Goal: Information Seeking & Learning: Learn about a topic

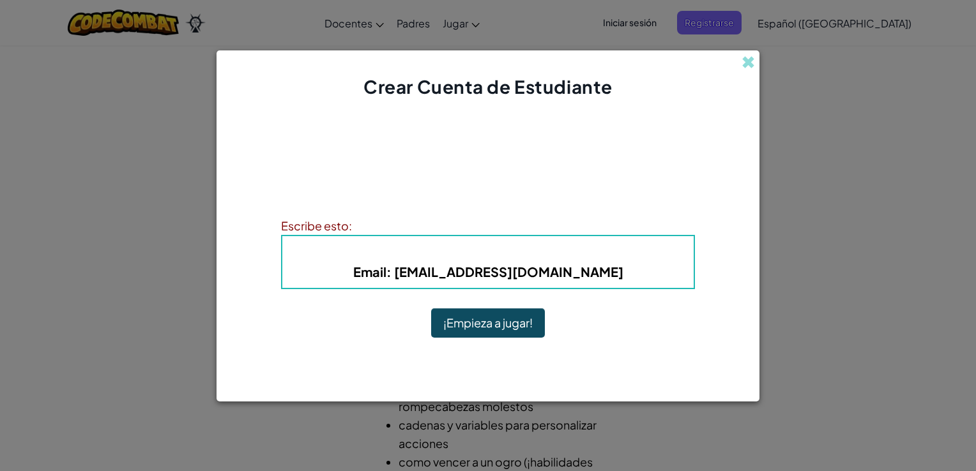
click at [476, 321] on button "¡Empieza a jugar!" at bounding box center [488, 322] width 114 height 29
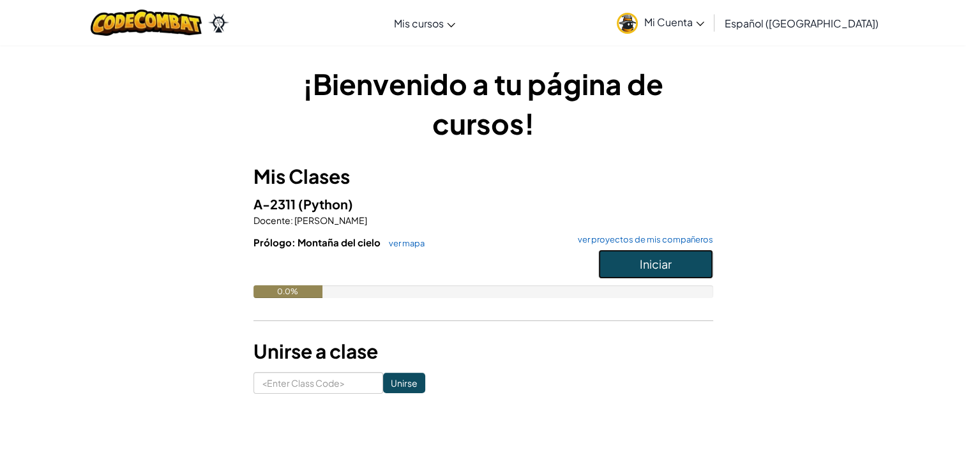
click at [630, 254] on button "Iniciar" at bounding box center [655, 264] width 115 height 29
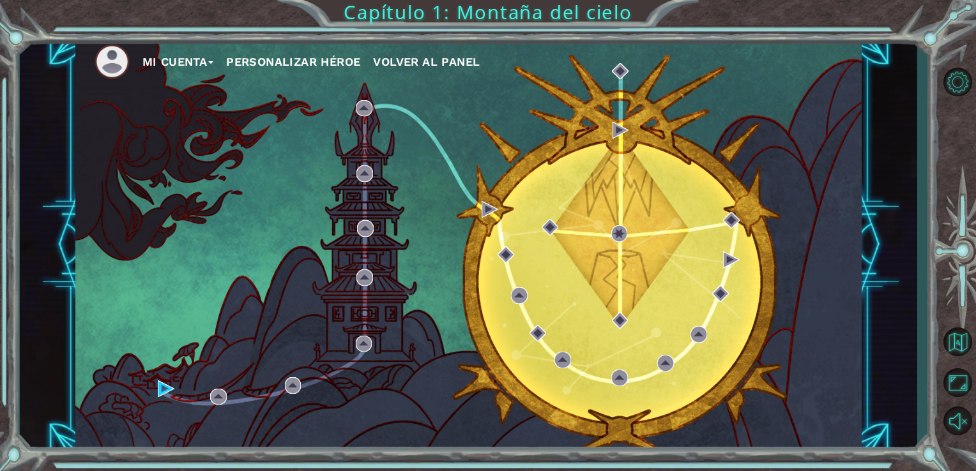
click at [709, 261] on div "Mi Cuenta Personalizar héroe Volver al panel" at bounding box center [468, 245] width 787 height 414
click at [473, 201] on div "Mi Cuenta Personalizar héroe Volver al panel" at bounding box center [468, 245] width 787 height 414
click at [479, 202] on div "Mi Cuenta Personalizar héroe Volver al panel" at bounding box center [468, 245] width 787 height 414
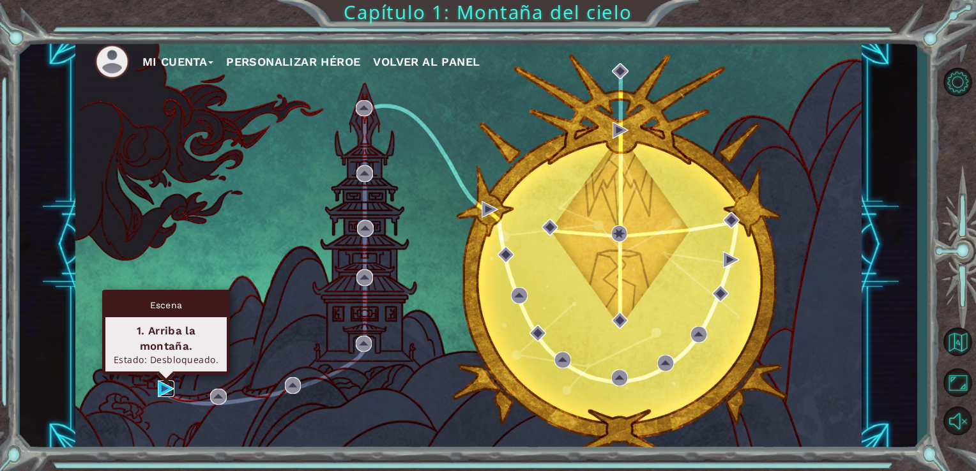
click at [160, 390] on img at bounding box center [166, 389] width 17 height 17
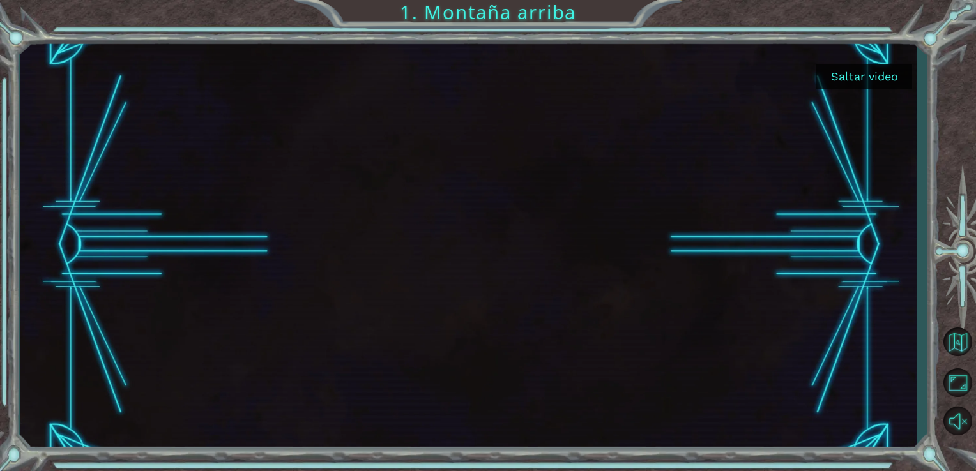
click at [870, 72] on button "Saltar video" at bounding box center [864, 76] width 96 height 25
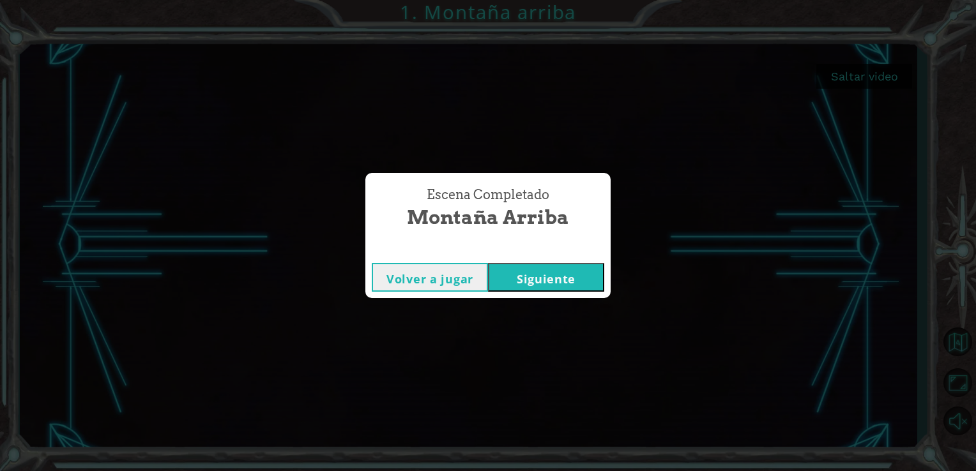
click at [546, 280] on button "Siguiente" at bounding box center [546, 277] width 116 height 29
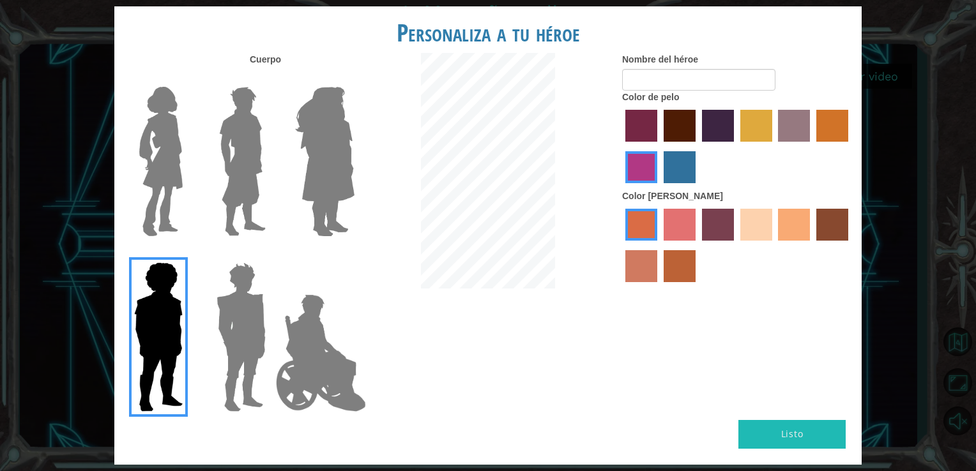
click at [175, 155] on img at bounding box center [161, 162] width 54 height 160
click at [188, 79] on input "Hero Connie" at bounding box center [188, 79] width 0 height 0
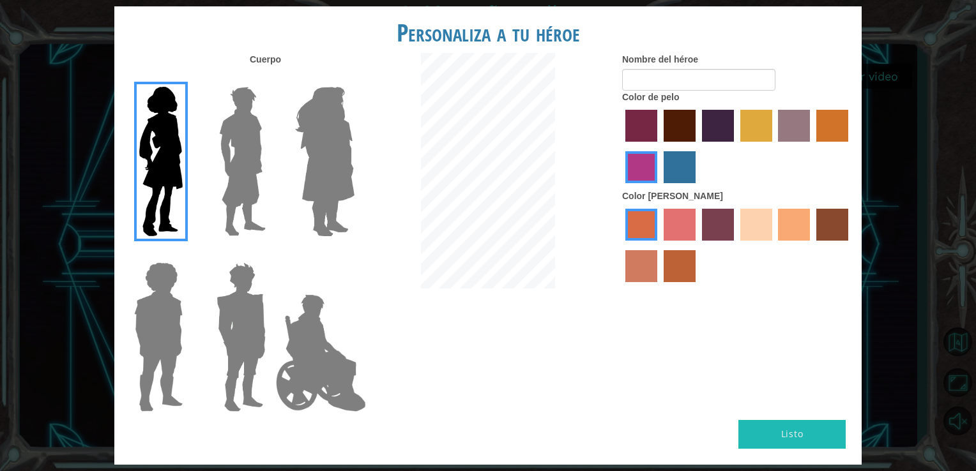
click at [265, 149] on img at bounding box center [242, 162] width 57 height 160
click at [271, 79] on input "Hero Lars" at bounding box center [271, 79] width 0 height 0
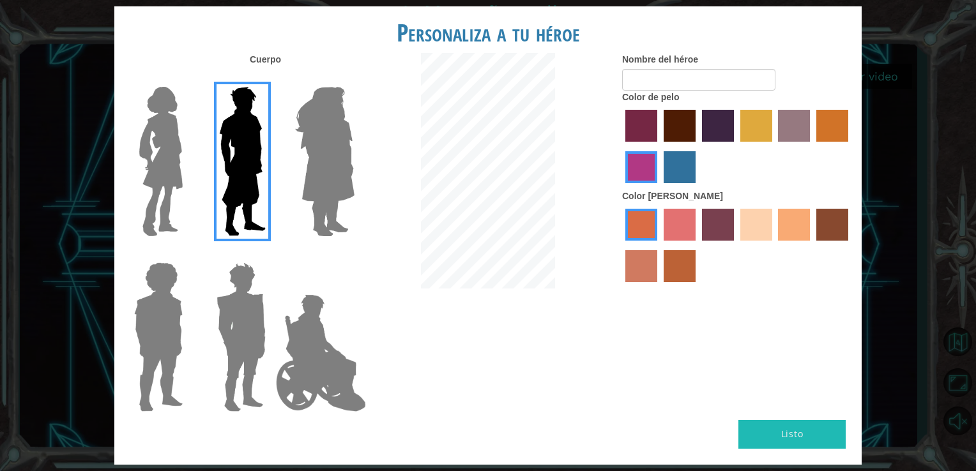
click at [130, 175] on label at bounding box center [156, 162] width 64 height 160
click at [188, 79] on input "Hero Connie" at bounding box center [188, 79] width 0 height 0
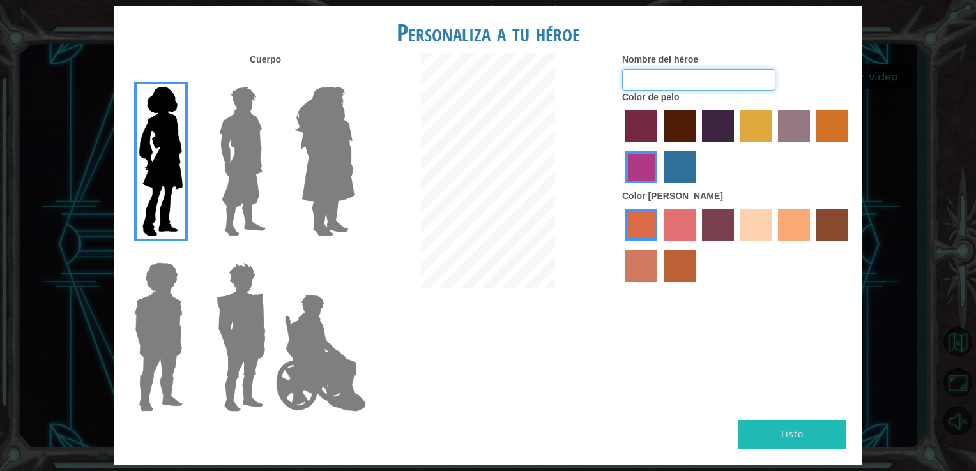
click at [653, 72] on input "Nombre del héroe" at bounding box center [698, 80] width 153 height 22
type input "Carolina"
click at [315, 185] on img at bounding box center [325, 162] width 70 height 160
click at [354, 79] on input "Hero Amethyst" at bounding box center [354, 79] width 0 height 0
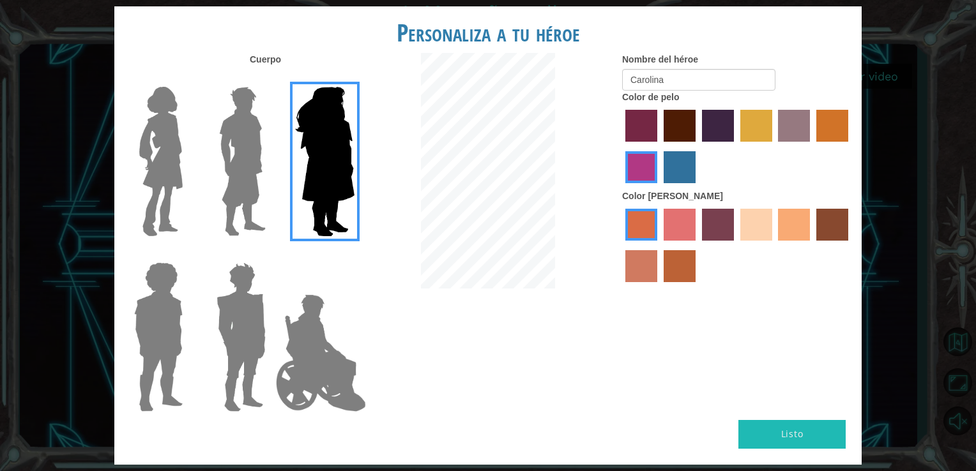
click at [218, 181] on img at bounding box center [242, 162] width 57 height 160
click at [271, 79] on input "Hero Lars" at bounding box center [271, 79] width 0 height 0
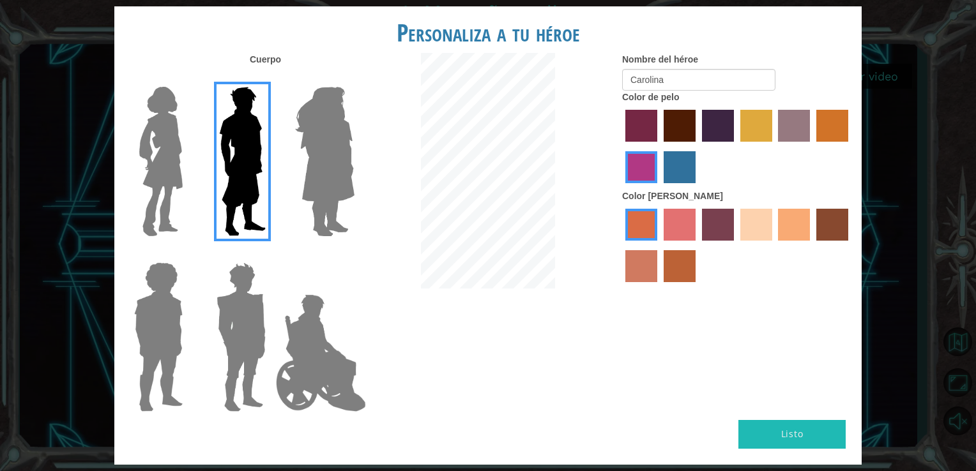
click at [227, 306] on img at bounding box center [240, 337] width 59 height 160
click at [271, 254] on input "Hero Garnet" at bounding box center [271, 254] width 0 height 0
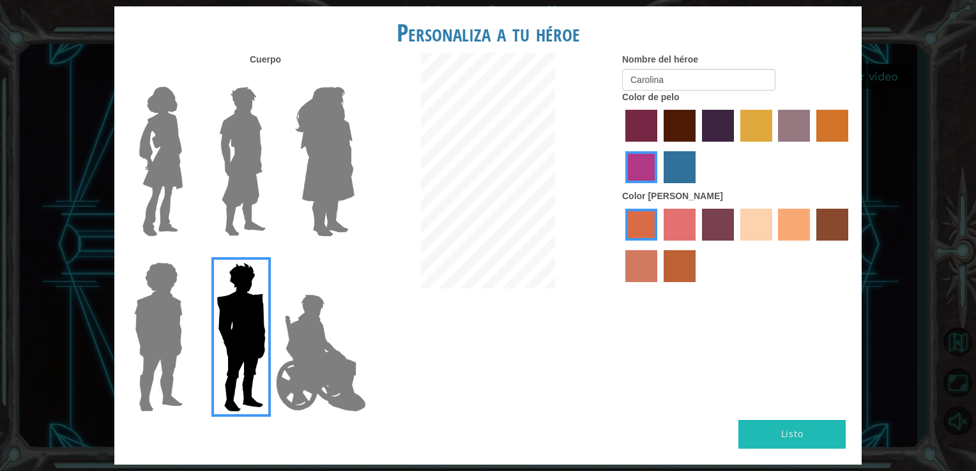
click at [165, 137] on img at bounding box center [161, 162] width 54 height 160
click at [188, 79] on input "Hero Connie" at bounding box center [188, 79] width 0 height 0
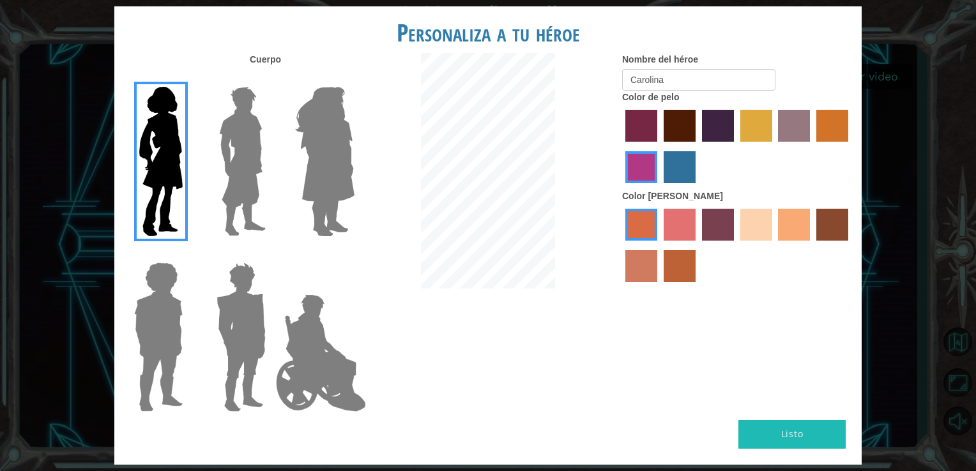
click at [669, 125] on label "maroon hair color" at bounding box center [680, 126] width 32 height 32
click at [659, 146] on input "maroon hair color" at bounding box center [659, 146] width 0 height 0
click at [759, 225] on label "sandy beach skin color" at bounding box center [756, 225] width 32 height 32
click at [736, 245] on input "sandy beach skin color" at bounding box center [736, 245] width 0 height 0
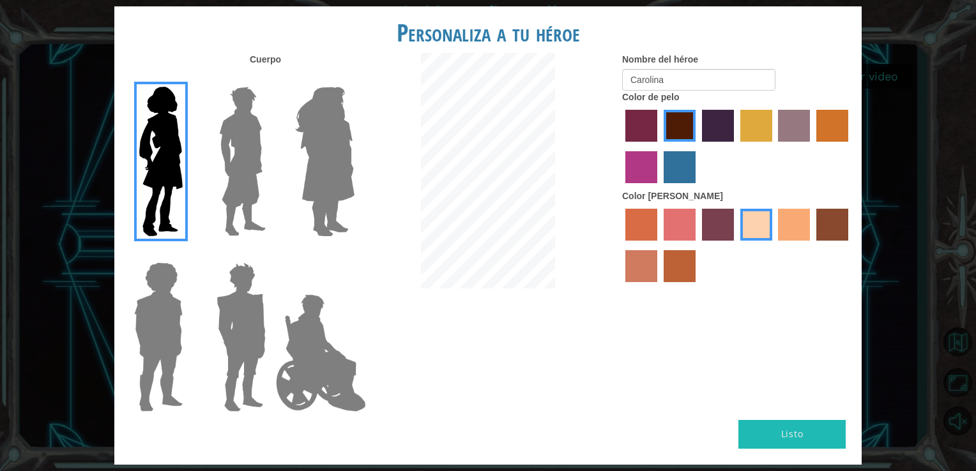
click at [810, 213] on label "tacao skin color" at bounding box center [794, 225] width 32 height 32
click at [774, 245] on input "tacao skin color" at bounding box center [774, 245] width 0 height 0
click at [740, 216] on label "sandy beach skin color" at bounding box center [756, 225] width 32 height 32
click at [736, 245] on input "sandy beach skin color" at bounding box center [736, 245] width 0 height 0
click at [779, 427] on button "Listo" at bounding box center [791, 434] width 107 height 29
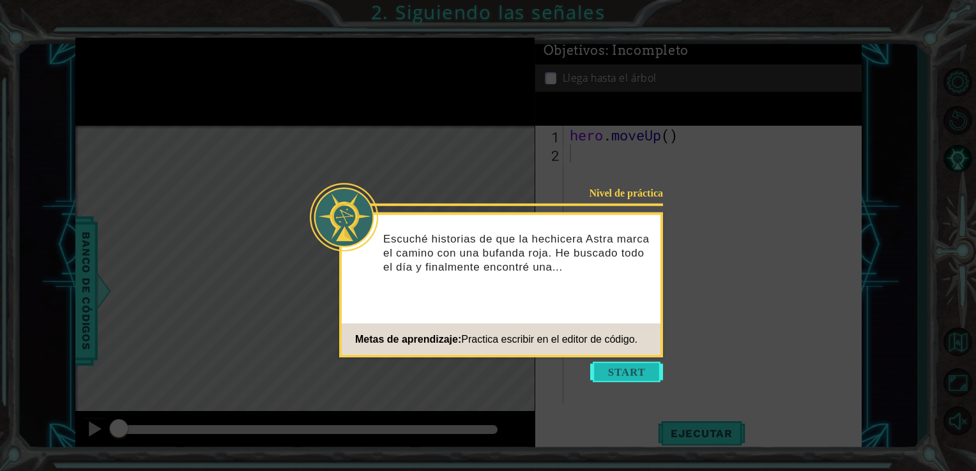
click at [600, 364] on button "Start" at bounding box center [626, 372] width 73 height 20
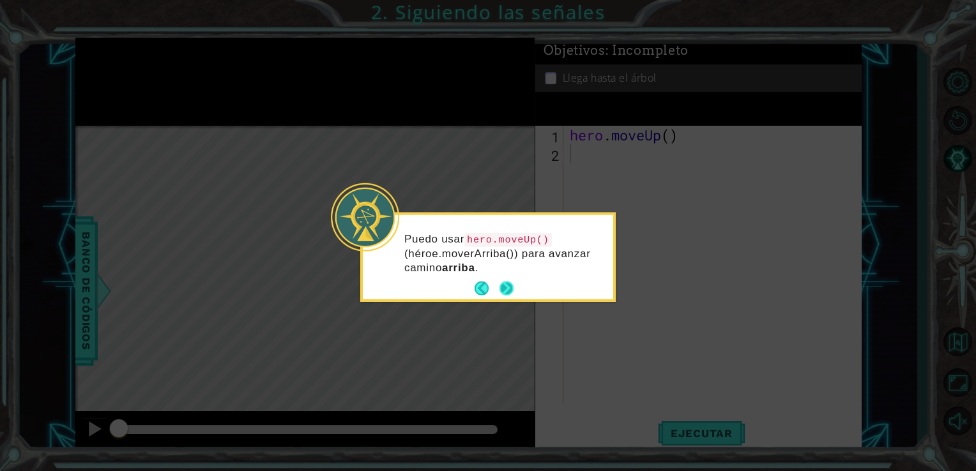
click at [505, 282] on button "Next" at bounding box center [506, 288] width 15 height 15
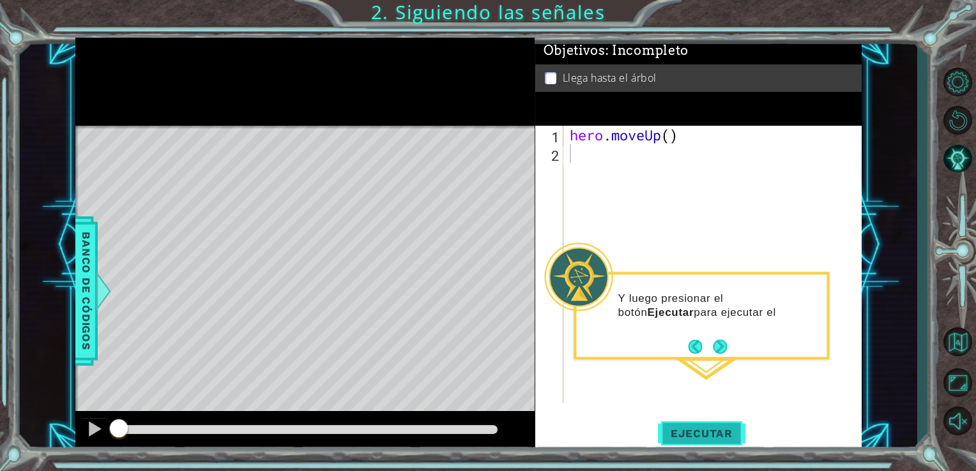
click at [700, 437] on span "Ejecutar" at bounding box center [701, 433] width 87 height 13
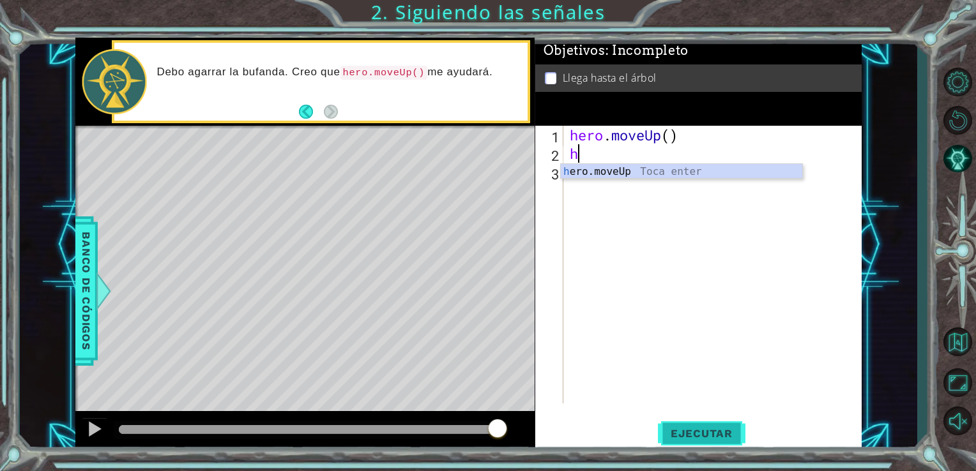
type textarea "he"
click at [681, 170] on div "he ro.moveUp Toca enter" at bounding box center [681, 187] width 241 height 46
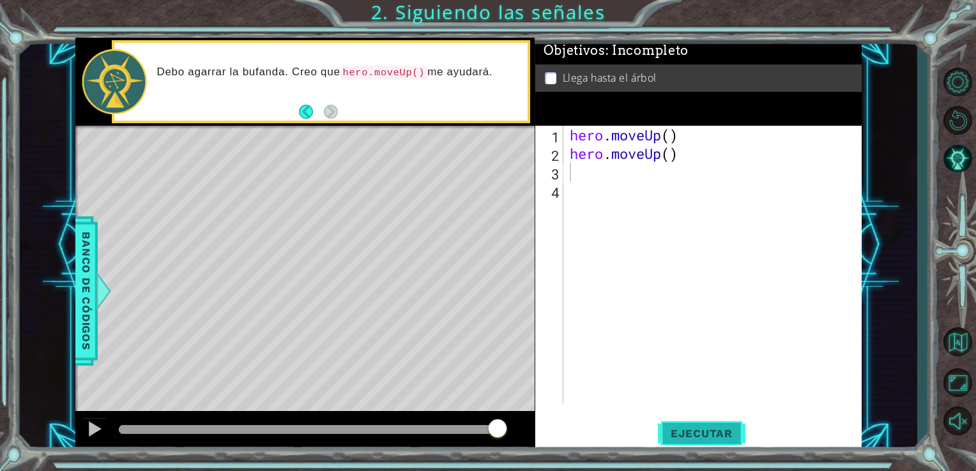
click at [688, 448] on button "Ejecutar" at bounding box center [701, 433] width 87 height 33
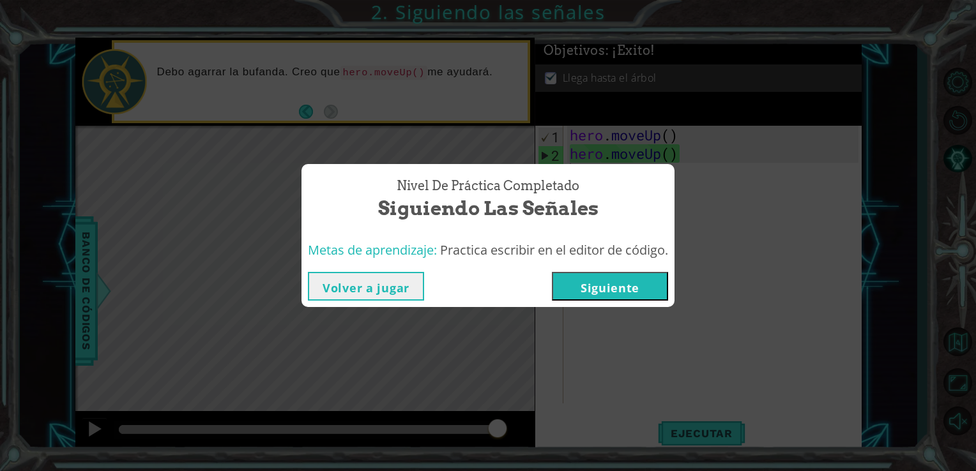
click at [627, 287] on button "Siguiente" at bounding box center [610, 286] width 116 height 29
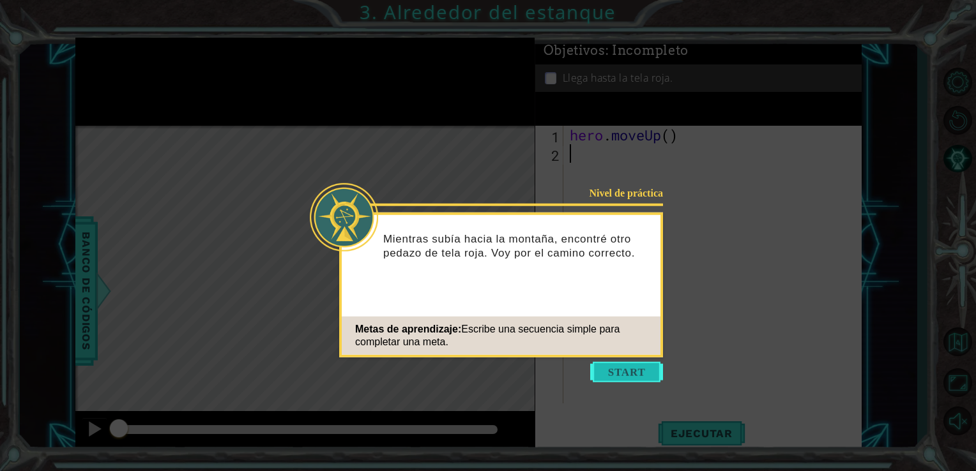
click at [612, 369] on button "Start" at bounding box center [626, 372] width 73 height 20
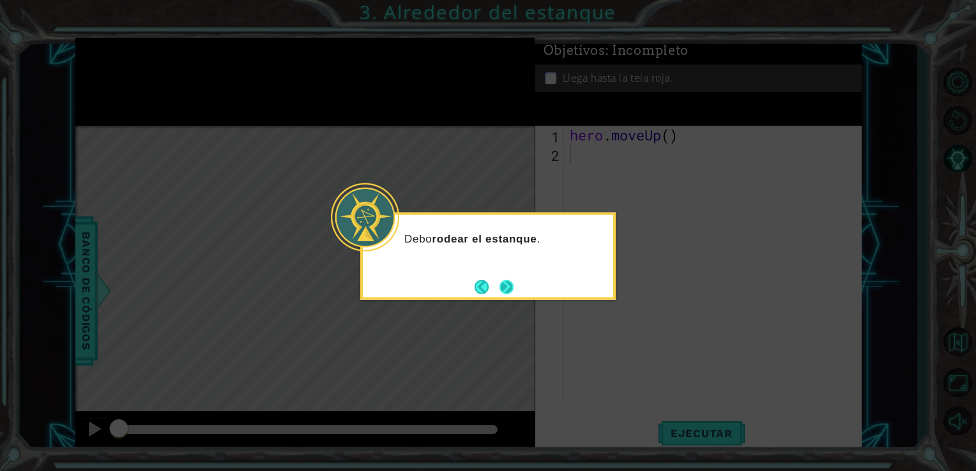
click at [506, 287] on button "Next" at bounding box center [506, 287] width 14 height 14
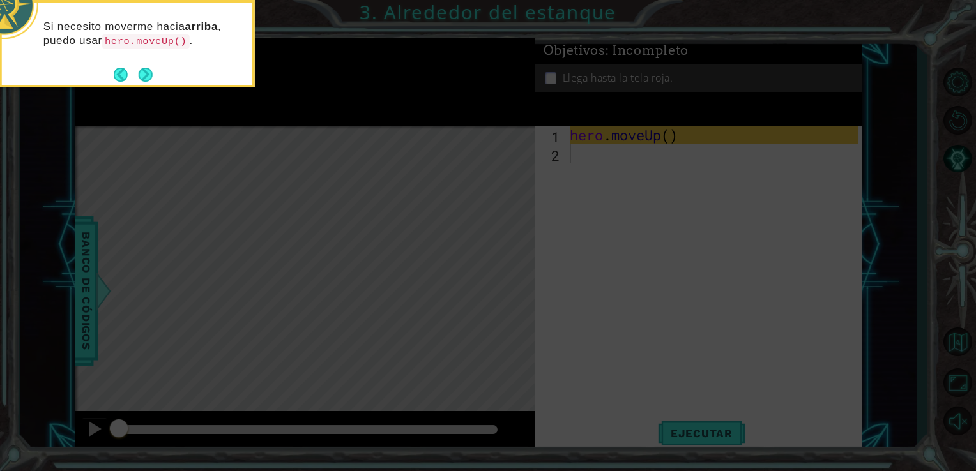
click at [599, 252] on icon at bounding box center [488, 71] width 976 height 802
click at [141, 73] on button "Next" at bounding box center [145, 74] width 15 height 15
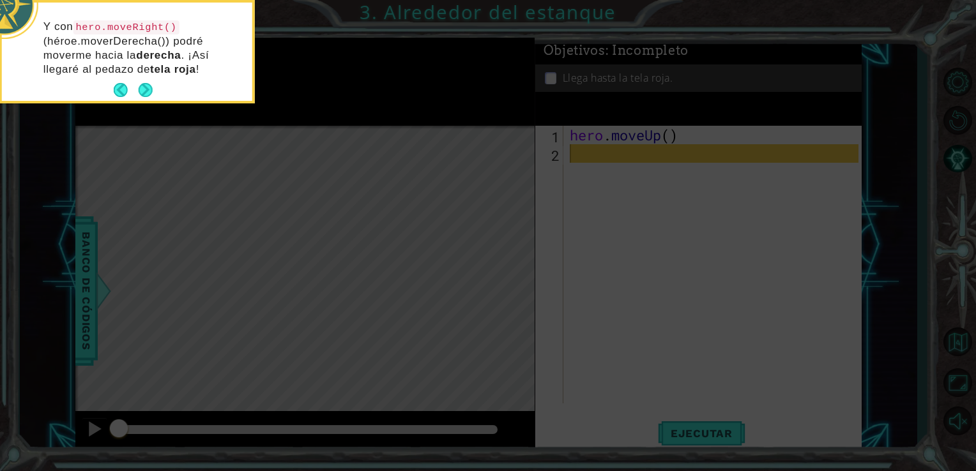
click at [141, 73] on p "Y con hero.moveRight() (héroe.moverDerecha()) podré moverme hacia la derecha . …" at bounding box center [143, 48] width 200 height 57
click at [143, 83] on button "Next" at bounding box center [146, 90] width 14 height 14
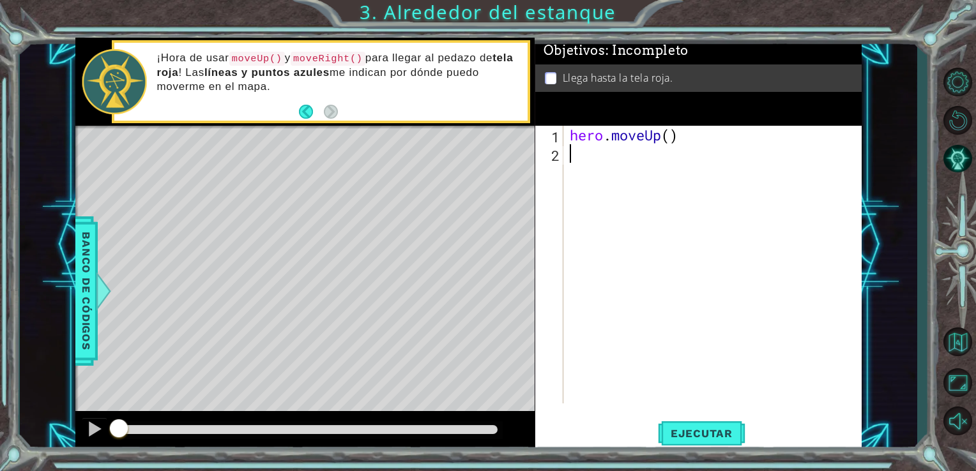
click at [600, 146] on div "hero . moveUp ( )" at bounding box center [716, 283] width 298 height 315
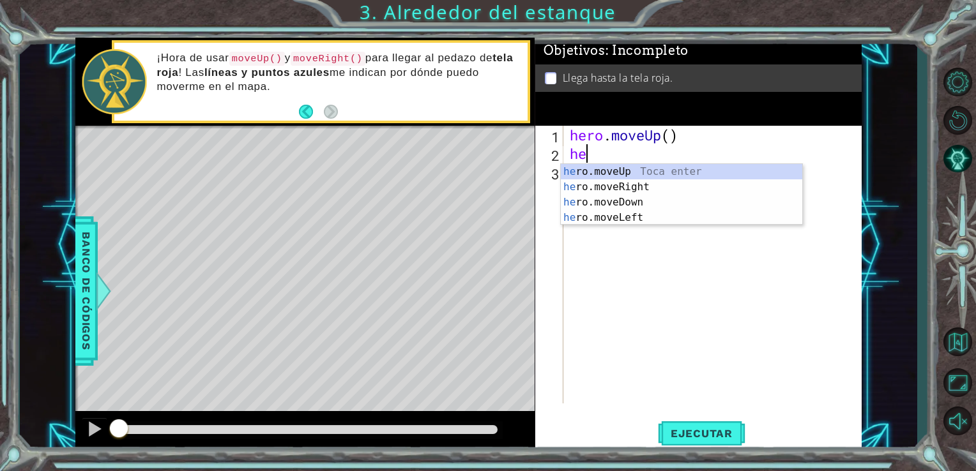
type textarea "her"
click at [585, 188] on div "her o.moveUp Toca enter her o.moveRight Toca enter her o.moveDown Toca enter he…" at bounding box center [681, 210] width 241 height 92
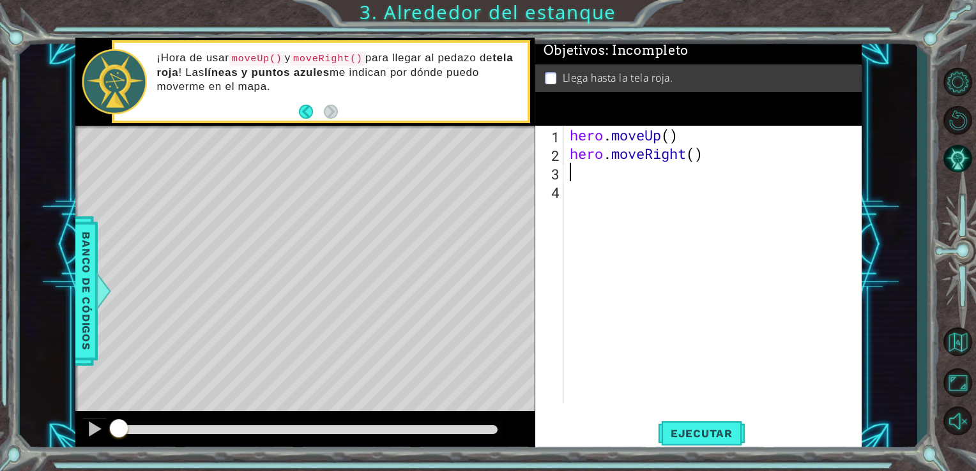
type textarea "h"
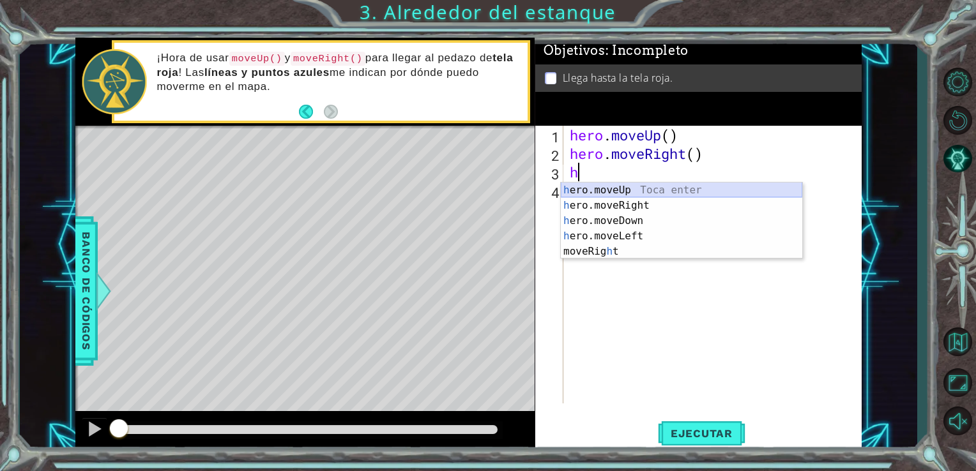
click at [593, 185] on div "h ero.moveUp Toca enter h ero.moveRight Toca enter h ero.moveDown Toca enter h …" at bounding box center [681, 236] width 241 height 107
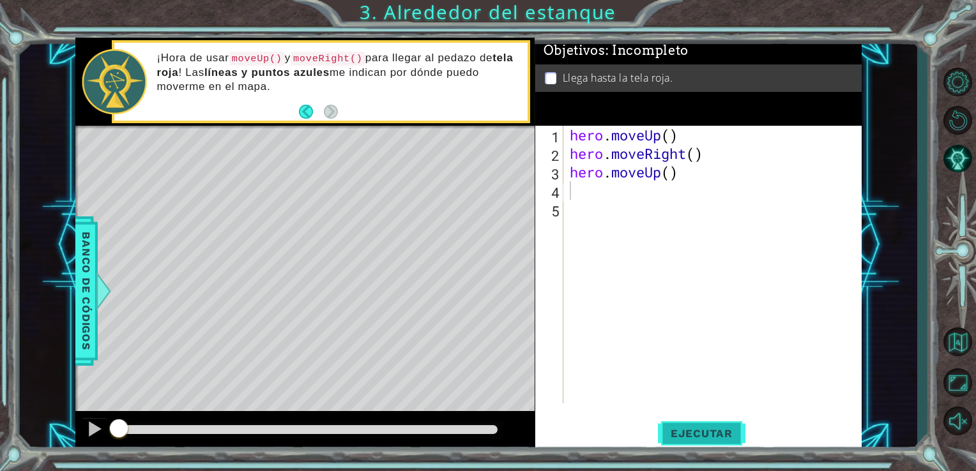
click at [670, 426] on button "Ejecutar" at bounding box center [701, 433] width 87 height 33
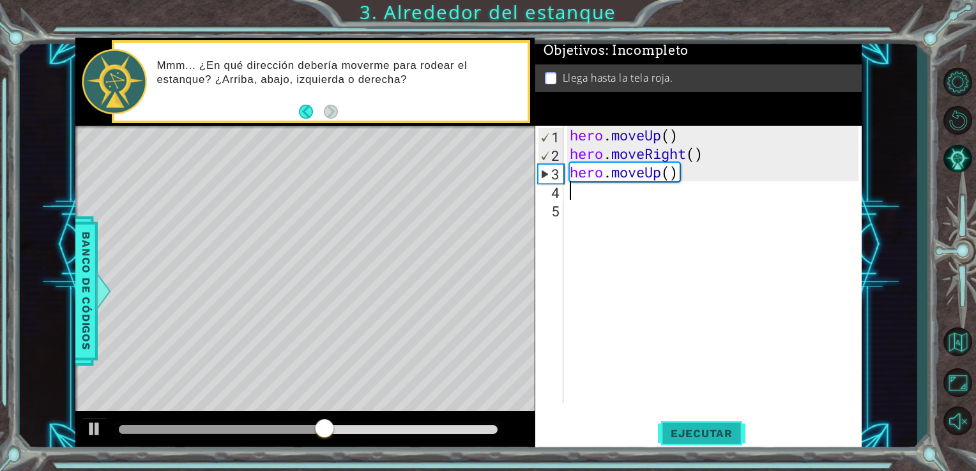
type textarea "h"
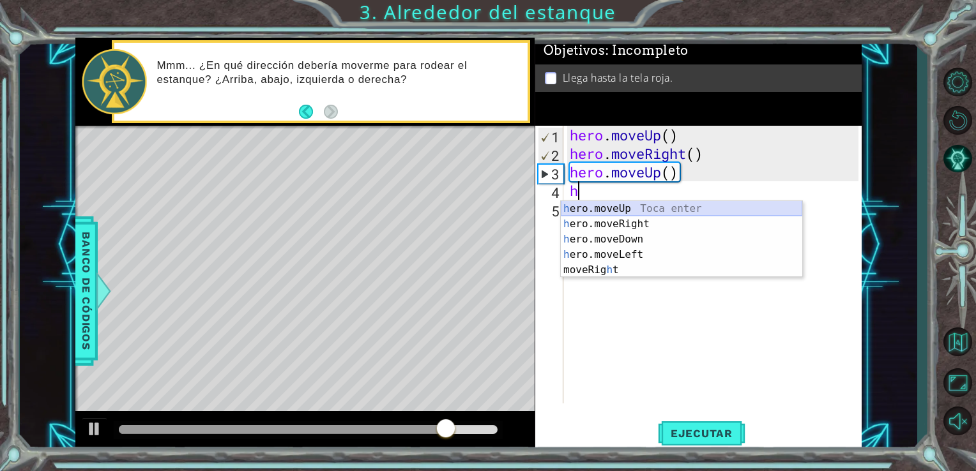
click at [673, 211] on div "h ero.moveUp Toca enter h ero.moveRight Toca enter h ero.moveDown Toca enter h …" at bounding box center [681, 254] width 241 height 107
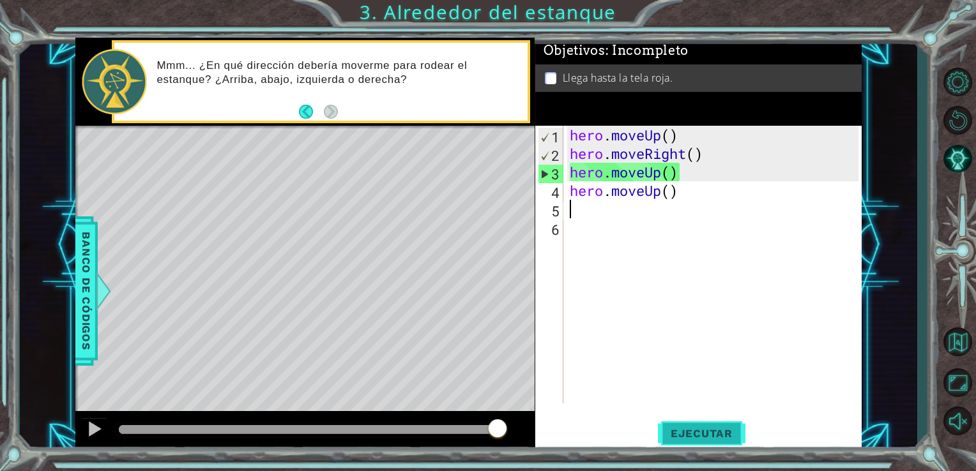
click at [706, 432] on span "Ejecutar" at bounding box center [701, 433] width 87 height 13
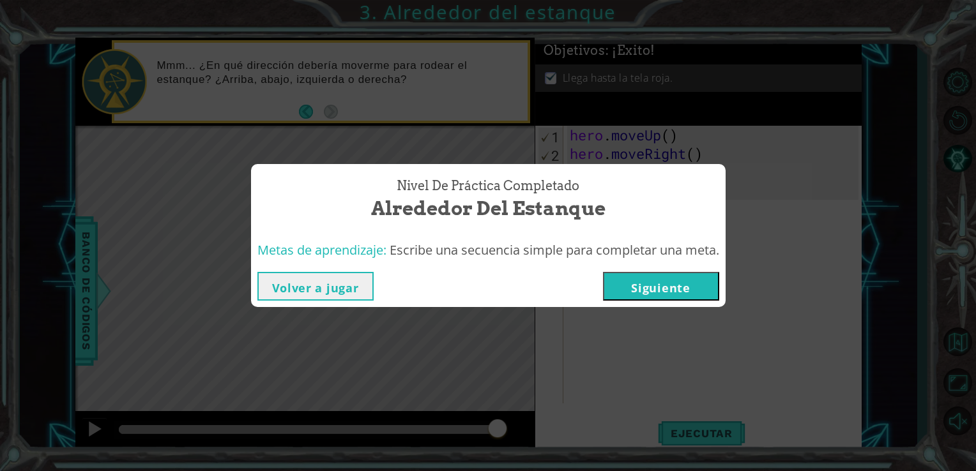
click at [655, 287] on button "Siguiente" at bounding box center [661, 286] width 116 height 29
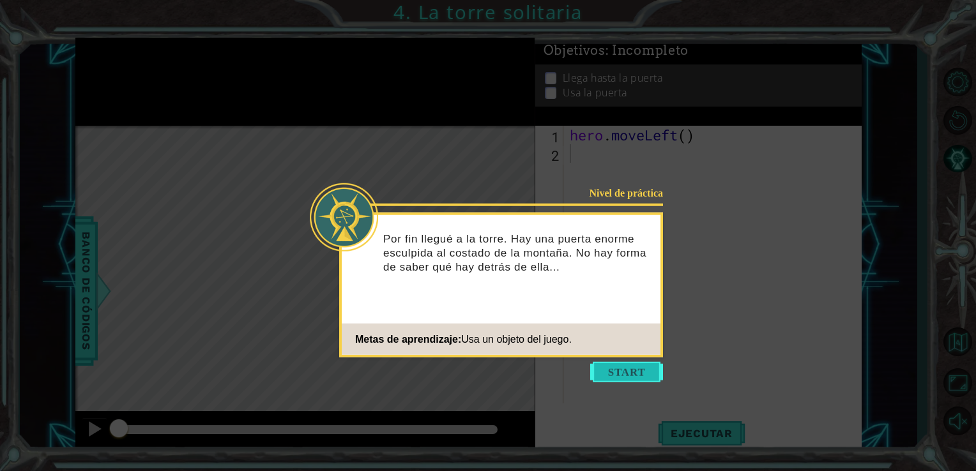
click at [615, 372] on button "Start" at bounding box center [626, 372] width 73 height 20
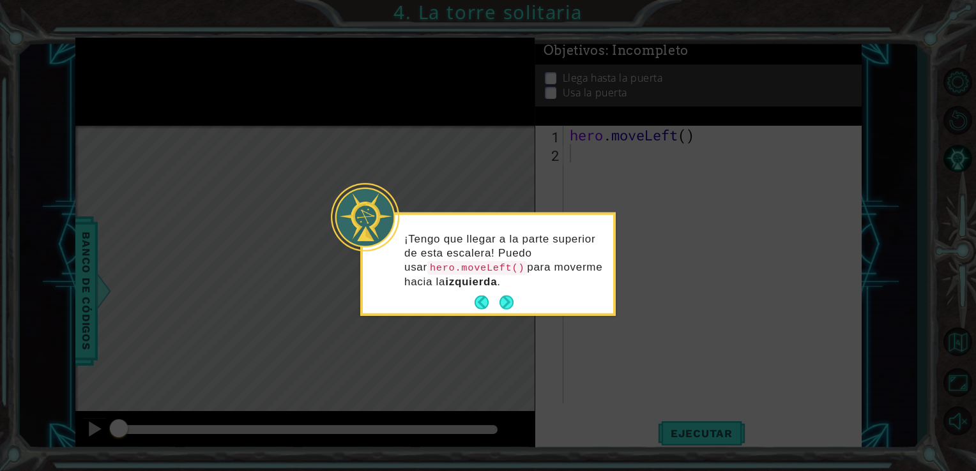
click at [499, 294] on footer at bounding box center [494, 302] width 39 height 19
click at [503, 300] on button "Next" at bounding box center [506, 303] width 14 height 14
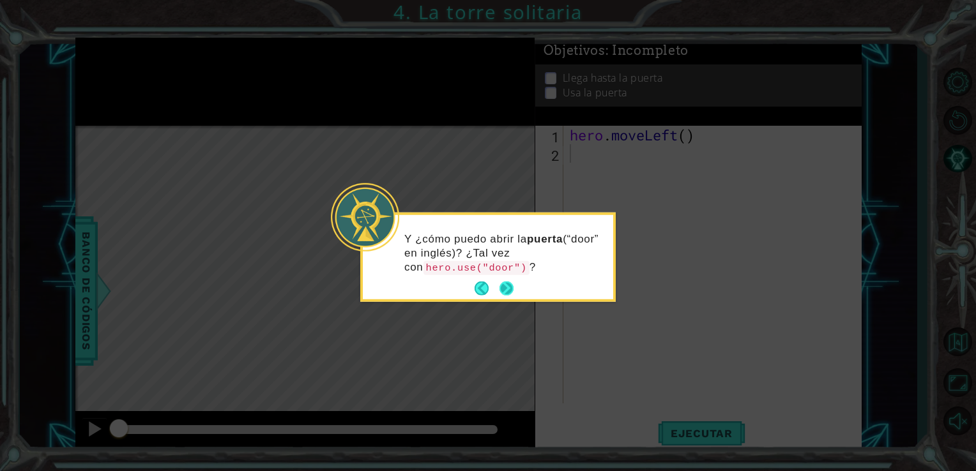
click at [507, 289] on button "Next" at bounding box center [506, 288] width 15 height 15
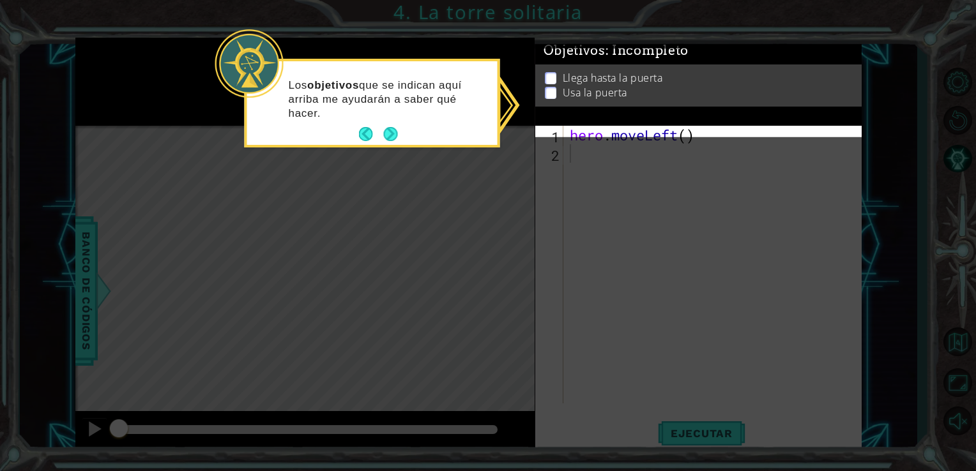
click at [416, 115] on p "Los objetivos que se indican aquí arriba me ayudarán a saber qué hacer." at bounding box center [389, 100] width 200 height 42
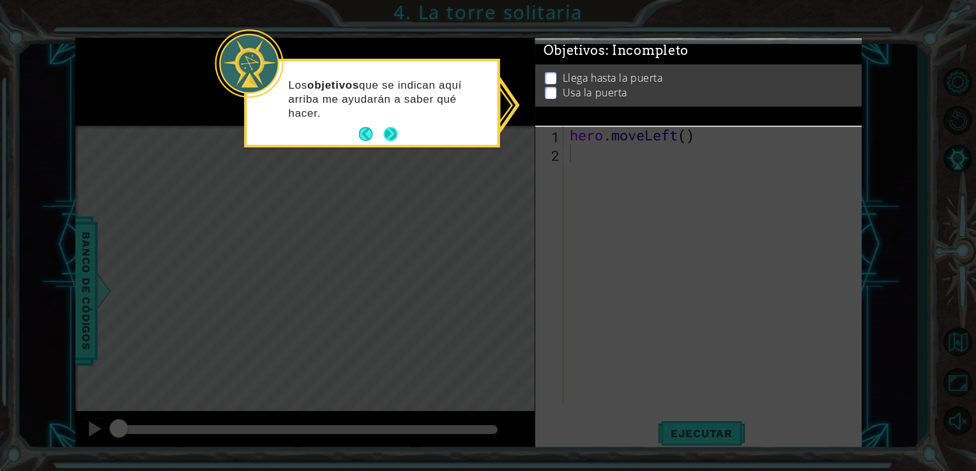
click at [388, 137] on button "Next" at bounding box center [390, 134] width 14 height 14
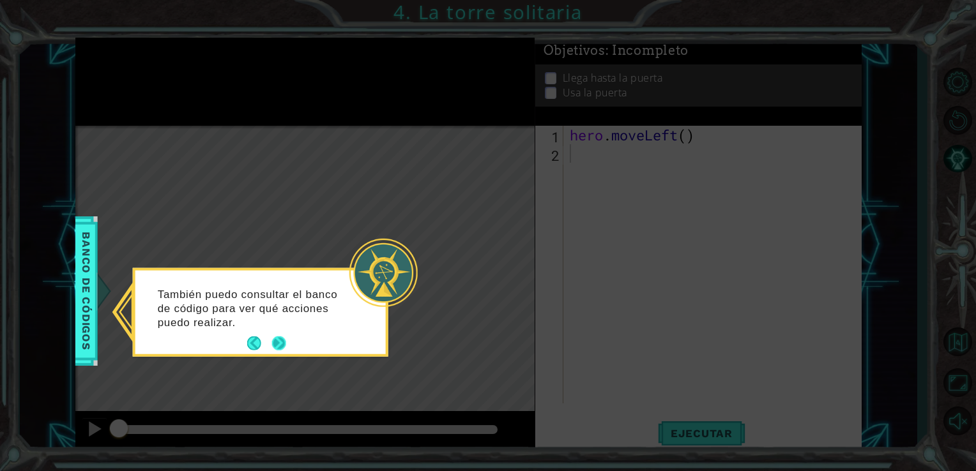
click at [281, 339] on button "Next" at bounding box center [278, 344] width 15 height 15
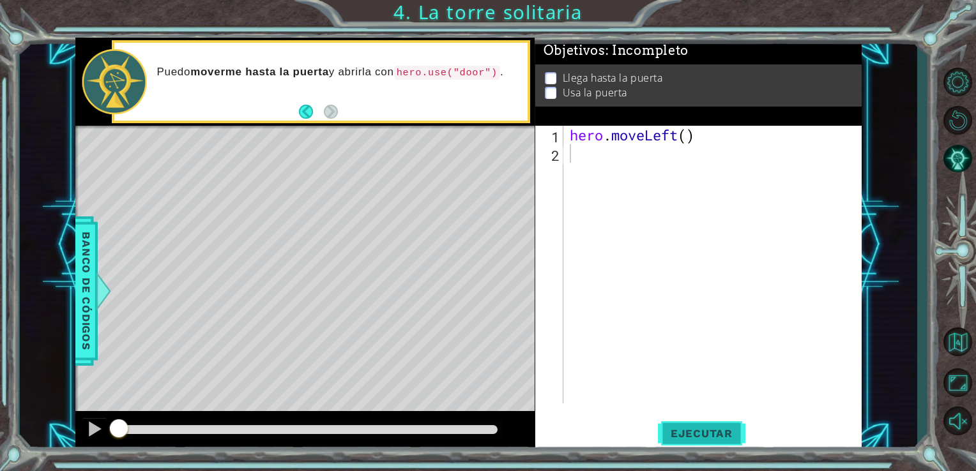
click at [663, 428] on span "Ejecutar" at bounding box center [701, 433] width 87 height 13
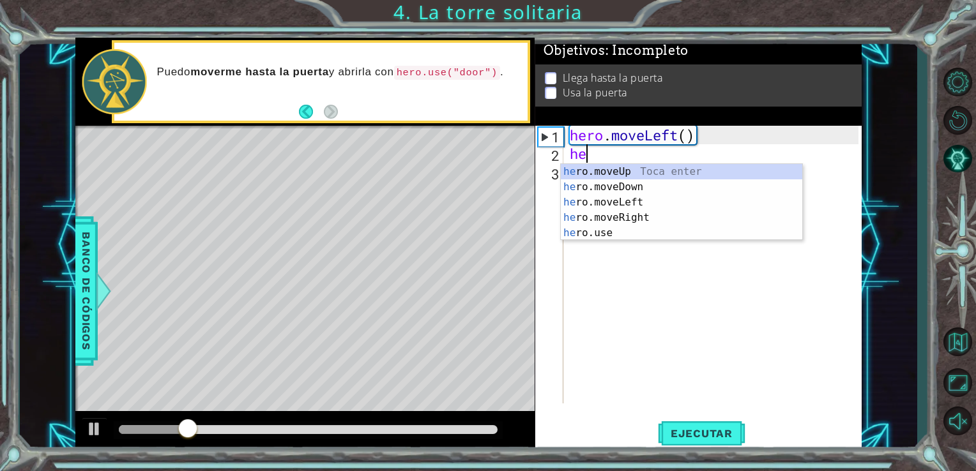
type textarea "her"
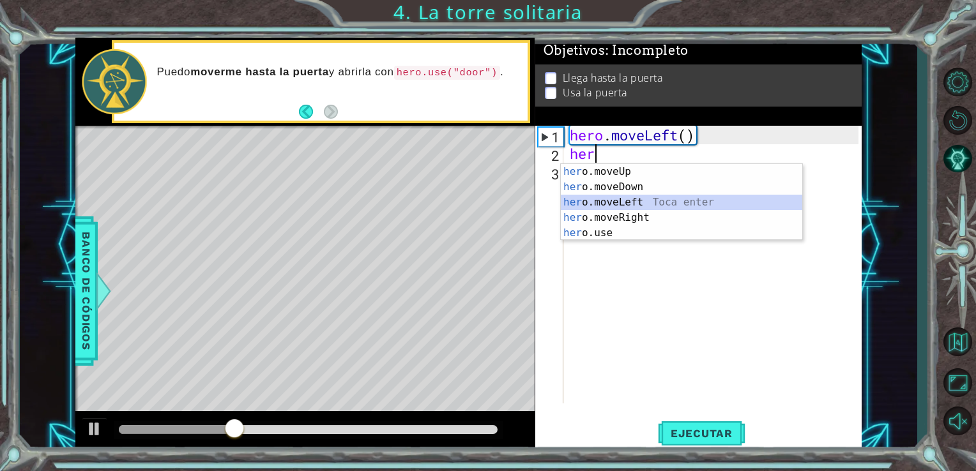
click at [586, 197] on div "her o.moveUp Toca enter her o.moveDown Toca enter her o.moveLeft Toca enter her…" at bounding box center [681, 217] width 241 height 107
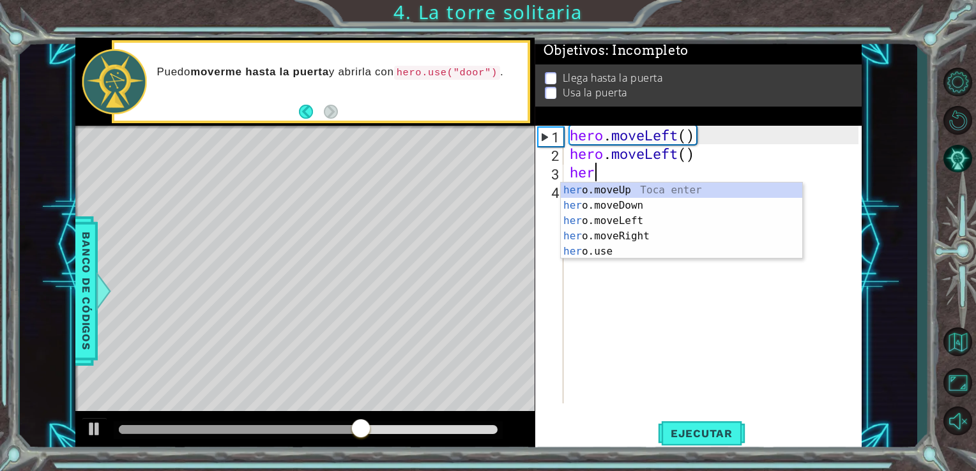
type textarea "hero"
click at [598, 191] on div "hero .moveUp Toca enter hero .moveDown Toca enter hero .moveLeft Toca enter her…" at bounding box center [681, 236] width 241 height 107
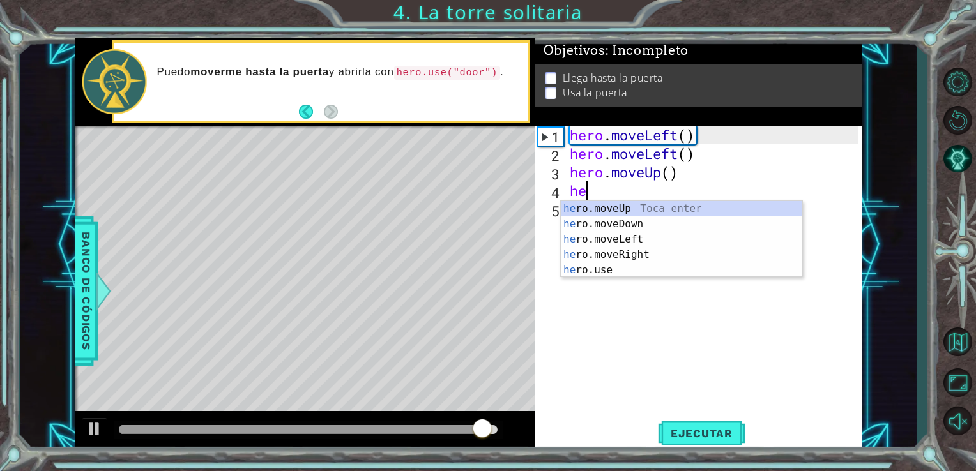
type textarea "her"
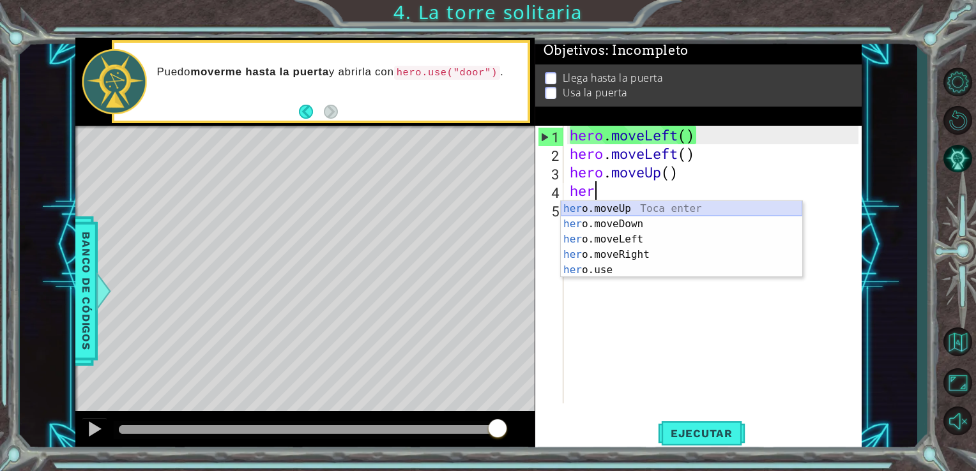
click at [580, 202] on div "her o.moveUp Toca enter her o.moveDown Toca enter her o.moveLeft Toca enter her…" at bounding box center [681, 254] width 241 height 107
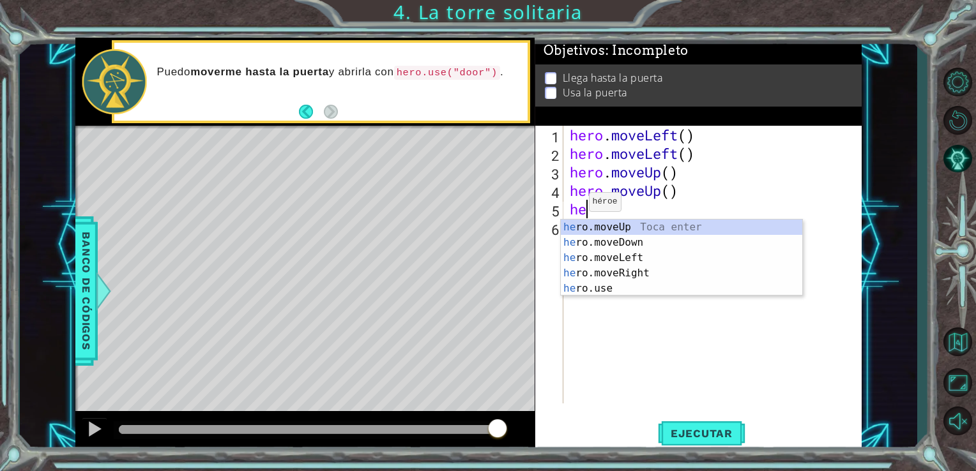
type textarea "her"
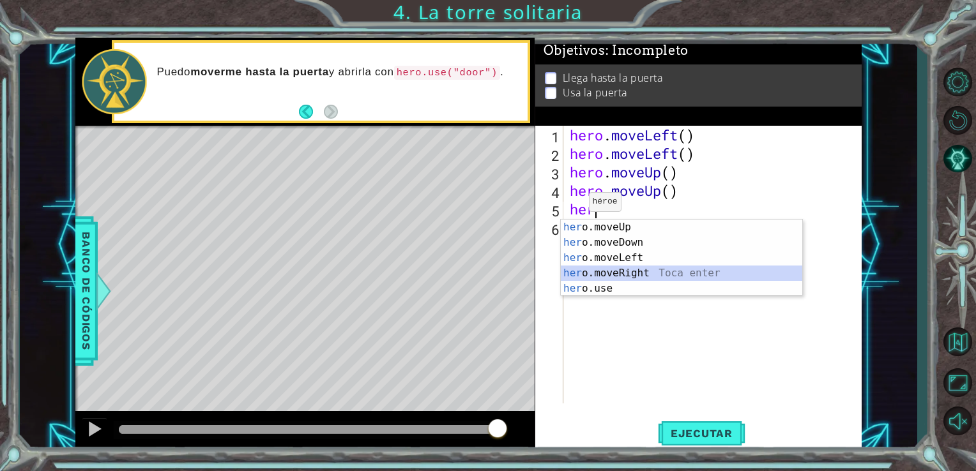
click at [578, 272] on div "her o.moveUp Toca enter her o.moveDown Toca enter her o.moveLeft Toca enter her…" at bounding box center [681, 273] width 241 height 107
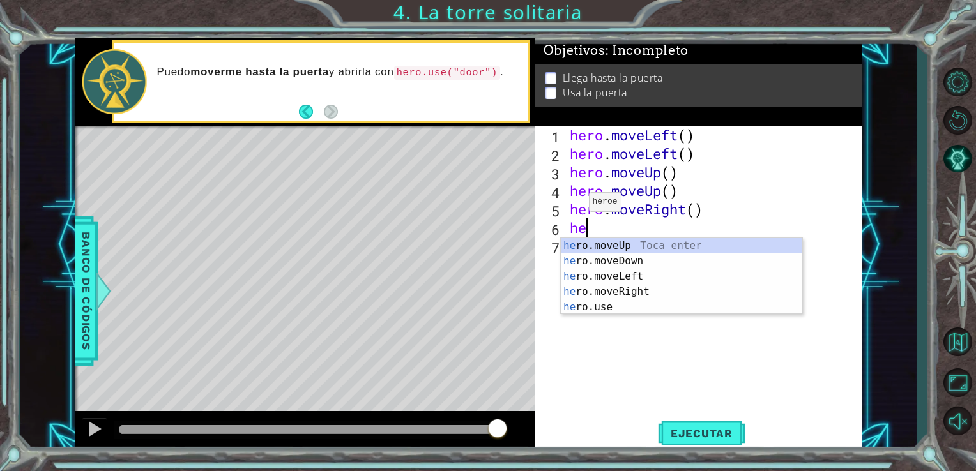
type textarea "her"
click at [581, 289] on div "her o.moveUp Toca enter her o.moveDown Toca enter her o.moveLeft Toca enter her…" at bounding box center [681, 291] width 241 height 107
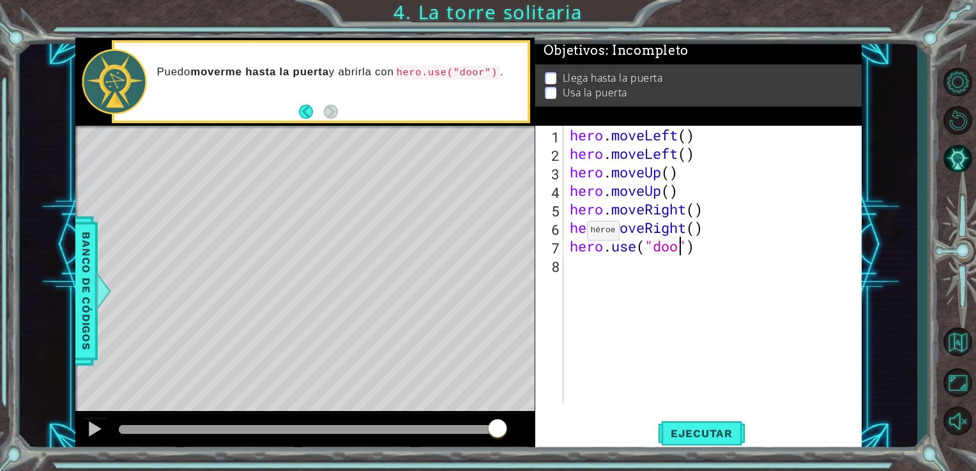
scroll to position [0, 5]
click at [710, 247] on div "hero . moveLeft ( ) hero . moveLeft ( ) hero . moveUp ( ) hero . moveUp ( ) her…" at bounding box center [716, 283] width 298 height 315
type textarea "hero.use("door")"
click at [697, 428] on span "Ejecutar" at bounding box center [701, 433] width 87 height 13
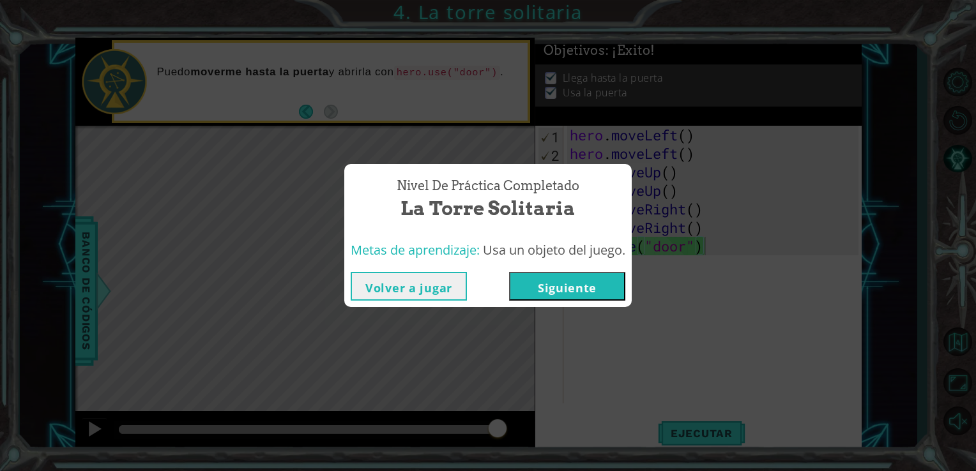
click at [595, 282] on button "Siguiente" at bounding box center [567, 286] width 116 height 29
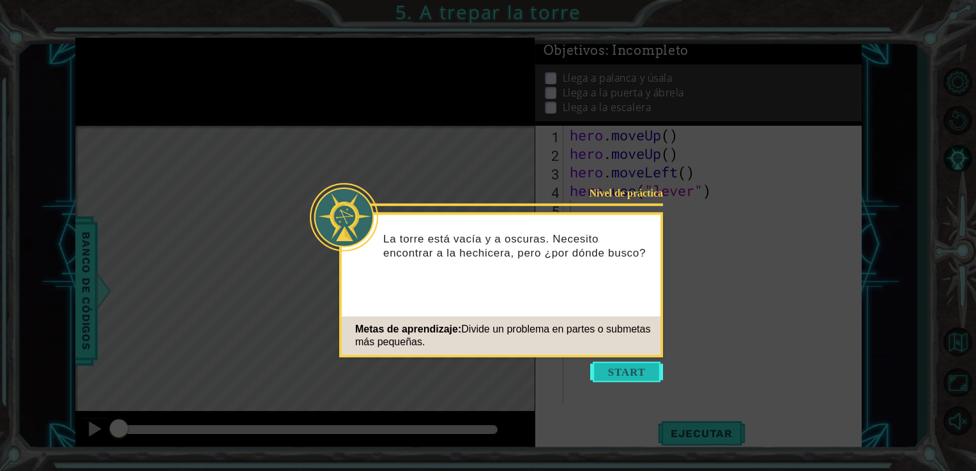
click at [605, 375] on button "Start" at bounding box center [626, 372] width 73 height 20
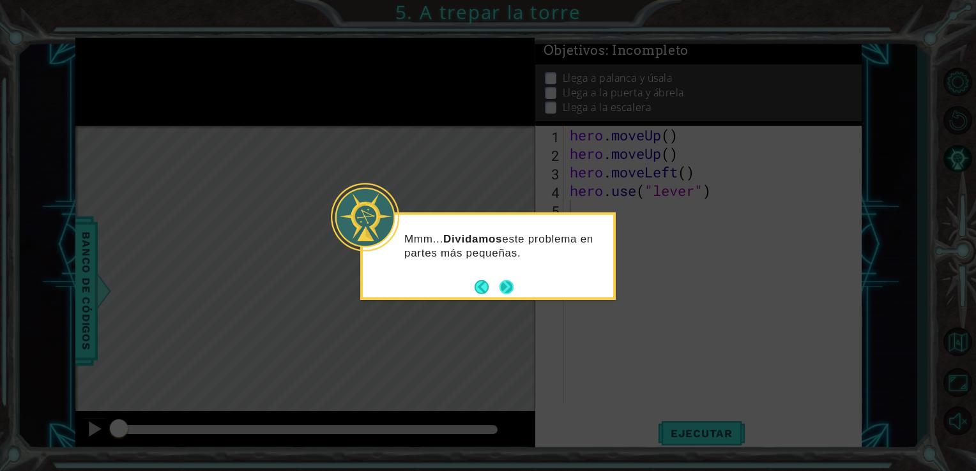
click at [503, 287] on button "Next" at bounding box center [506, 287] width 14 height 14
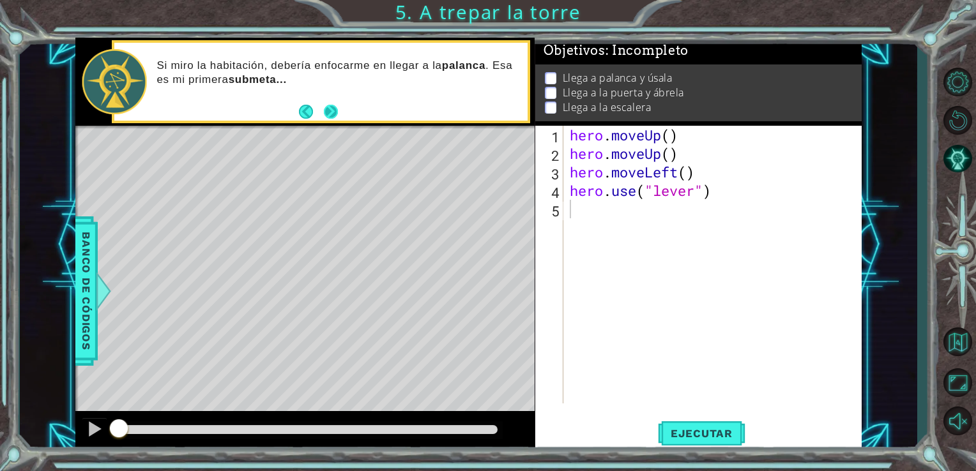
click at [326, 109] on button "Next" at bounding box center [330, 112] width 15 height 15
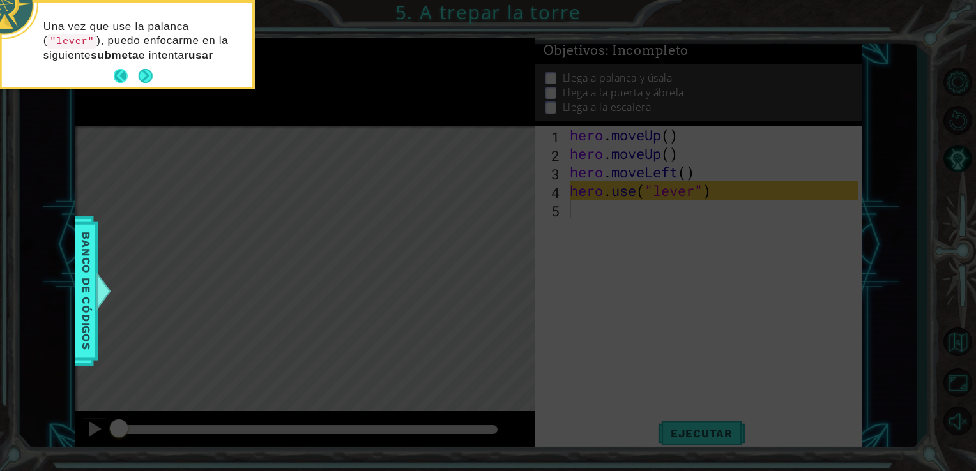
click at [137, 72] on button "Next" at bounding box center [145, 76] width 16 height 16
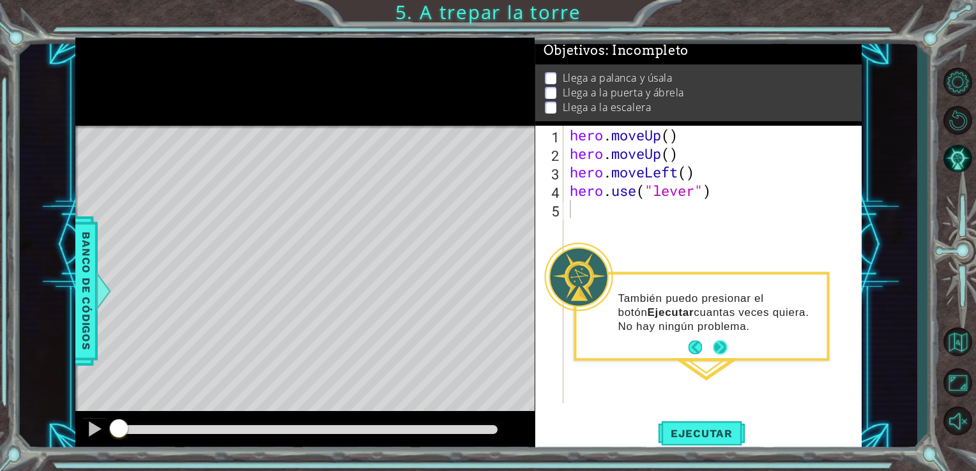
click at [718, 355] on button "Next" at bounding box center [720, 348] width 14 height 14
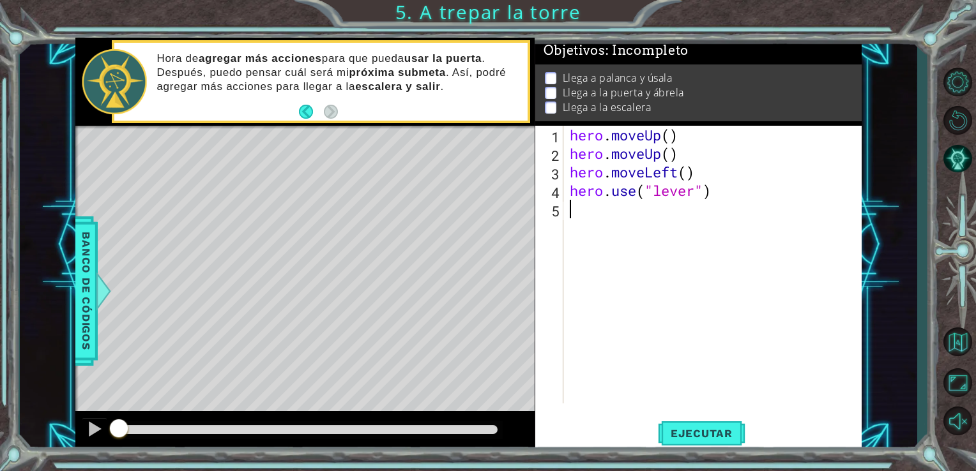
click at [601, 298] on div "hero . moveUp ( ) hero . moveUp ( ) hero . moveLeft ( ) hero . use ( "lever" )" at bounding box center [716, 283] width 298 height 315
click at [687, 434] on span "Ejecutar" at bounding box center [701, 433] width 87 height 13
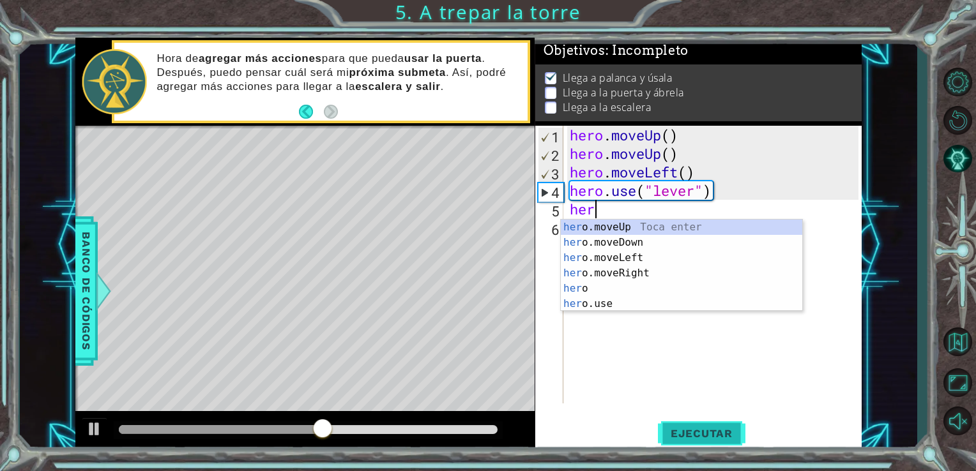
type textarea "hero"
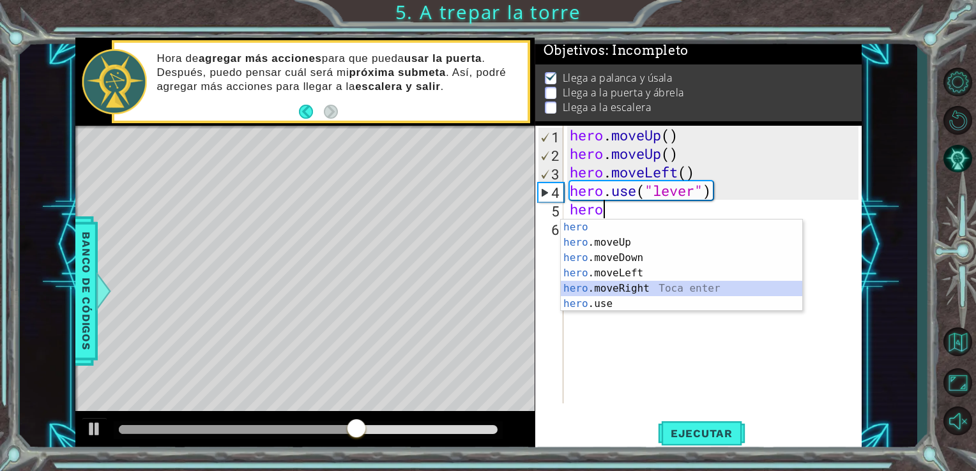
click at [652, 293] on div "hero Toca enter hero .moveUp Toca enter hero .moveDown Toca enter hero .moveLef…" at bounding box center [681, 281] width 241 height 123
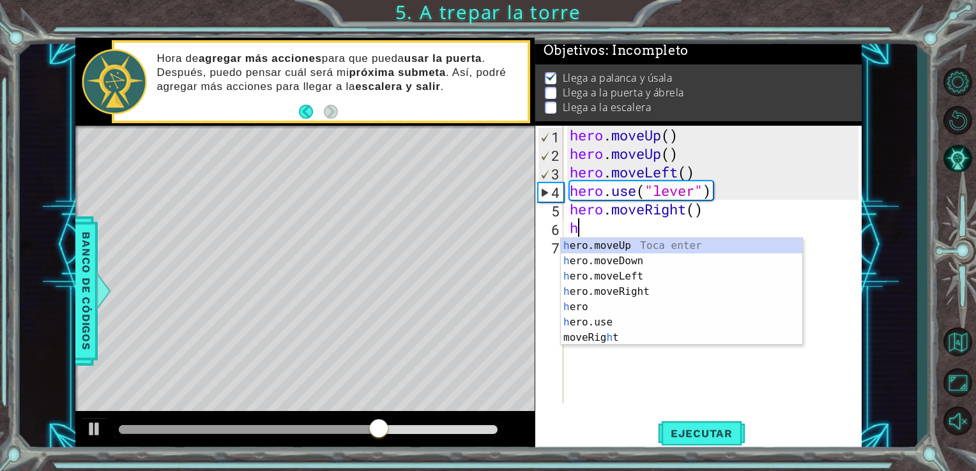
type textarea "he"
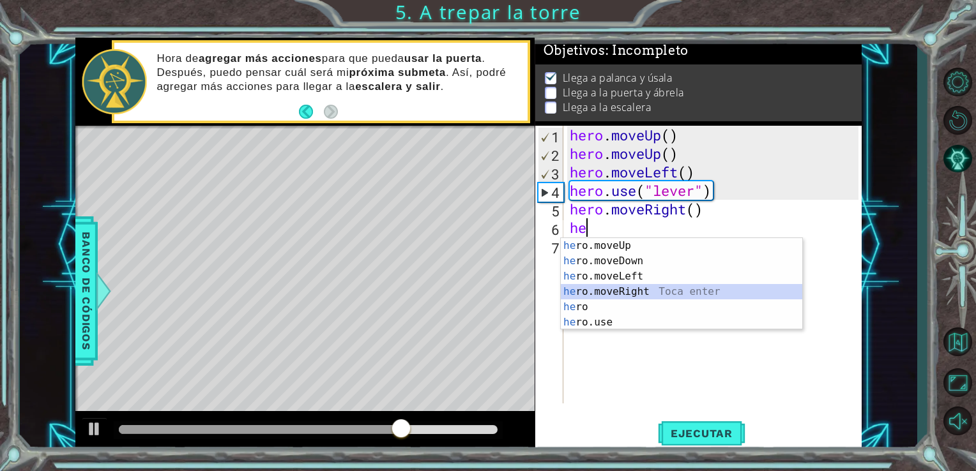
click at [632, 290] on div "he ro.moveUp Toca enter he ro.moveDown Toca enter he ro.moveLeft Toca enter he …" at bounding box center [681, 299] width 241 height 123
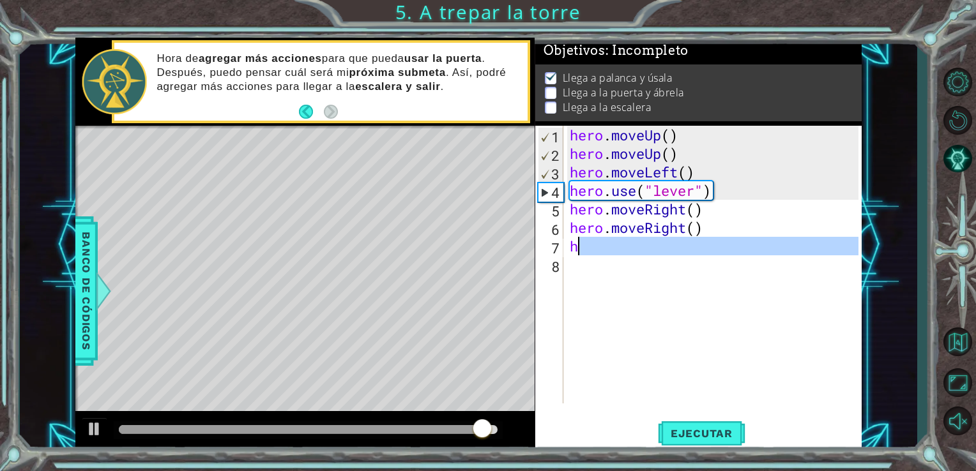
drag, startPoint x: 597, startPoint y: 403, endPoint x: 580, endPoint y: 253, distance: 151.0
click at [580, 253] on div "hero . moveUp ( ) hero . moveUp ( ) hero . moveLeft ( ) hero . use ( "lever" ) …" at bounding box center [716, 283] width 298 height 315
click at [580, 253] on div "hero . moveUp ( ) hero . moveUp ( ) hero . moveLeft ( ) hero . use ( "lever" ) …" at bounding box center [713, 265] width 292 height 278
type textarea "h"
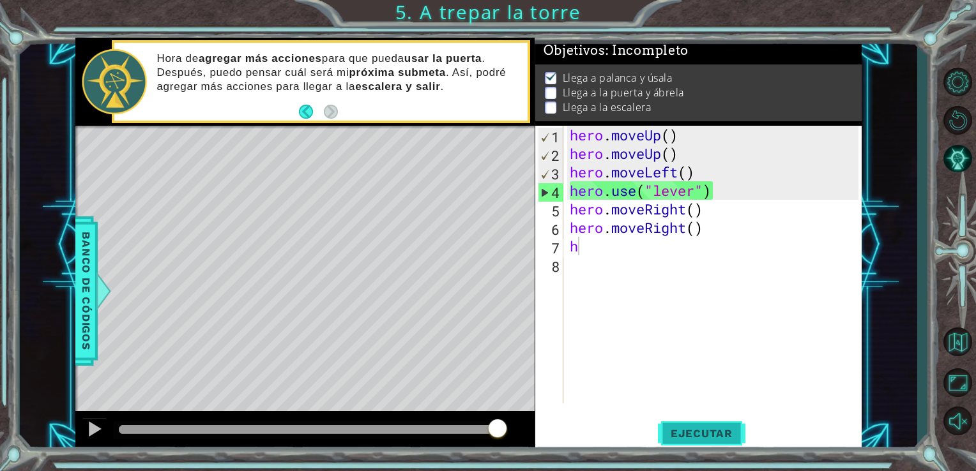
click at [671, 424] on button "Ejecutar" at bounding box center [701, 433] width 87 height 33
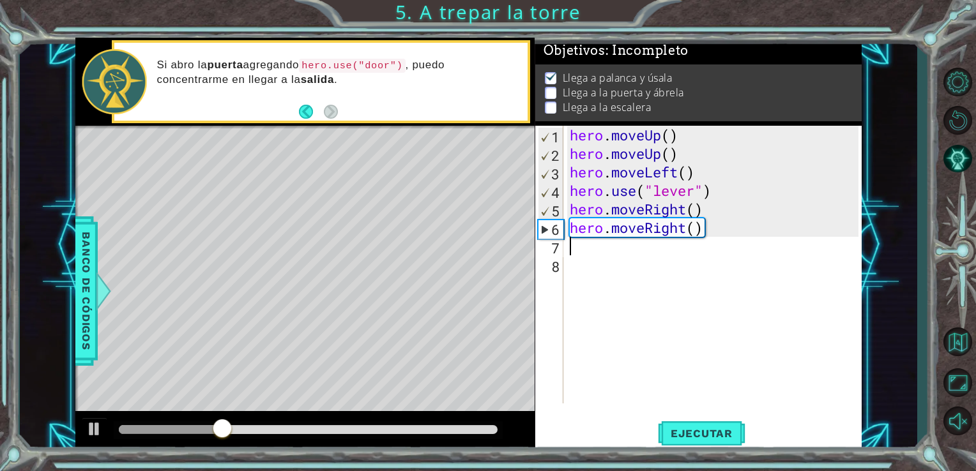
type textarea "he"
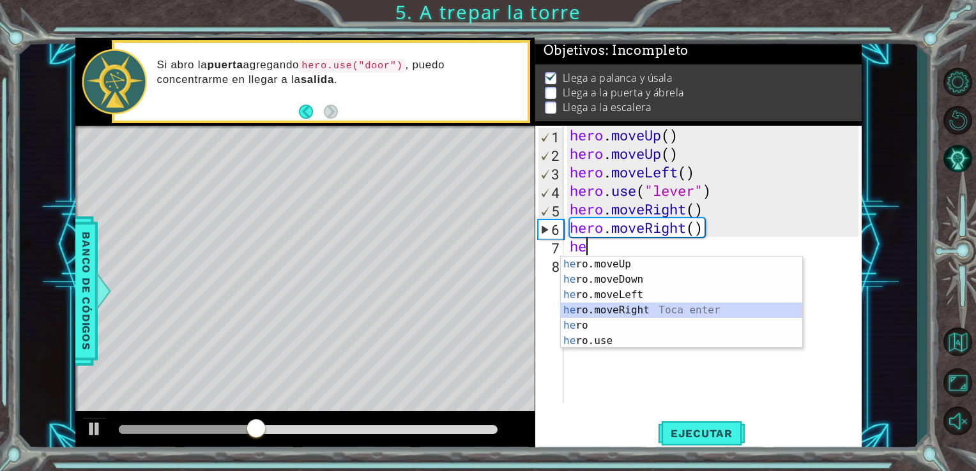
click at [612, 310] on div "he ro.moveUp Toca enter he ro.moveDown Toca enter he ro.moveLeft Toca enter he …" at bounding box center [681, 318] width 241 height 123
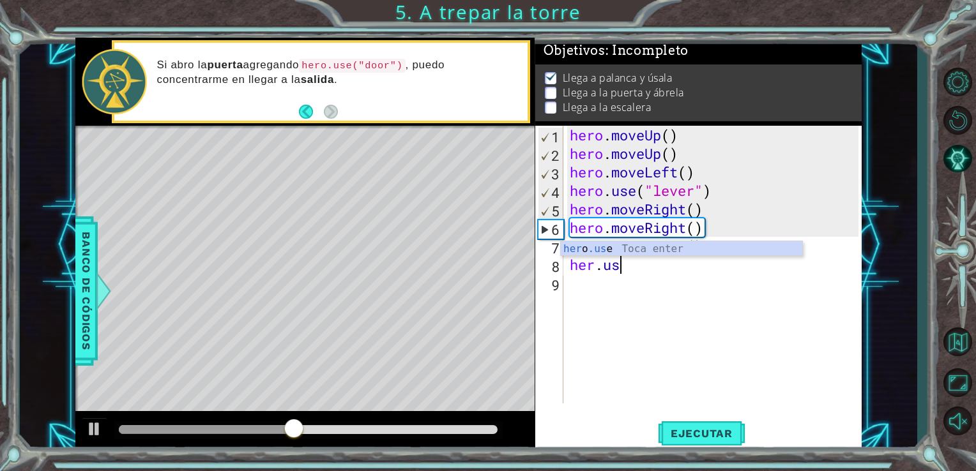
type textarea "her.use"
click at [662, 297] on div "hero . moveUp ( ) hero . moveUp ( ) hero . moveLeft ( ) hero . use ( "lever" ) …" at bounding box center [716, 283] width 298 height 315
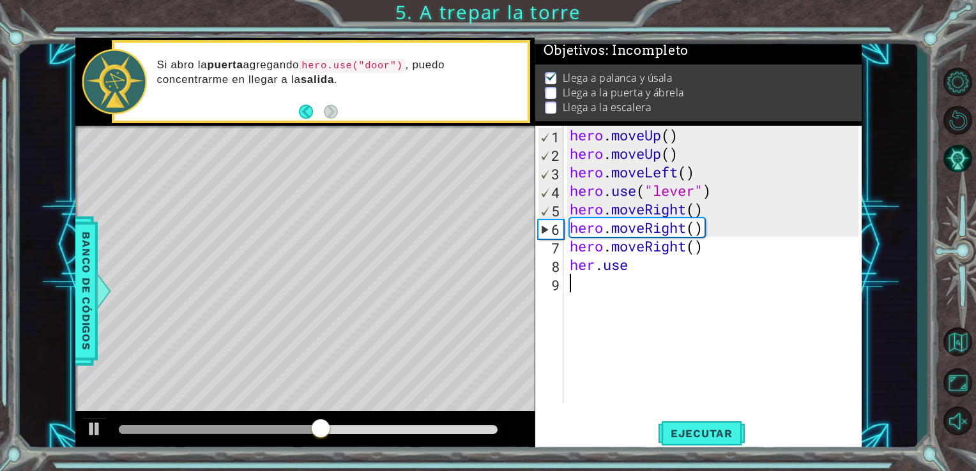
scroll to position [0, 0]
click at [646, 264] on div "hero . moveUp ( ) hero . moveUp ( ) hero . moveLeft ( ) hero . use ( "lever" ) …" at bounding box center [716, 283] width 298 height 315
click at [631, 266] on div "hero . moveUp ( ) hero . moveUp ( ) hero . moveLeft ( ) hero . use ( "lever" ) …" at bounding box center [716, 283] width 298 height 315
drag, startPoint x: 632, startPoint y: 266, endPoint x: 651, endPoint y: 273, distance: 20.2
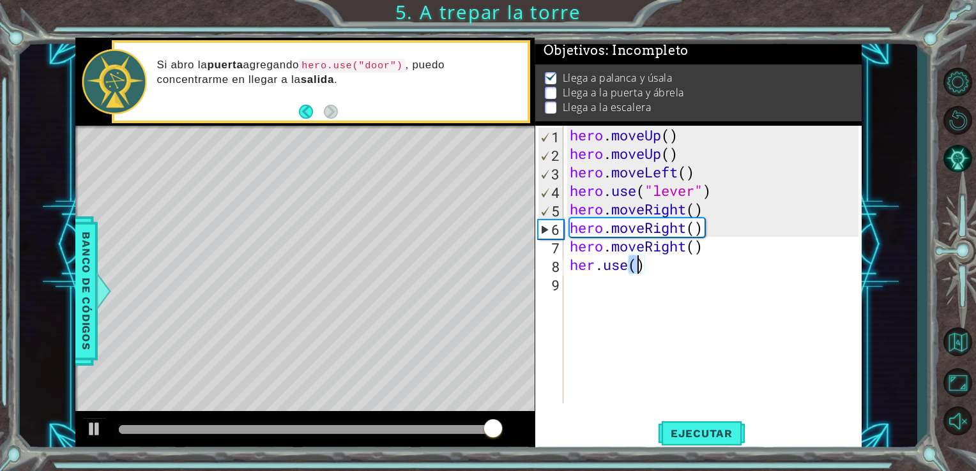
click at [651, 273] on div "hero . moveUp ( ) hero . moveUp ( ) hero . moveLeft ( ) hero . use ( "lever" ) …" at bounding box center [716, 283] width 298 height 315
click at [651, 273] on div "hero . moveUp ( ) hero . moveUp ( ) hero . moveLeft ( ) hero . use ( "lever" ) …" at bounding box center [713, 265] width 292 height 278
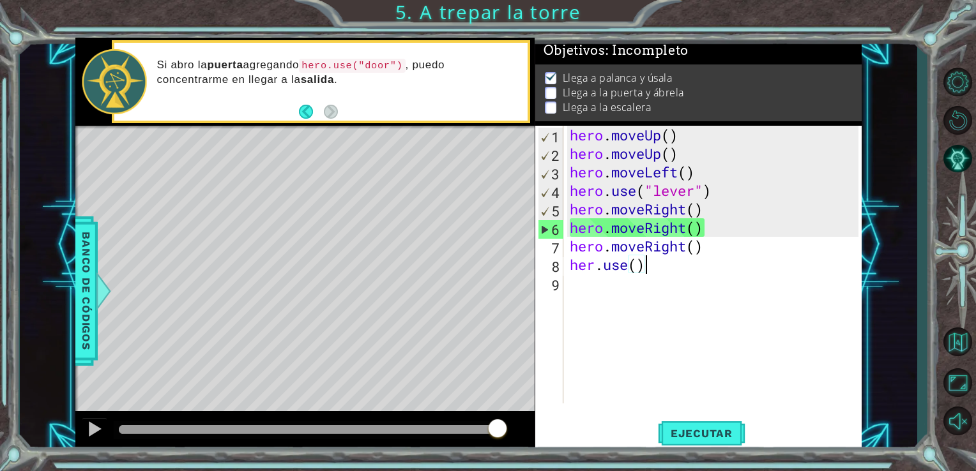
click at [638, 273] on div "hero . moveUp ( ) hero . moveUp ( ) hero . moveLeft ( ) hero . use ( "lever" ) …" at bounding box center [716, 283] width 298 height 315
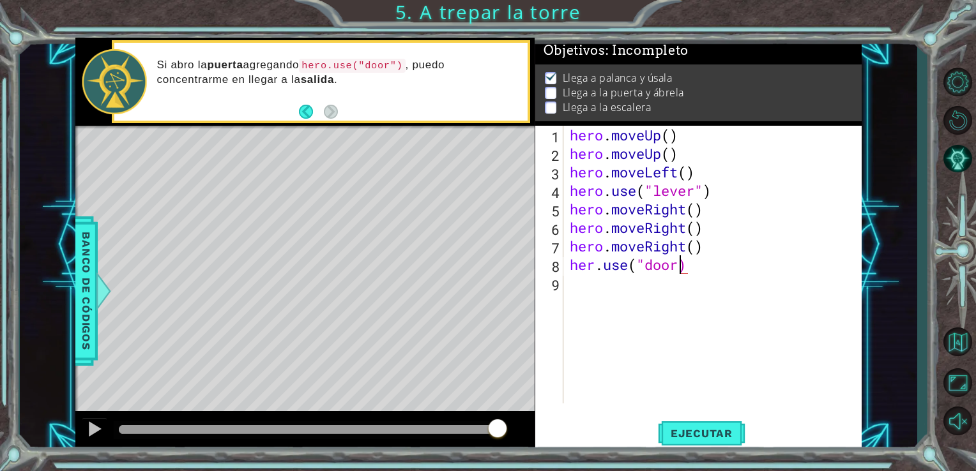
scroll to position [0, 5]
click at [695, 429] on span "Ejecutar" at bounding box center [701, 433] width 87 height 13
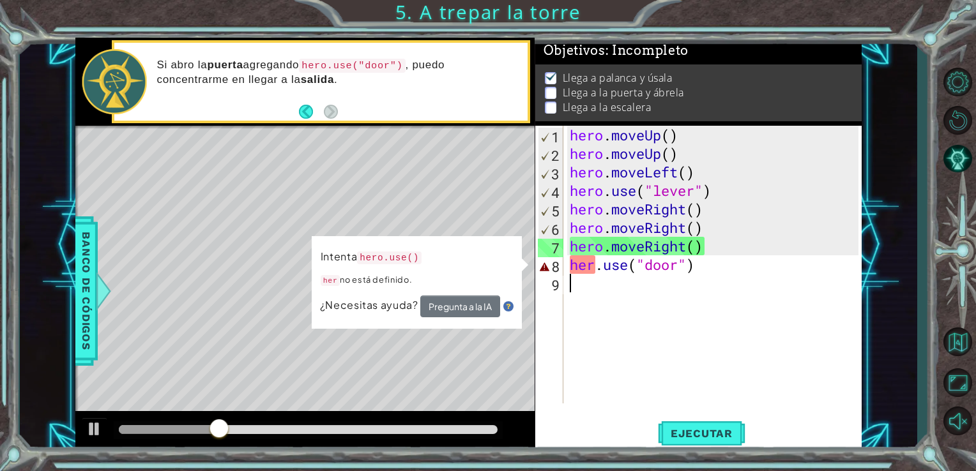
drag, startPoint x: 581, startPoint y: 316, endPoint x: 591, endPoint y: 267, distance: 49.6
click at [591, 267] on div "hero . moveUp ( ) hero . moveUp ( ) hero . moveLeft ( ) hero . use ( "lever" ) …" at bounding box center [716, 283] width 298 height 315
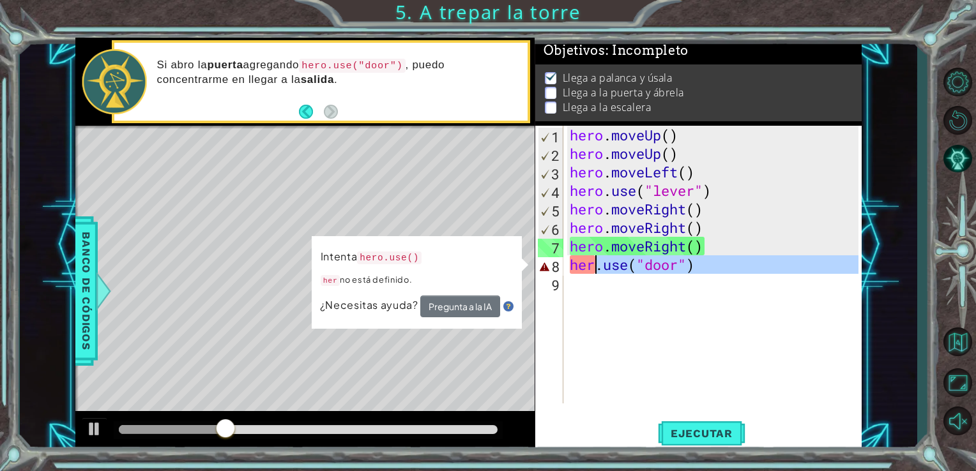
click at [591, 267] on div "hero . moveUp ( ) hero . moveUp ( ) hero . moveLeft ( ) hero . use ( "lever" ) …" at bounding box center [713, 265] width 292 height 278
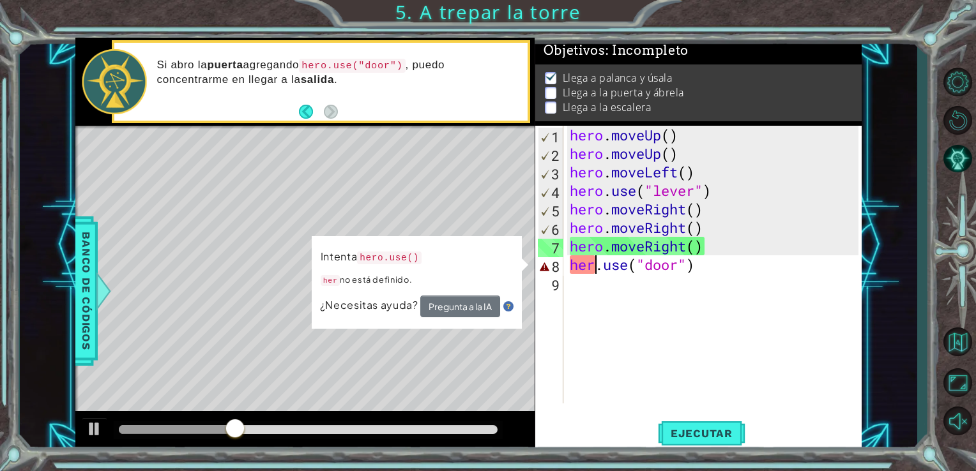
scroll to position [0, 1]
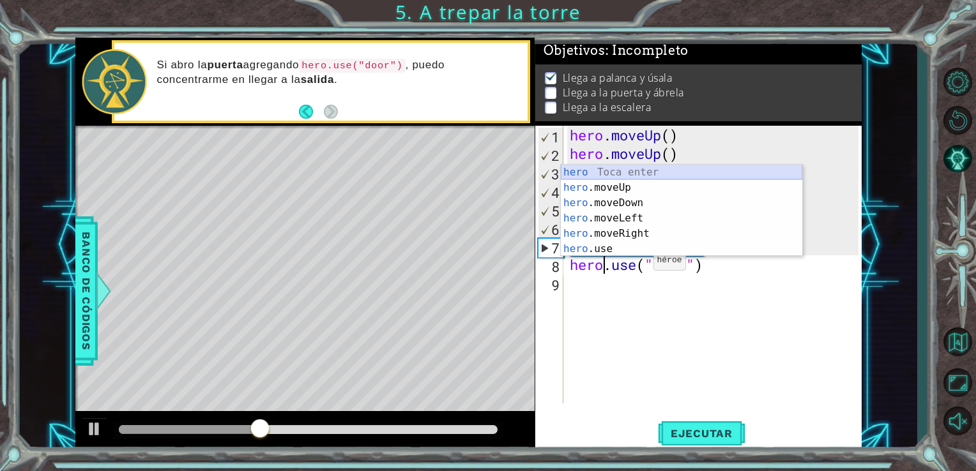
click at [616, 171] on div "hero Toca enter hero .moveUp Toca enter hero .moveDown Toca enter hero .moveLef…" at bounding box center [681, 226] width 241 height 123
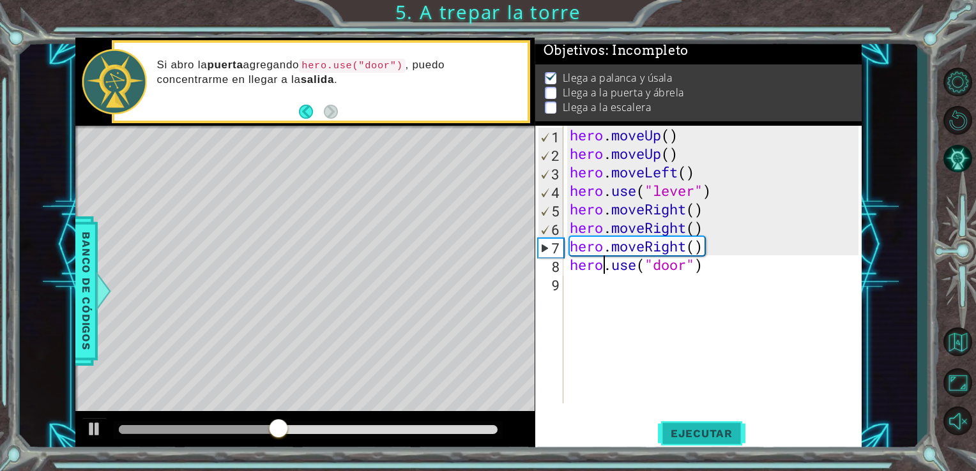
type textarea "hero.use("door")"
click at [679, 422] on button "Ejecutar" at bounding box center [701, 433] width 87 height 33
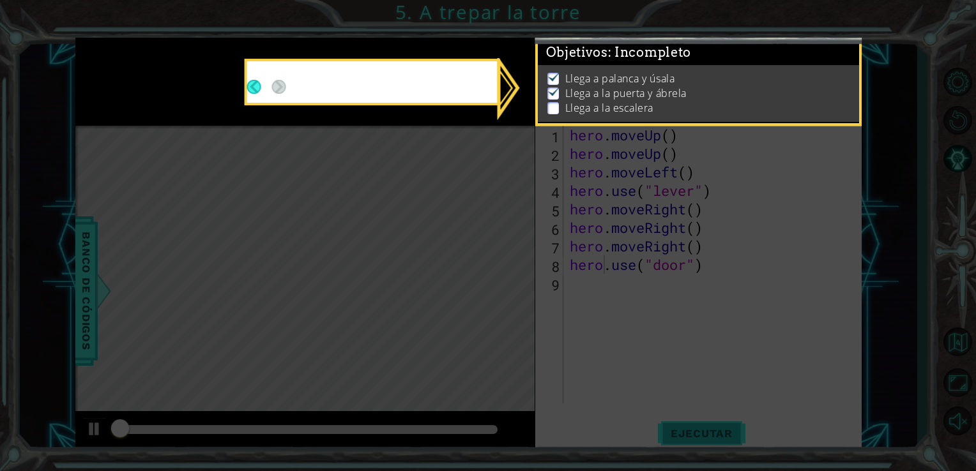
scroll to position [5, 0]
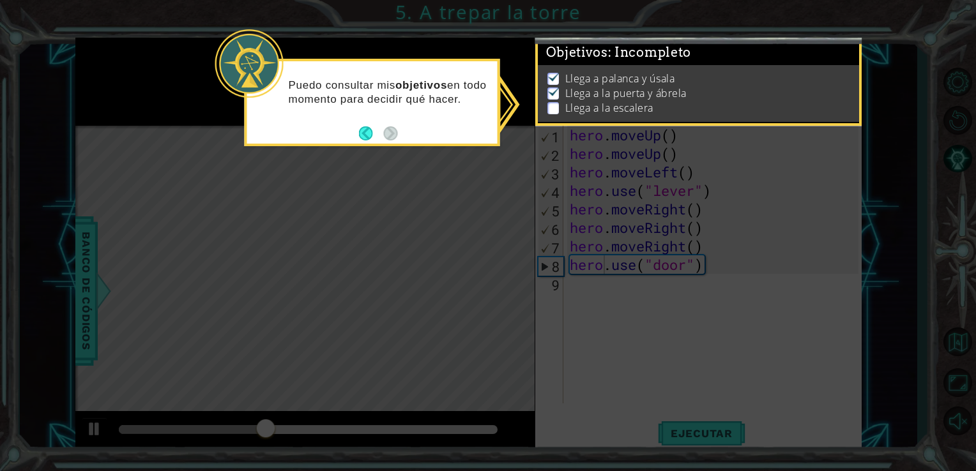
click at [398, 192] on icon at bounding box center [488, 235] width 976 height 471
click at [558, 112] on div "Llega a palanca y úsala Llega a la puerta y ábrela Llega a la escalera" at bounding box center [699, 93] width 322 height 57
click at [373, 139] on button "Back" at bounding box center [371, 133] width 25 height 14
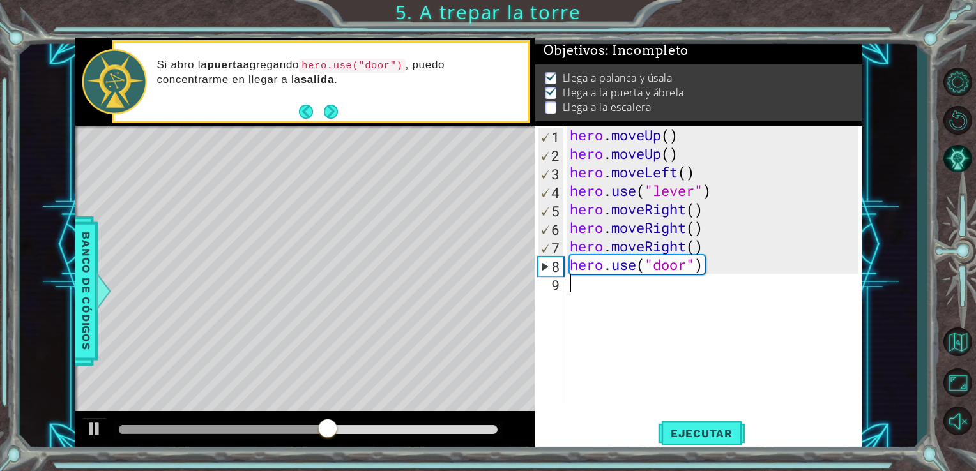
click at [577, 308] on div "hero . moveUp ( ) hero . moveUp ( ) hero . moveLeft ( ) hero . use ( "lever" ) …" at bounding box center [716, 283] width 298 height 315
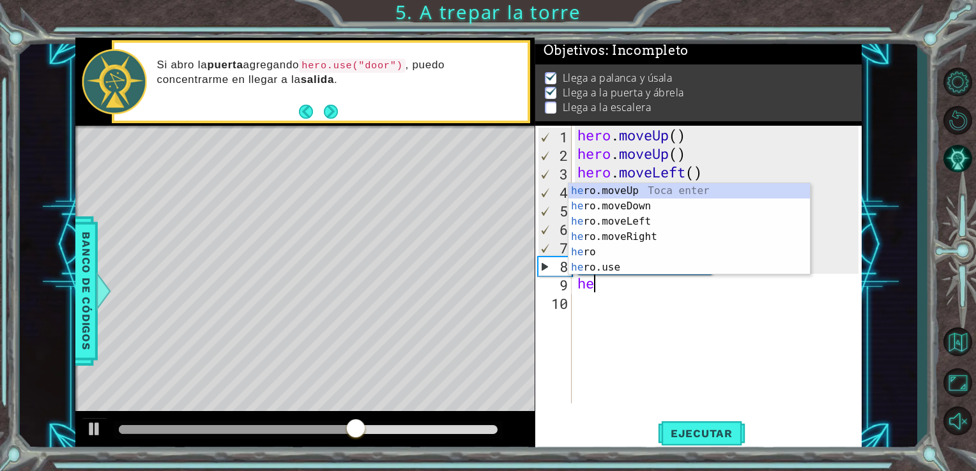
type textarea "her"
click at [633, 188] on div "her o.moveUp Toca enter her o.moveDown Toca enter her o.moveLeft Toca enter her…" at bounding box center [688, 244] width 241 height 123
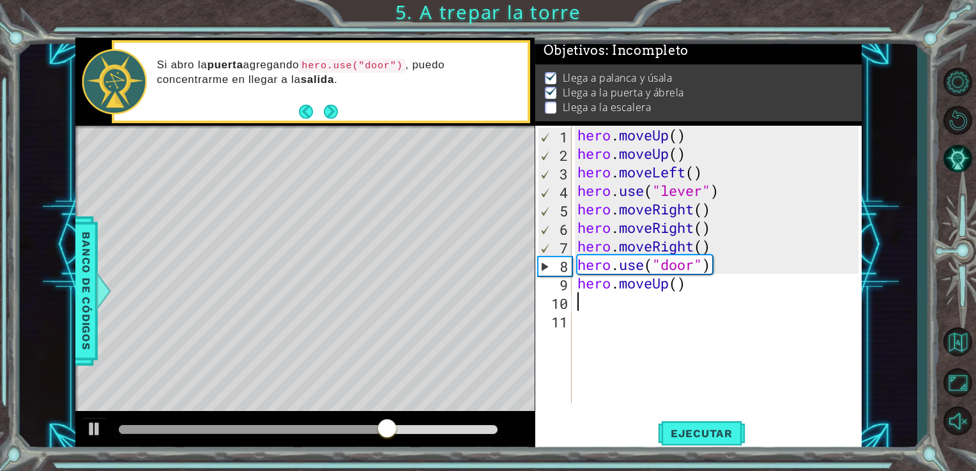
type textarea "h"
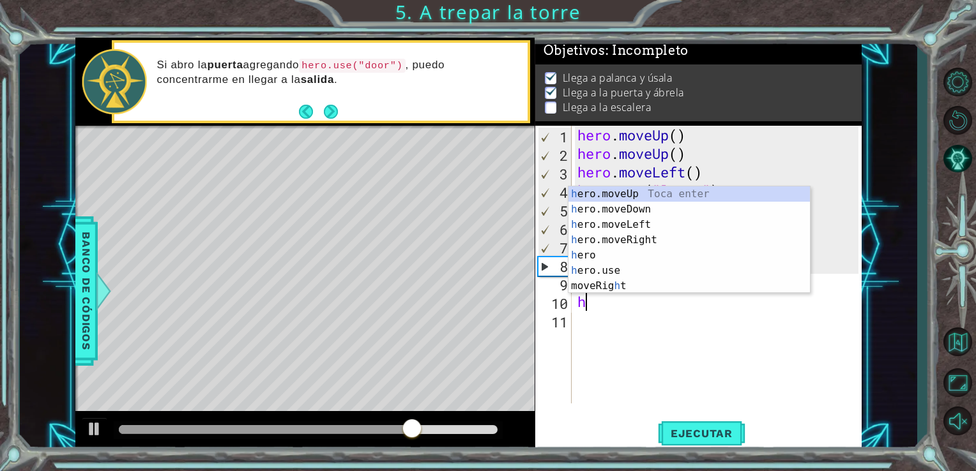
click at [633, 188] on div "h ero.moveUp Toca enter h ero.moveDown Toca enter h ero.moveLeft Toca enter h e…" at bounding box center [688, 255] width 241 height 138
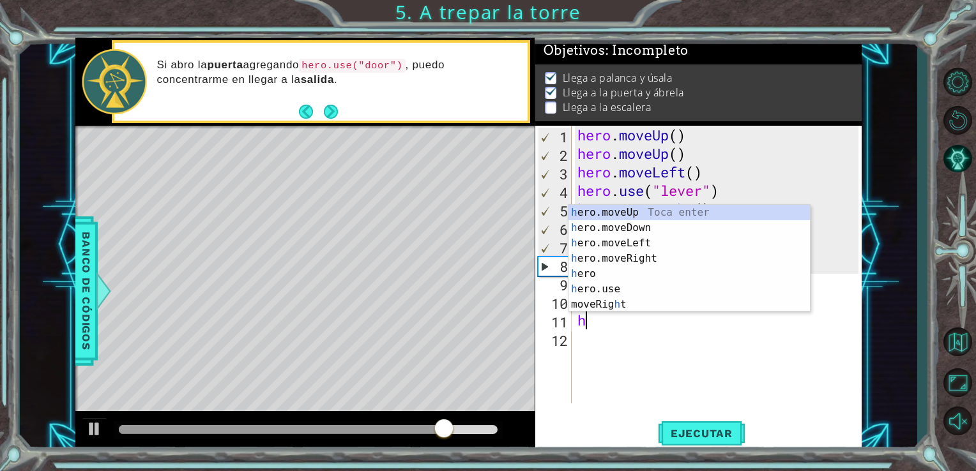
type textarea "he"
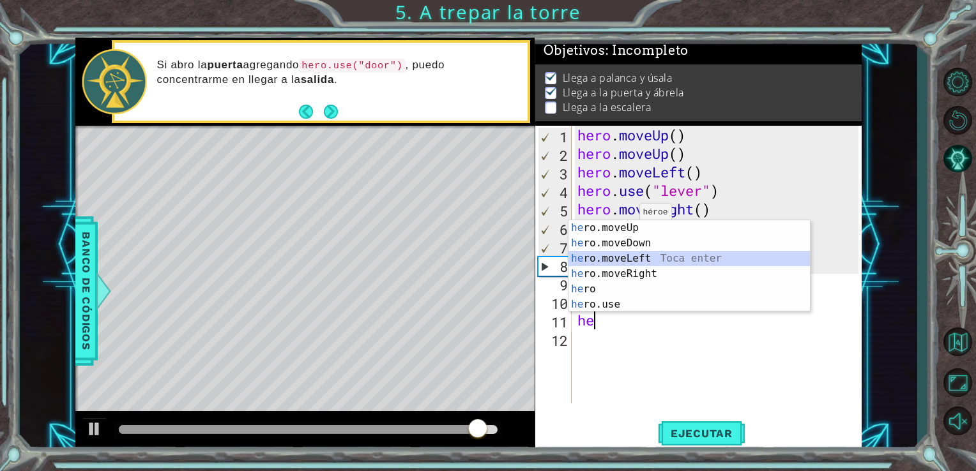
click at [604, 266] on div "he ro.moveUp Toca enter he ro.moveDown Toca enter he ro.moveLeft Toca enter he …" at bounding box center [688, 281] width 241 height 123
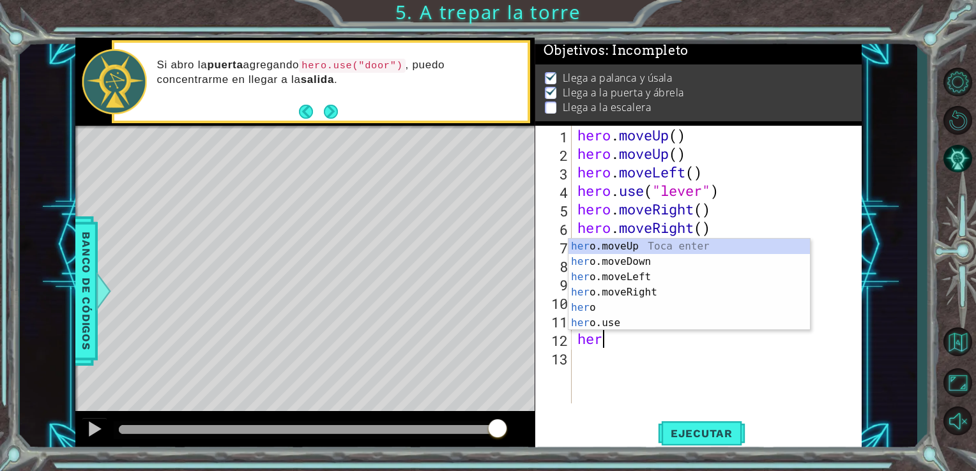
type textarea "hero"
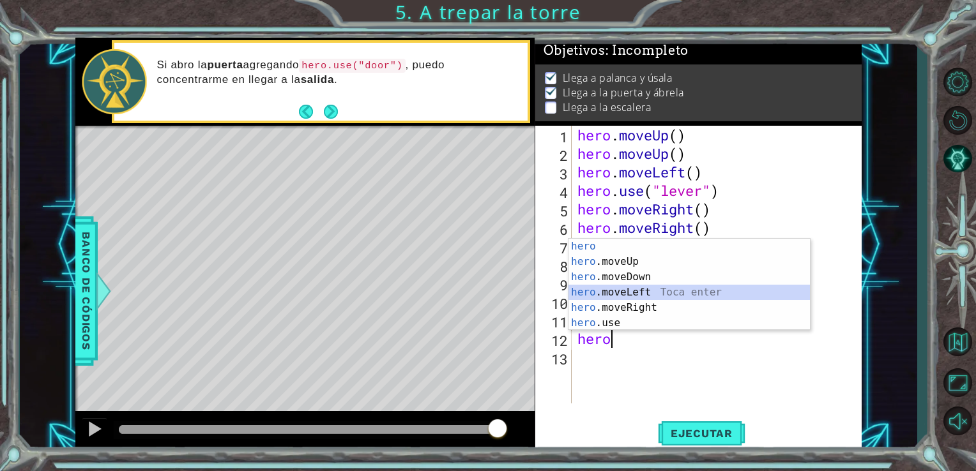
click at [621, 293] on div "hero Toca enter hero .moveUp Toca enter hero .moveDown Toca enter hero .moveLef…" at bounding box center [688, 300] width 241 height 123
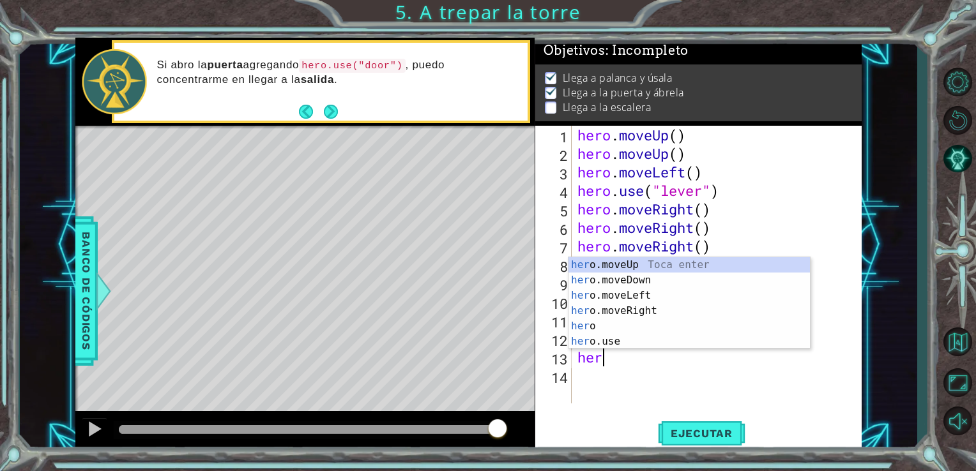
type textarea "hero"
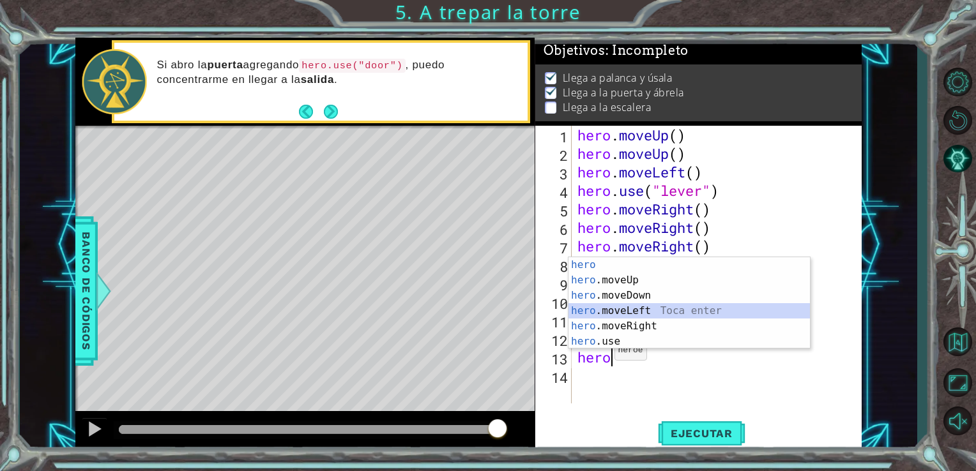
click at [611, 308] on div "hero Toca enter hero .moveUp Toca enter hero .moveDown Toca enter hero .moveLef…" at bounding box center [688, 318] width 241 height 123
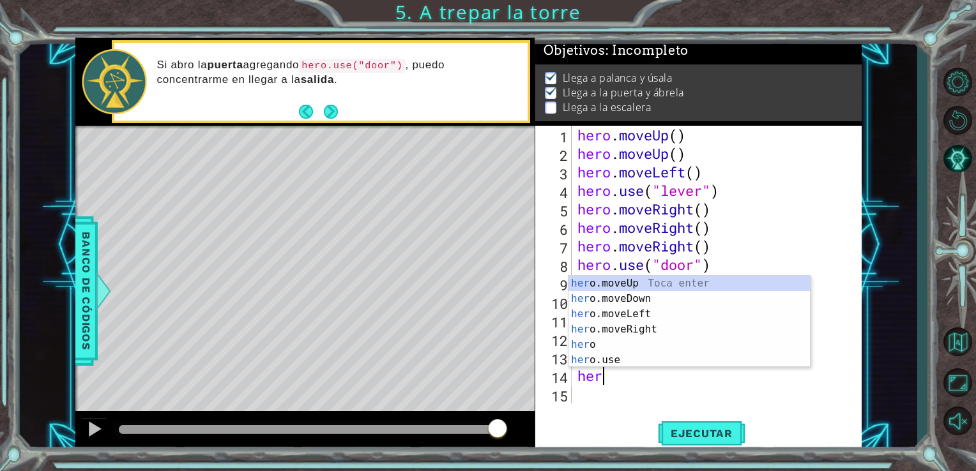
type textarea "hero"
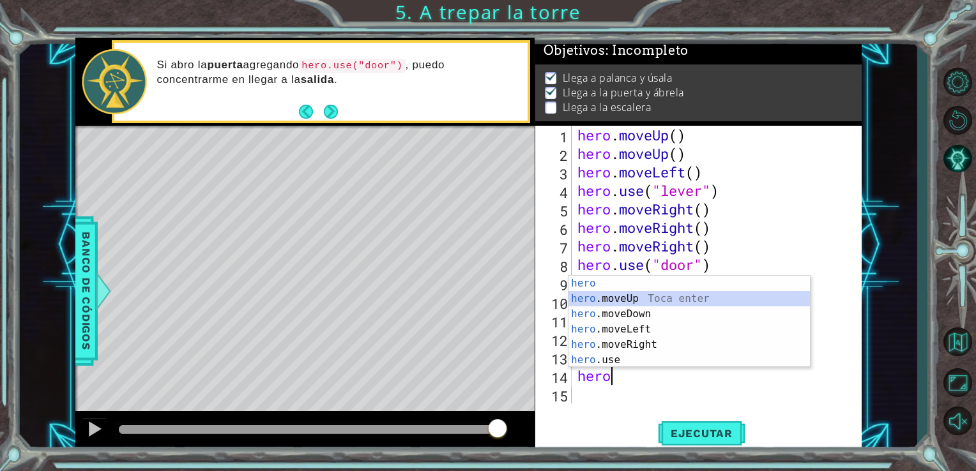
click at [608, 303] on div "hero Toca enter hero .moveUp Toca enter hero .moveDown Toca enter hero .moveLef…" at bounding box center [688, 337] width 241 height 123
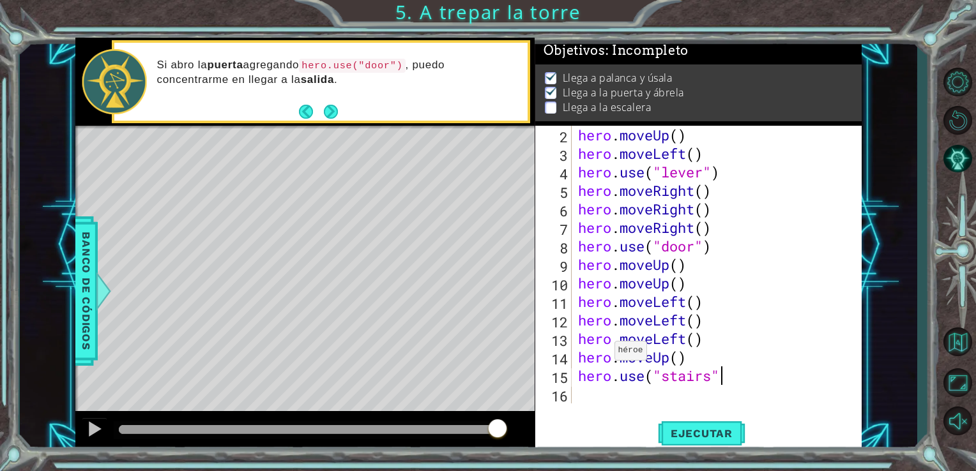
scroll to position [0, 6]
type textarea "hero.use("stairs")"
click at [684, 440] on span "Ejecutar" at bounding box center [701, 433] width 87 height 13
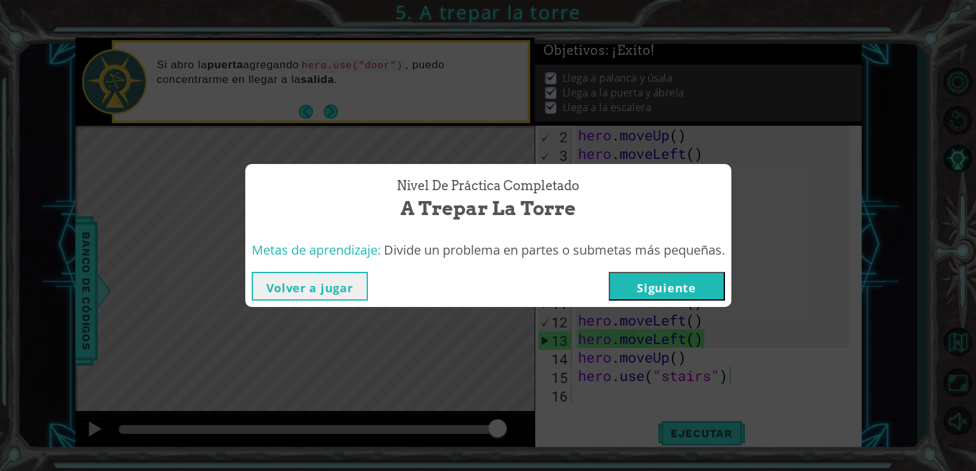
click at [652, 284] on button "Siguiente" at bounding box center [667, 286] width 116 height 29
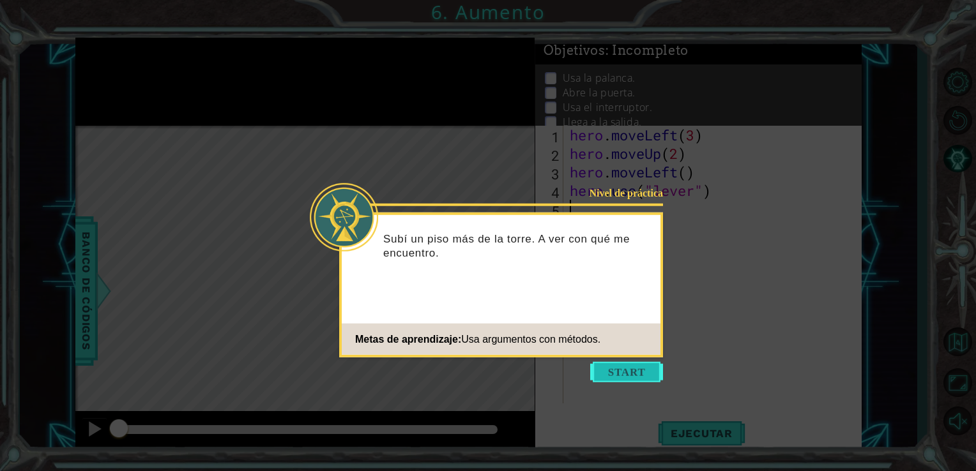
click at [603, 372] on button "Start" at bounding box center [626, 372] width 73 height 20
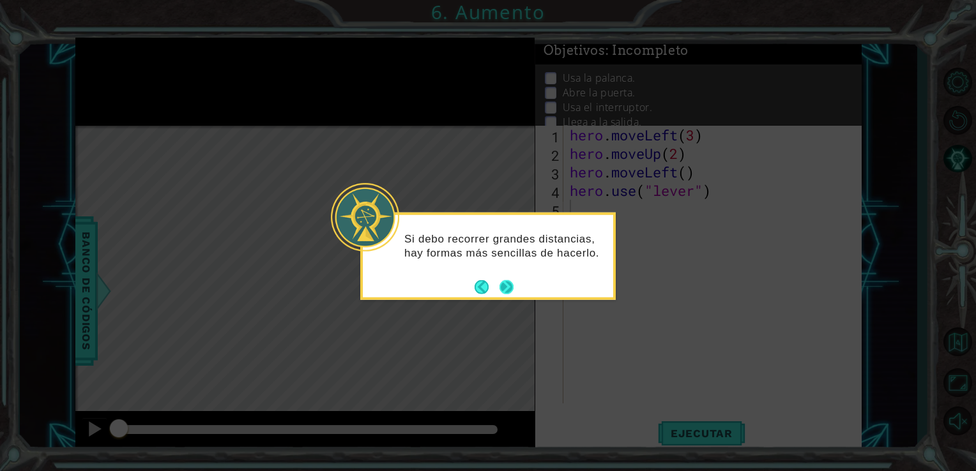
click at [506, 280] on button "Next" at bounding box center [506, 287] width 14 height 14
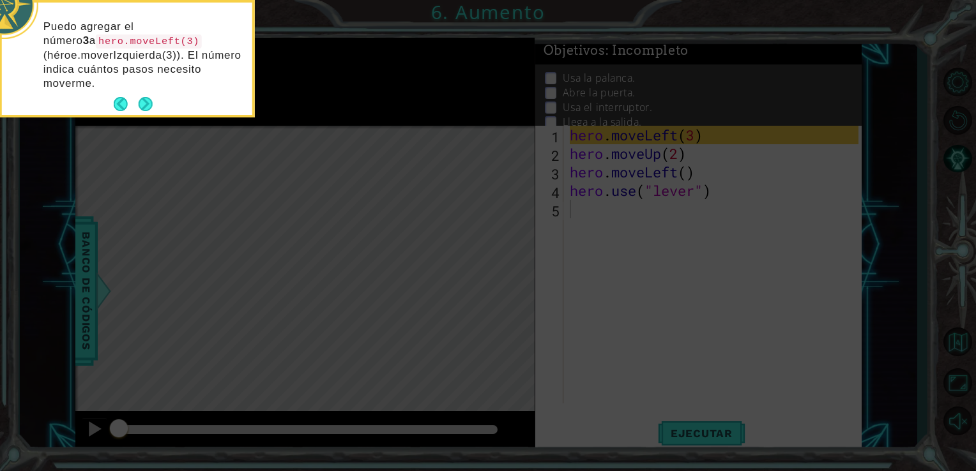
click at [145, 95] on footer at bounding box center [133, 104] width 39 height 19
click at [145, 101] on button "Next" at bounding box center [146, 104] width 14 height 14
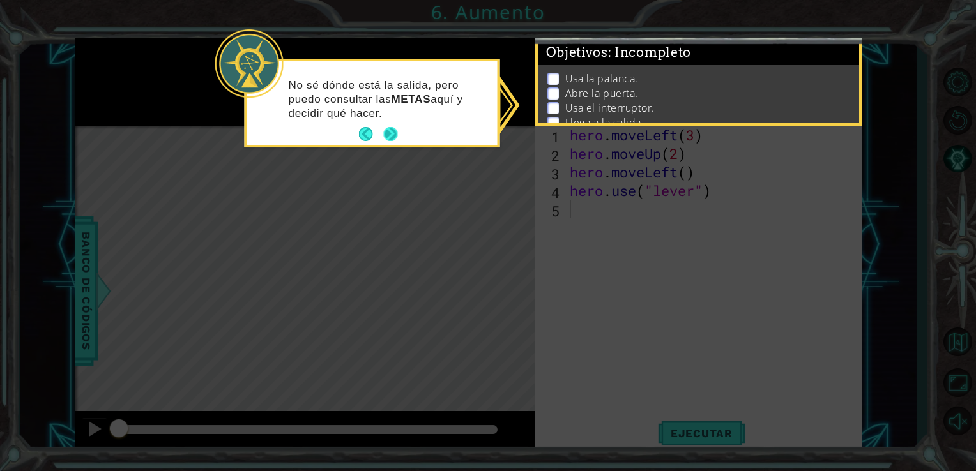
click at [386, 134] on button "Next" at bounding box center [390, 134] width 14 height 14
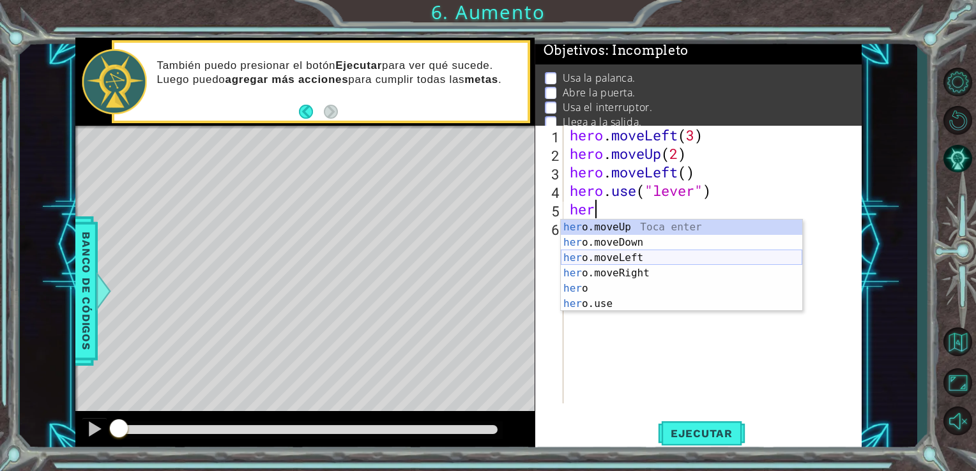
click at [602, 254] on div "her o.moveUp Toca enter her o.moveDown Toca enter her o.moveLeft Toca enter her…" at bounding box center [681, 281] width 241 height 123
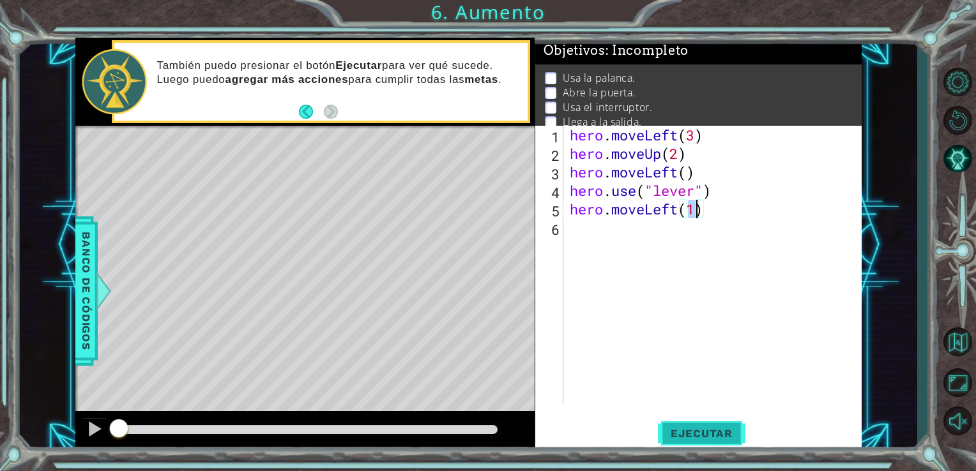
type textarea "hero.moveLeft(1)"
click at [698, 423] on button "Ejecutar" at bounding box center [701, 433] width 87 height 33
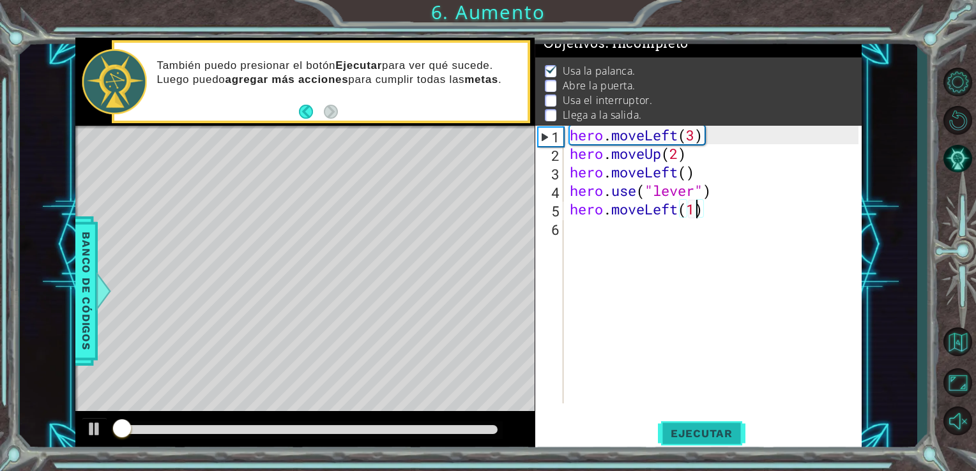
scroll to position [13, 0]
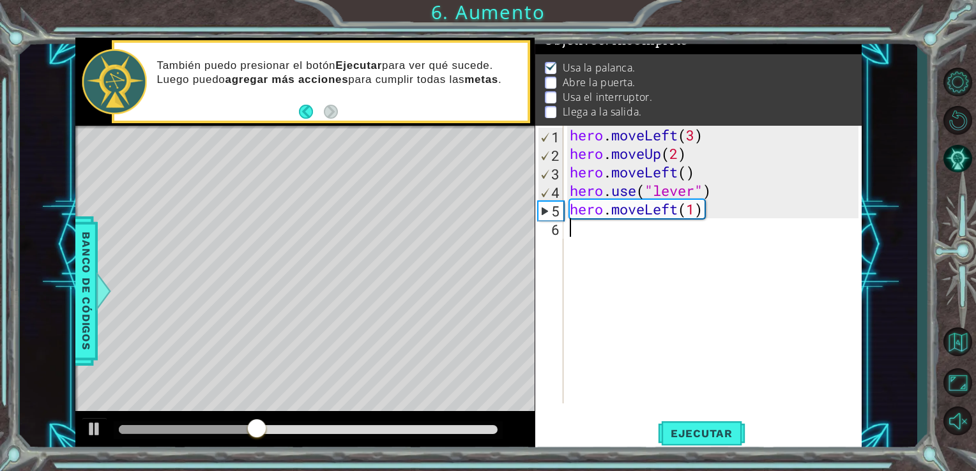
click at [616, 239] on div "hero . moveLeft ( 3 ) hero . moveUp ( 2 ) hero . moveLeft ( ) hero . use ( "lev…" at bounding box center [716, 283] width 298 height 315
type textarea "hero.use("door")"
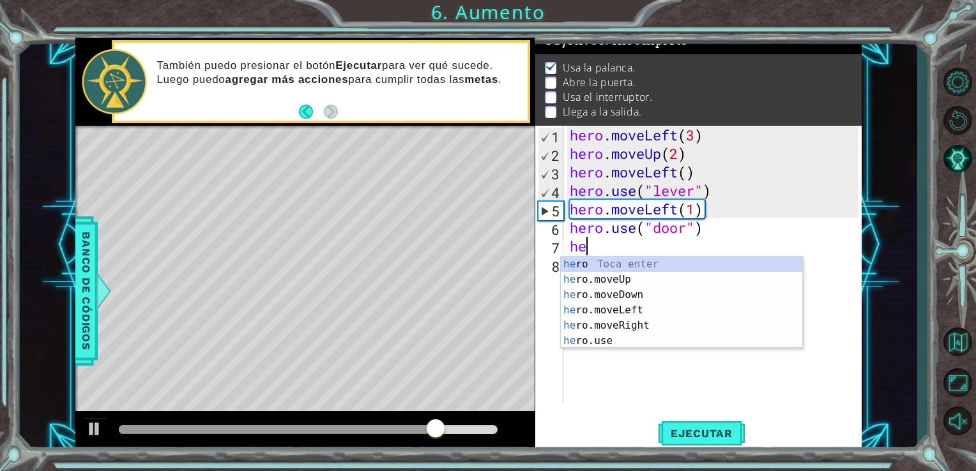
scroll to position [0, 0]
click at [638, 272] on div "her o Toca enter her o.moveUp Toca enter her o.moveDown Toca enter her o.moveLe…" at bounding box center [681, 318] width 241 height 123
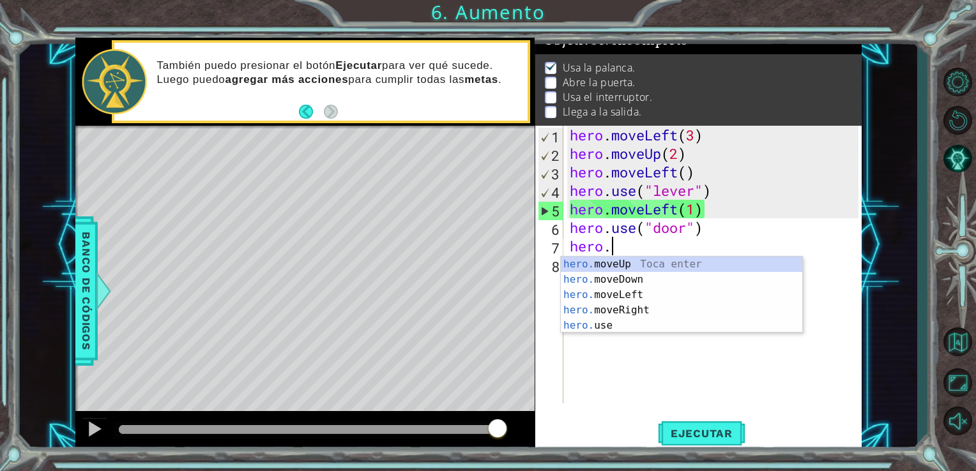
scroll to position [0, 1]
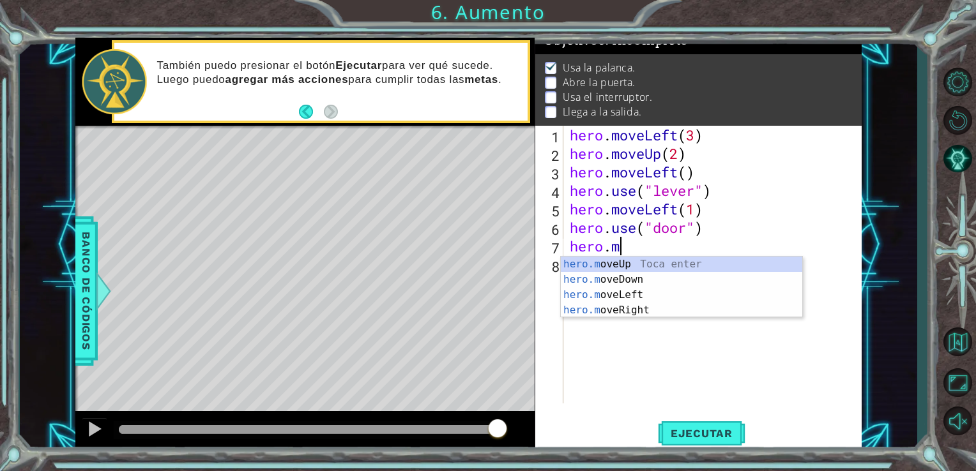
click at [634, 264] on div "hero.m oveUp Toca enter hero.m oveDown Toca enter hero.m oveLeft Toca enter her…" at bounding box center [681, 303] width 241 height 92
type textarea "hero.moveUp(1)"
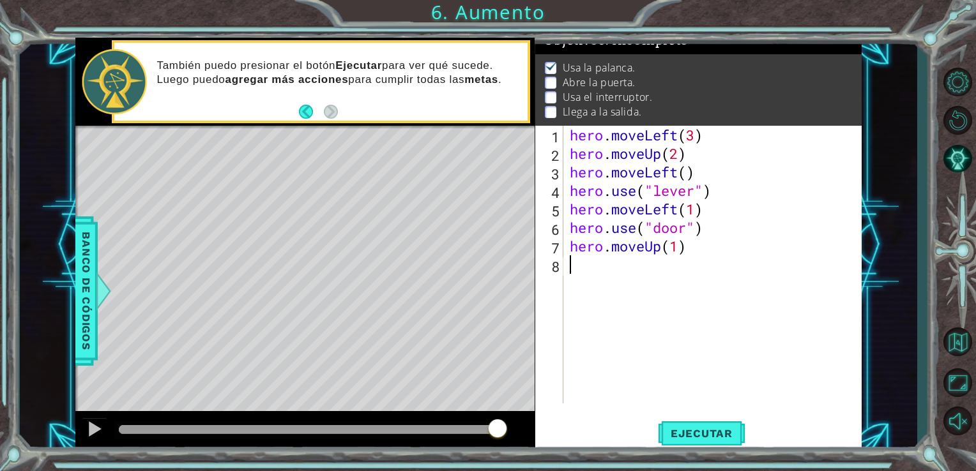
click at [700, 256] on div "hero . moveLeft ( 3 ) hero . moveUp ( 2 ) hero . moveLeft ( ) hero . use ( "lev…" at bounding box center [716, 283] width 298 height 315
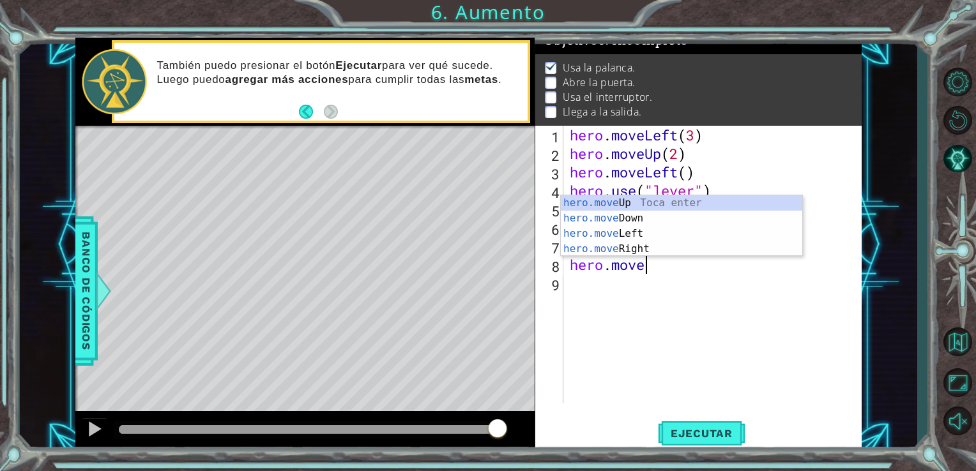
scroll to position [0, 3]
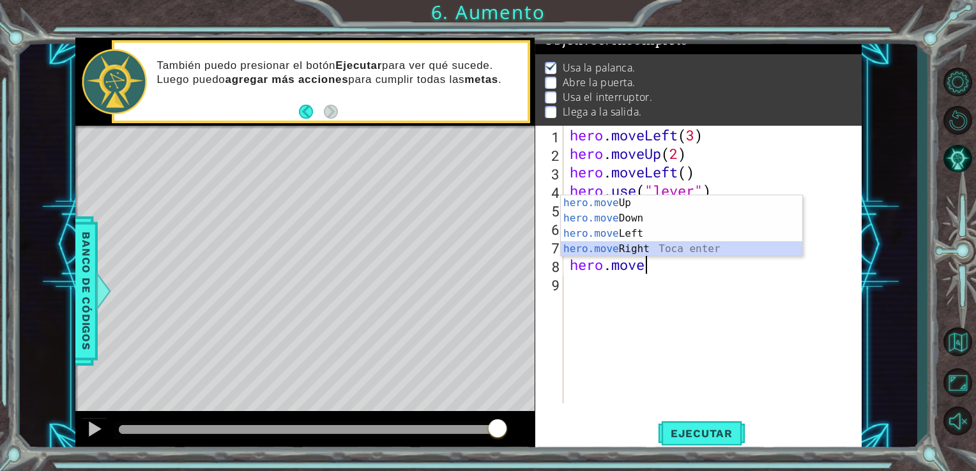
click at [648, 250] on div "hero.move Up Toca enter hero.move Down Toca enter hero.move Left Toca enter her…" at bounding box center [681, 241] width 241 height 92
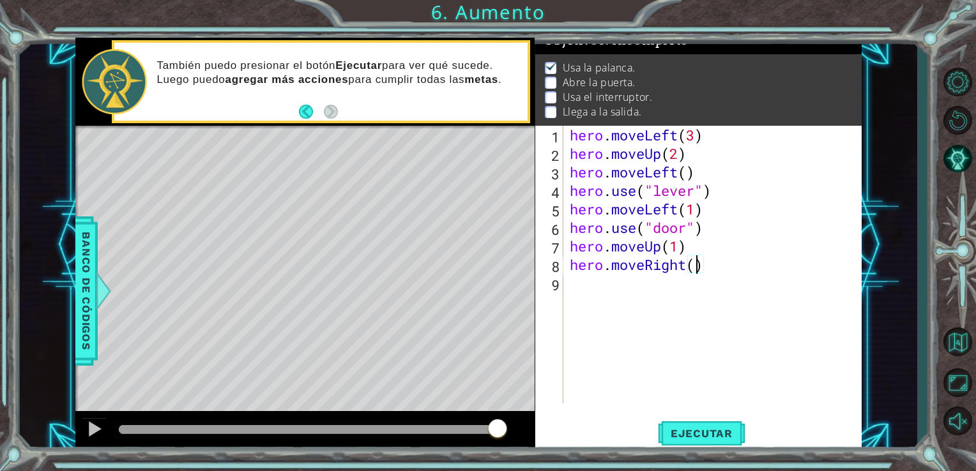
scroll to position [0, 5]
click at [670, 430] on span "Ejecutar" at bounding box center [701, 433] width 87 height 13
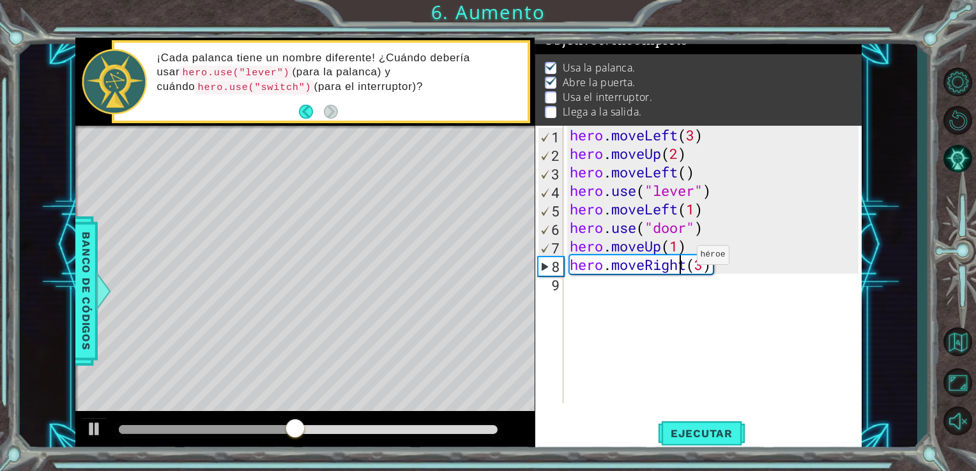
click at [677, 258] on div "hero . moveLeft ( 3 ) hero . moveUp ( 2 ) hero . moveLeft ( ) hero . use ( "lev…" at bounding box center [716, 283] width 298 height 315
click at [677, 247] on div "hero . moveLeft ( 3 ) hero . moveUp ( 2 ) hero . moveLeft ( ) hero . use ( "lev…" at bounding box center [716, 283] width 298 height 315
click at [697, 436] on span "Ejecutar" at bounding box center [701, 433] width 87 height 13
click at [743, 256] on div "hero . moveLeft ( 3 ) hero . moveUp ( 2 ) hero . moveLeft ( ) hero . use ( "lev…" at bounding box center [716, 283] width 298 height 315
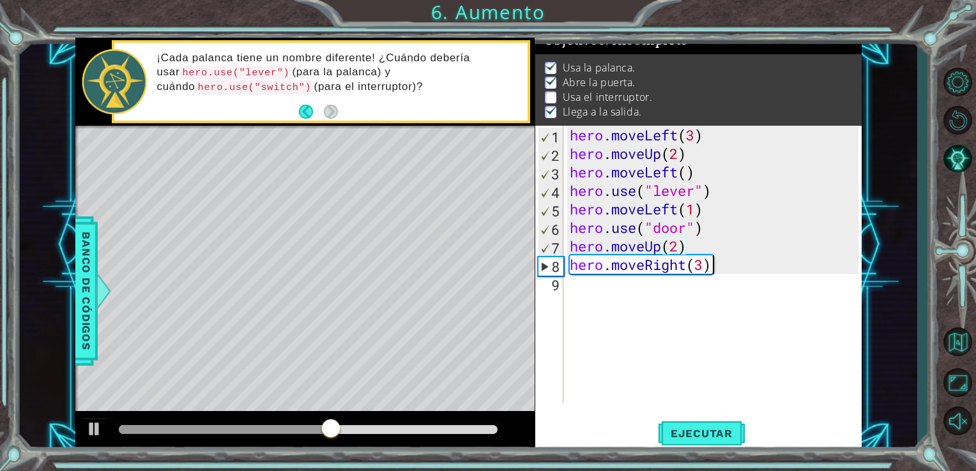
type textarea "hero.moveRight(3)"
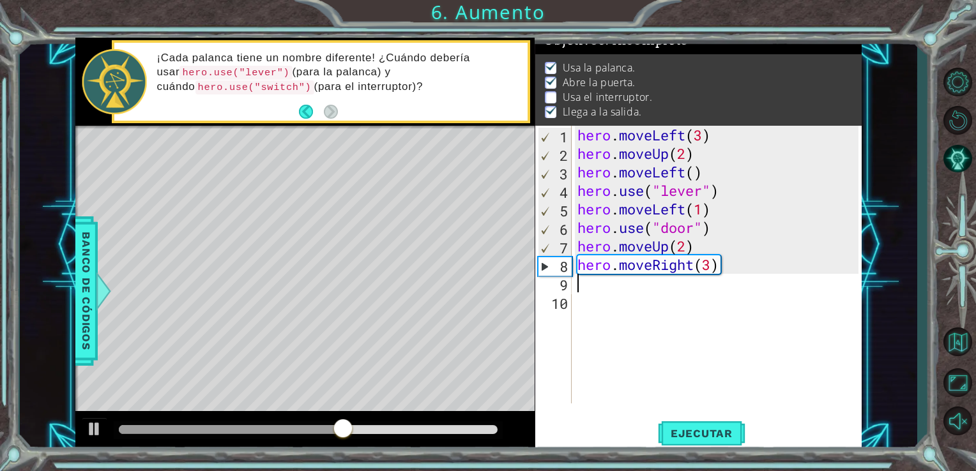
scroll to position [0, 0]
click at [710, 270] on div "hero . moveLeft ( 3 ) hero . moveUp ( 2 ) hero . moveLeft ( ) hero . use ( "lev…" at bounding box center [720, 283] width 291 height 315
type textarea "hero.moveRight(2)"
click at [743, 270] on div "hero . moveLeft ( 3 ) hero . moveUp ( 2 ) hero . moveLeft ( ) hero . use ( "lev…" at bounding box center [720, 283] width 291 height 315
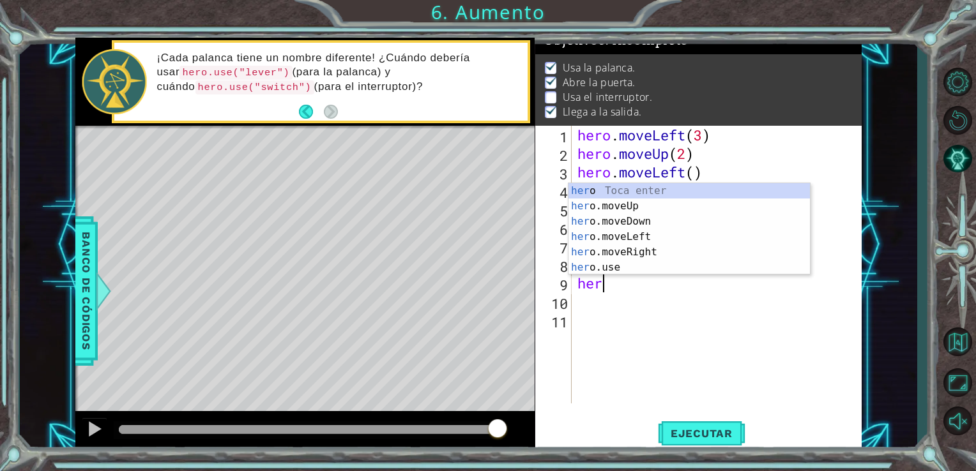
scroll to position [0, 0]
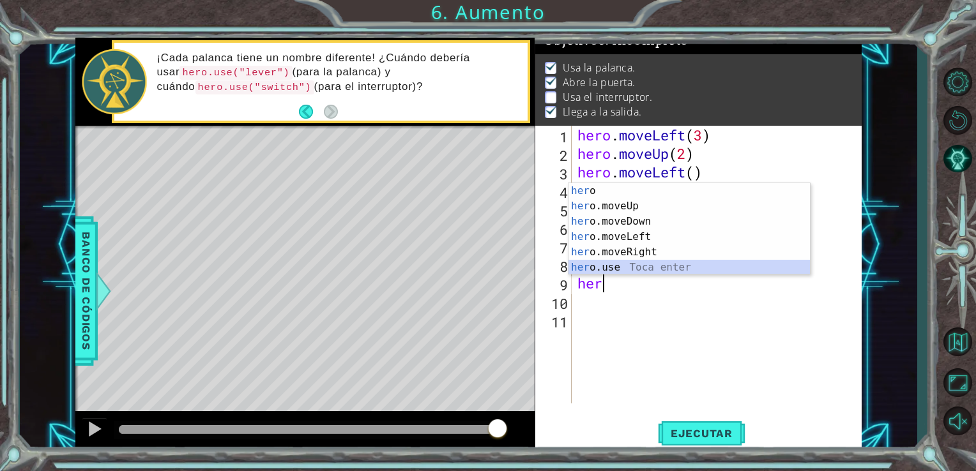
click at [660, 264] on div "her o Toca enter her o.moveUp Toca enter her o.moveDown Toca enter her o.moveLe…" at bounding box center [688, 244] width 241 height 123
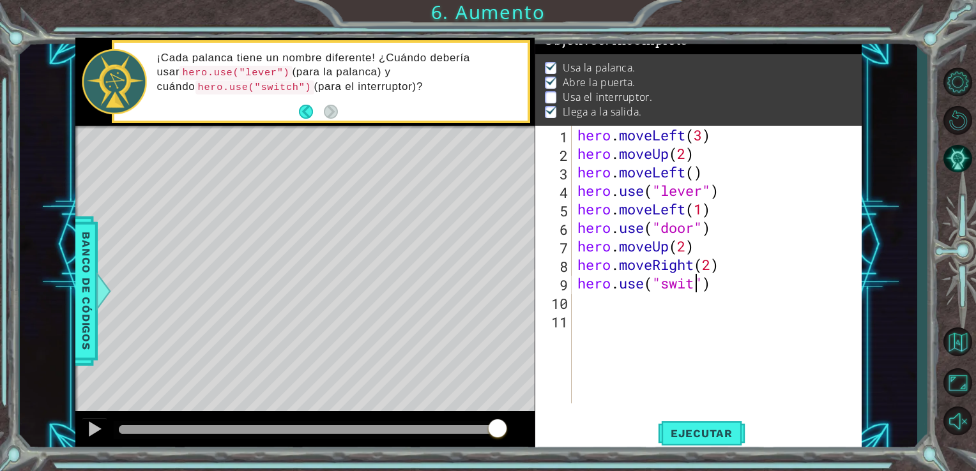
scroll to position [0, 5]
type textarea "hero.use("switch")"
click at [734, 287] on div "hero . moveLeft ( 3 ) hero . moveUp ( 2 ) hero . moveLeft ( ) hero . use ( "lev…" at bounding box center [720, 283] width 291 height 315
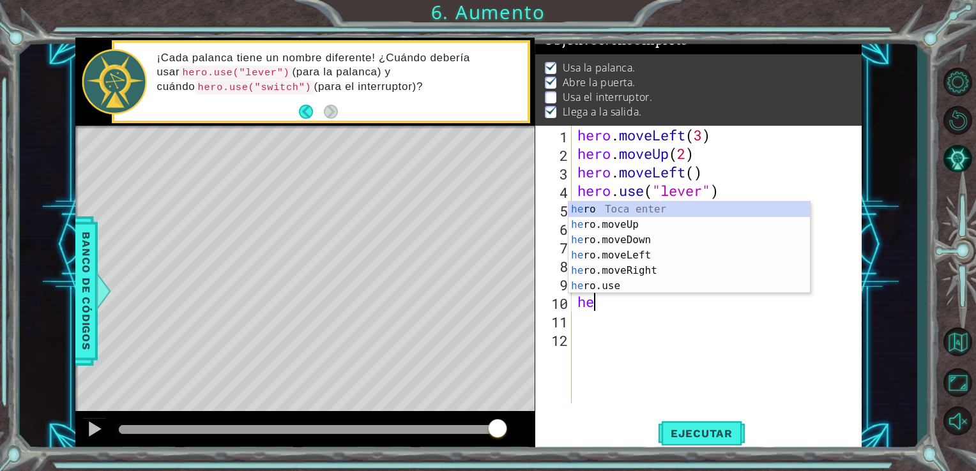
scroll to position [0, 0]
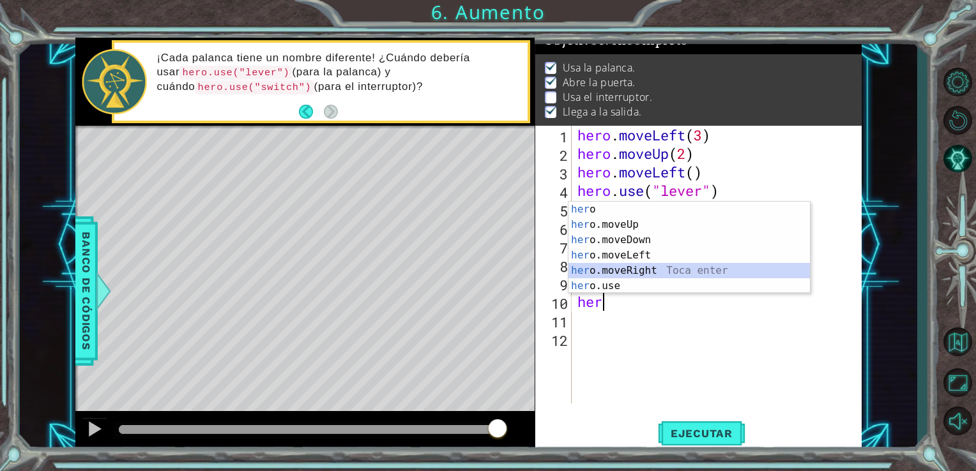
click at [674, 267] on div "her o Toca enter her o.moveUp Toca enter her o.moveDown Toca enter her o.moveLe…" at bounding box center [688, 263] width 241 height 123
type textarea "hero.moveRight(1)"
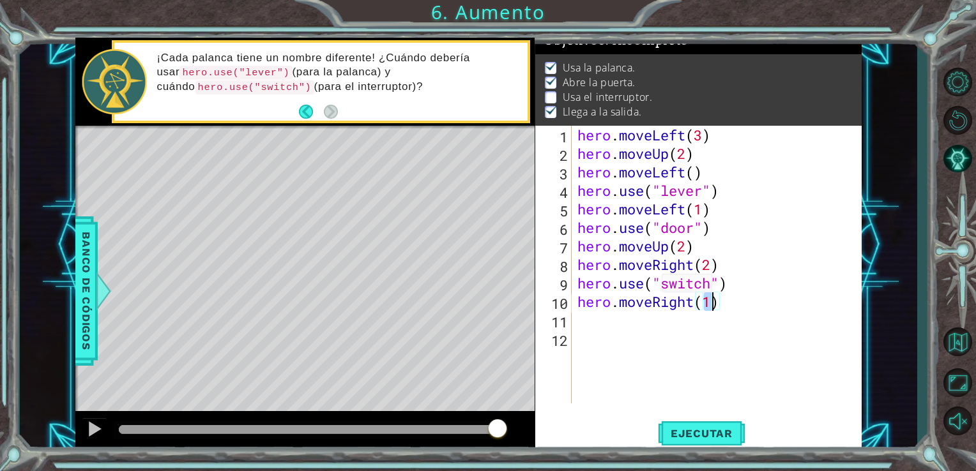
click at [745, 297] on div "hero . moveLeft ( 3 ) hero . moveUp ( 2 ) hero . moveLeft ( ) hero . use ( "lev…" at bounding box center [720, 283] width 291 height 315
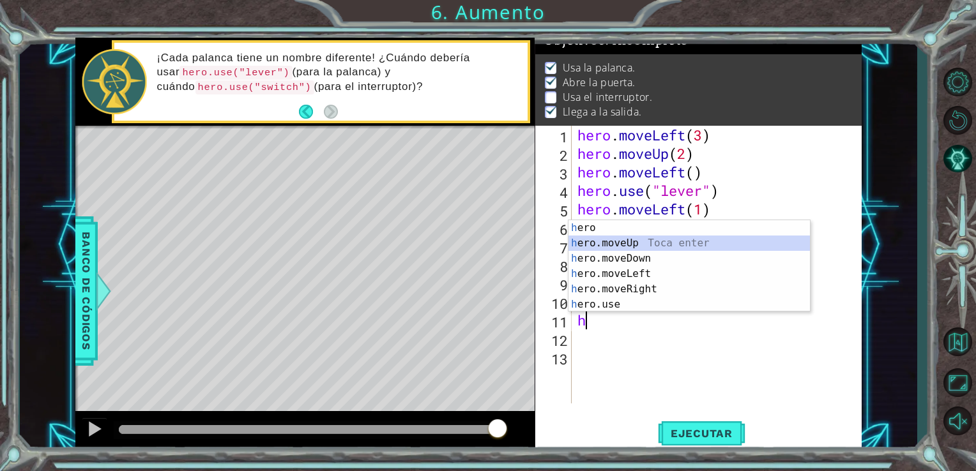
click at [682, 240] on div "h ero Toca enter h ero.moveUp Toca enter h ero.moveDown Toca enter h ero.moveLe…" at bounding box center [688, 281] width 241 height 123
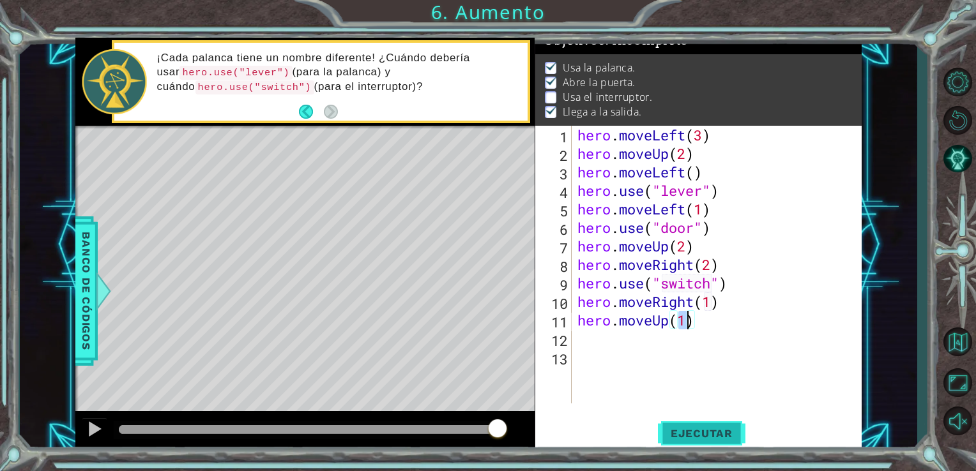
type textarea "hero.moveUp(1)"
click at [686, 443] on button "Ejecutar" at bounding box center [701, 433] width 87 height 33
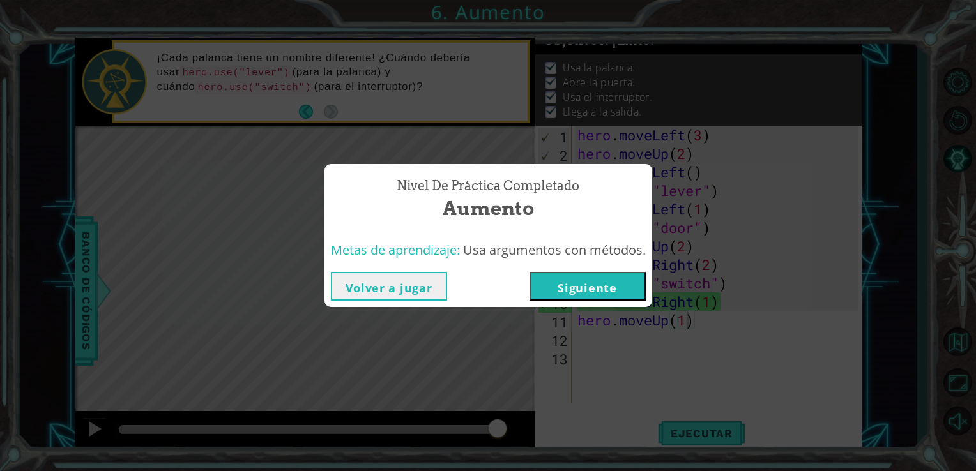
click at [626, 280] on button "Siguiente" at bounding box center [587, 286] width 116 height 29
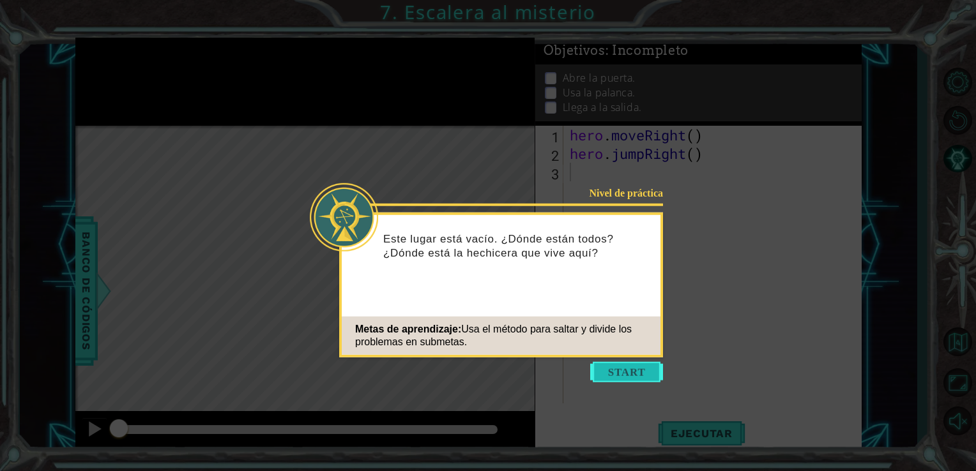
click at [614, 362] on button "Start" at bounding box center [626, 372] width 73 height 20
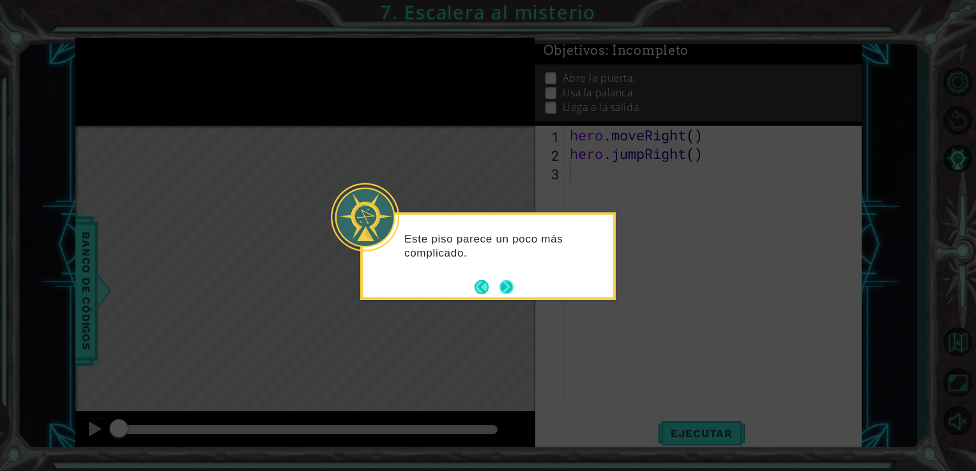
click at [511, 283] on button "Next" at bounding box center [506, 287] width 14 height 14
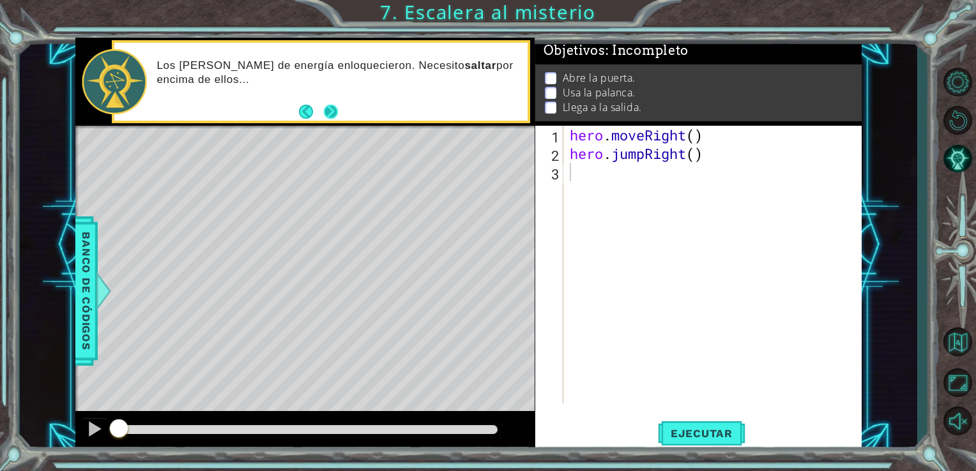
click at [333, 109] on button "Next" at bounding box center [330, 112] width 14 height 14
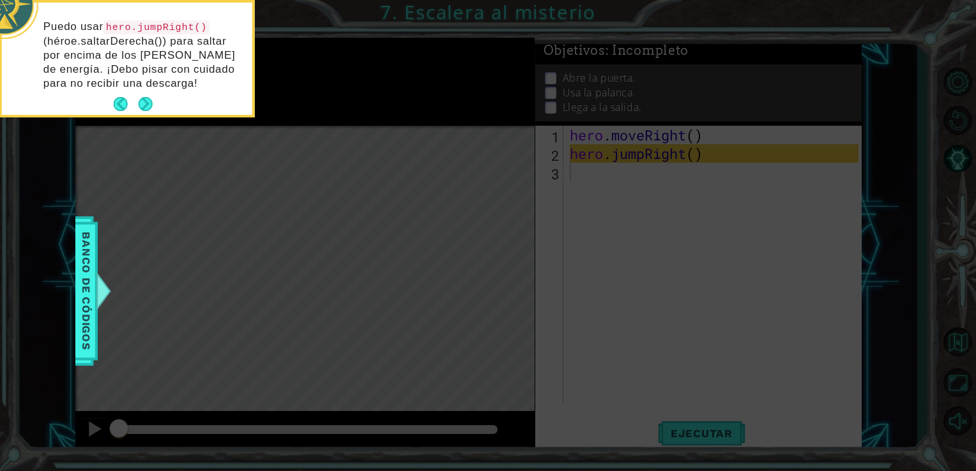
click at [148, 95] on footer at bounding box center [133, 104] width 39 height 19
click at [148, 97] on button "Next" at bounding box center [146, 104] width 14 height 14
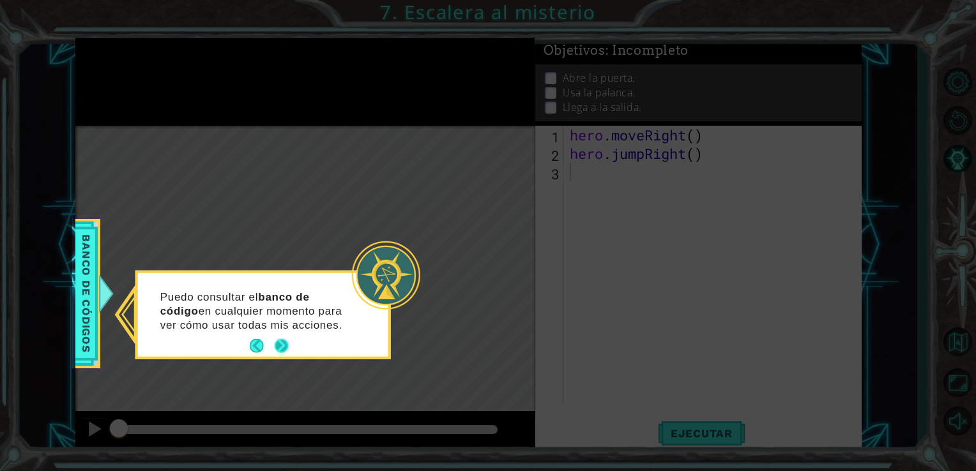
click at [279, 346] on button "Next" at bounding box center [282, 346] width 14 height 14
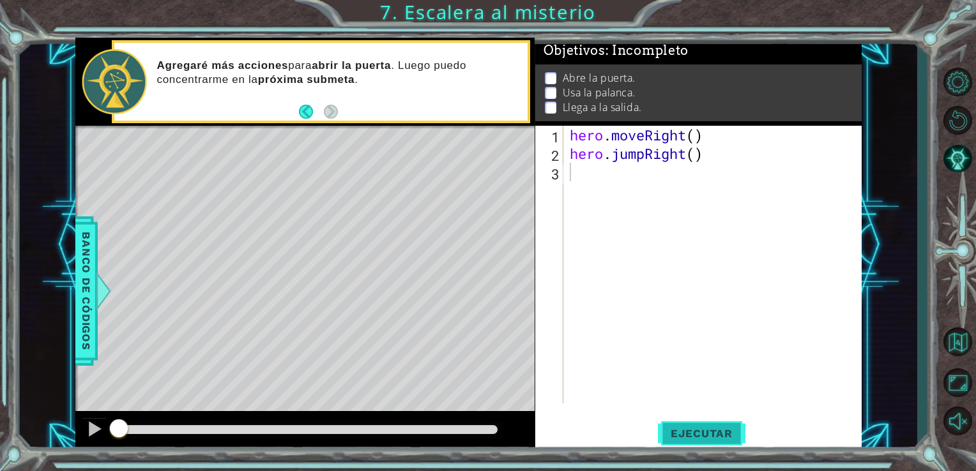
click at [715, 430] on span "Ejecutar" at bounding box center [701, 433] width 87 height 13
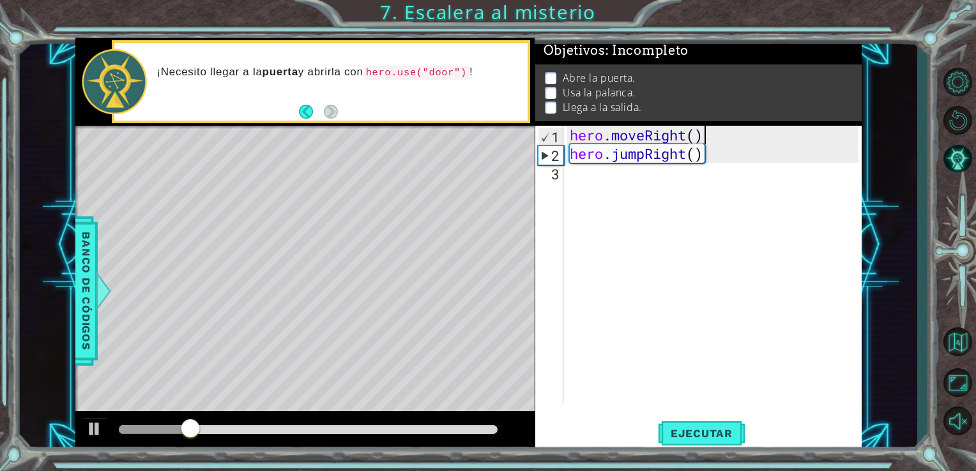
click at [720, 144] on div "hero . moveRight ( ) hero . jumpRight ( )" at bounding box center [716, 283] width 298 height 315
click at [717, 150] on div "hero . moveRight ( ) hero . jumpRight ( )" at bounding box center [716, 283] width 298 height 315
type textarea "hero.jumpRight()"
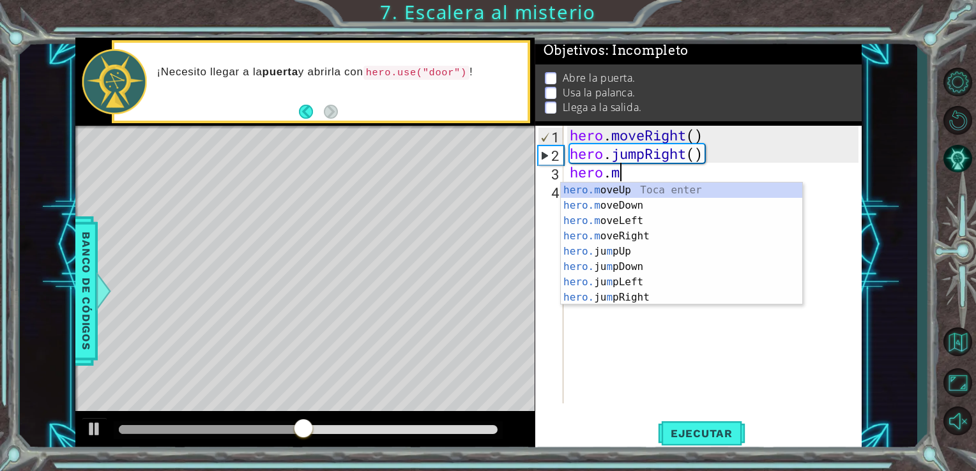
scroll to position [0, 2]
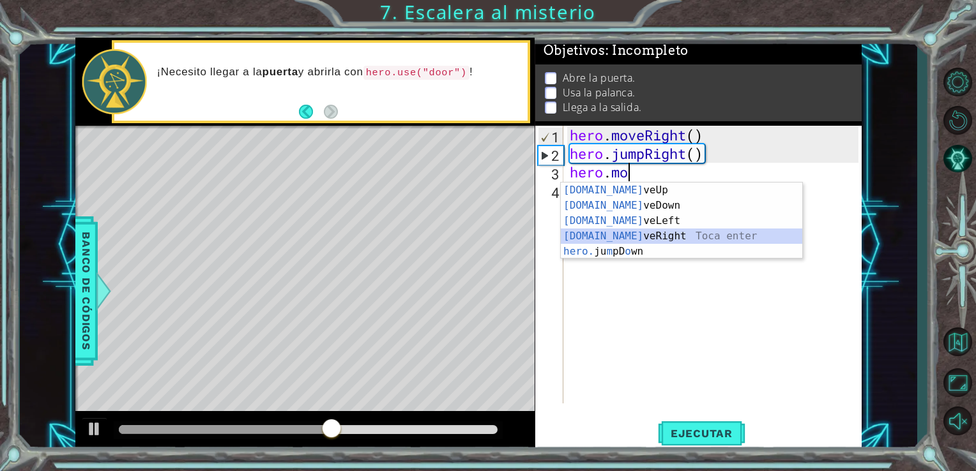
click at [641, 241] on div "hero.mo veUp Toca enter hero.mo veDown Toca enter hero.mo veLeft Toca enter her…" at bounding box center [681, 236] width 241 height 107
type textarea "hero.moveRight(1)"
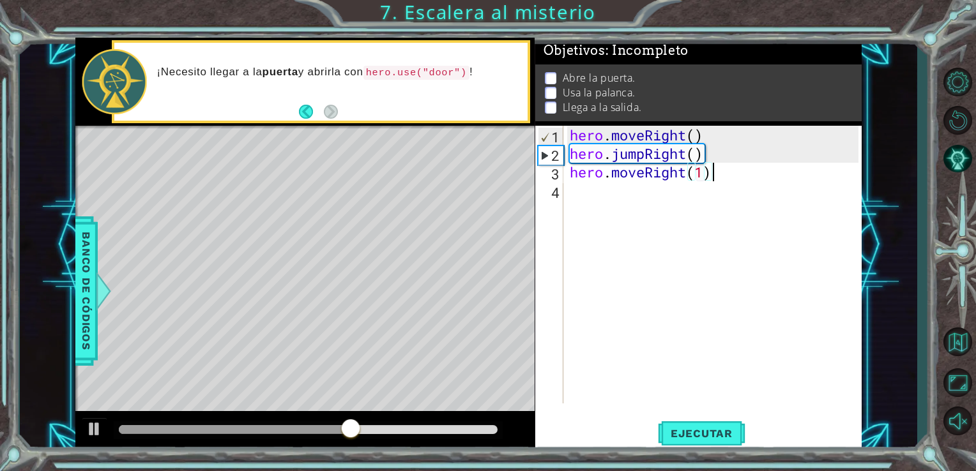
click at [739, 180] on div "hero . moveRight ( ) hero . jumpRight ( ) hero . moveRight ( 1 )" at bounding box center [716, 283] width 298 height 315
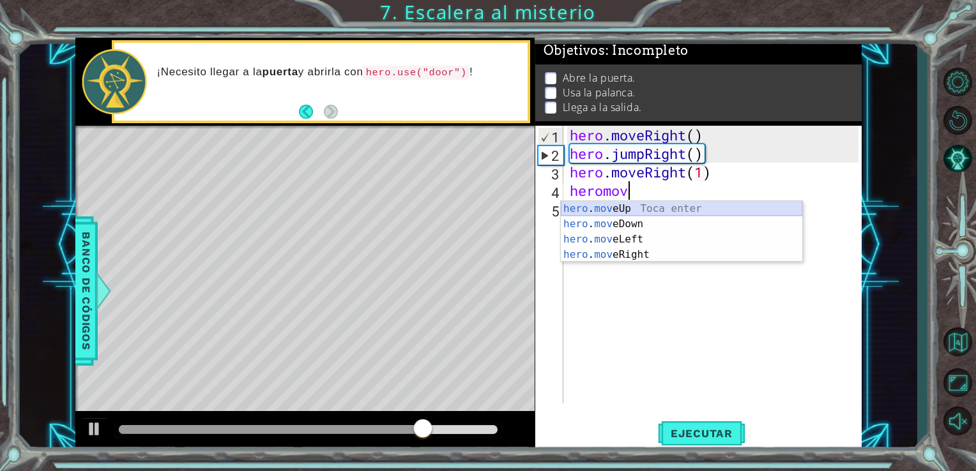
click at [672, 208] on div "hero . mov eUp Toca enter hero . mov eDown Toca enter hero . mov eLeft Toca ent…" at bounding box center [681, 247] width 241 height 92
type textarea "hero.moveUp(1)"
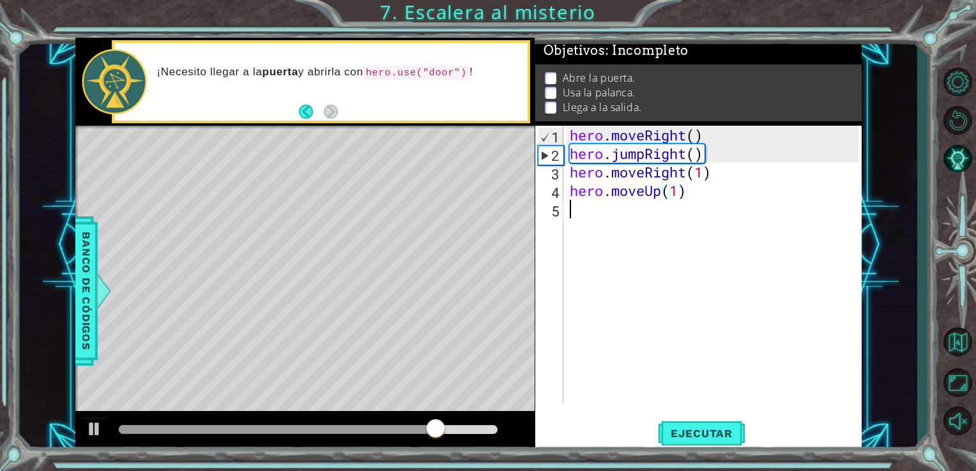
click at [660, 208] on div "hero . moveRight ( ) hero . jumpRight ( ) hero . moveRight ( 1 ) hero . moveUp …" at bounding box center [716, 283] width 298 height 315
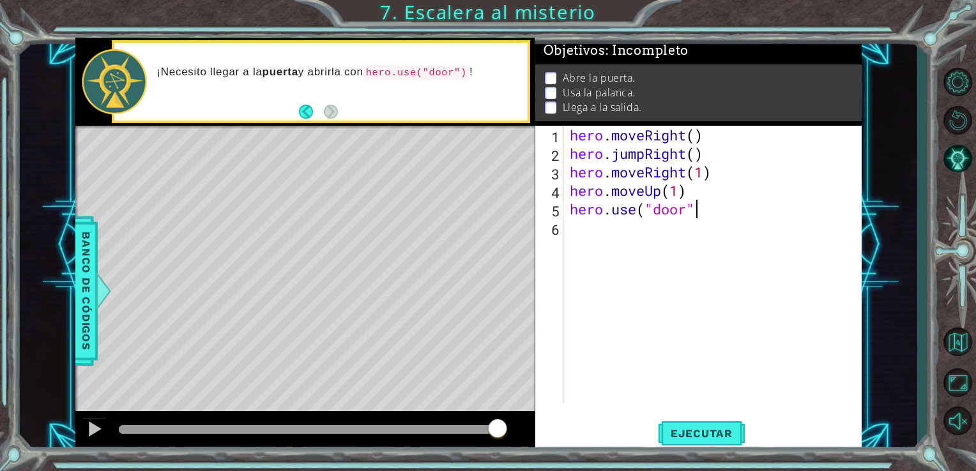
scroll to position [0, 5]
type textarea "hero.use("door")"
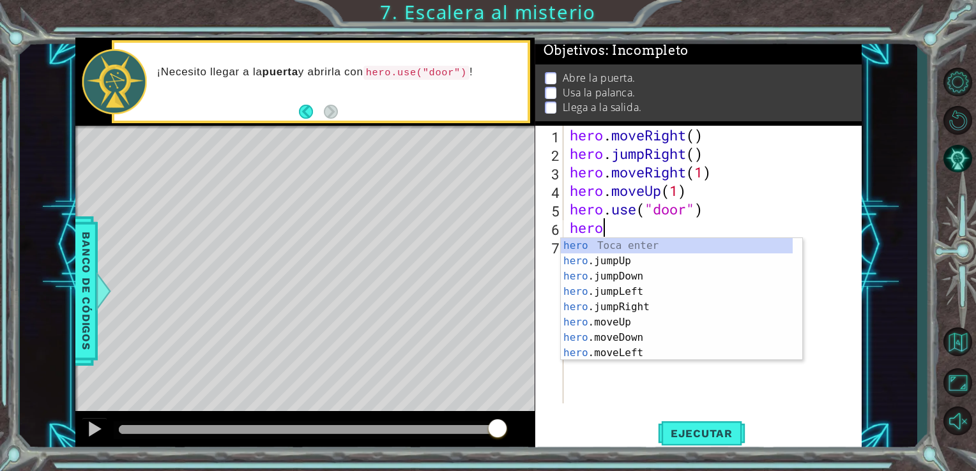
scroll to position [0, 1]
type textarea "herom"
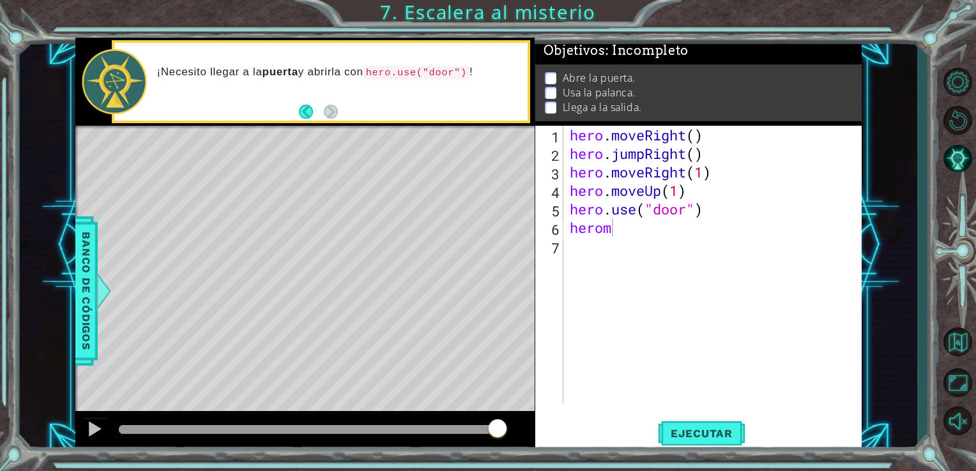
drag, startPoint x: 646, startPoint y: 238, endPoint x: 620, endPoint y: 235, distance: 25.7
click at [620, 235] on body "1 ההההההההההההההההההההההההההההההההההההההההההההההההההההההההההההההההההההההההההההה…" at bounding box center [488, 235] width 976 height 471
click at [620, 235] on div "hero . moveRight ( ) hero . jumpRight ( ) hero . moveRight ( 1 ) hero . moveUp …" at bounding box center [716, 283] width 298 height 315
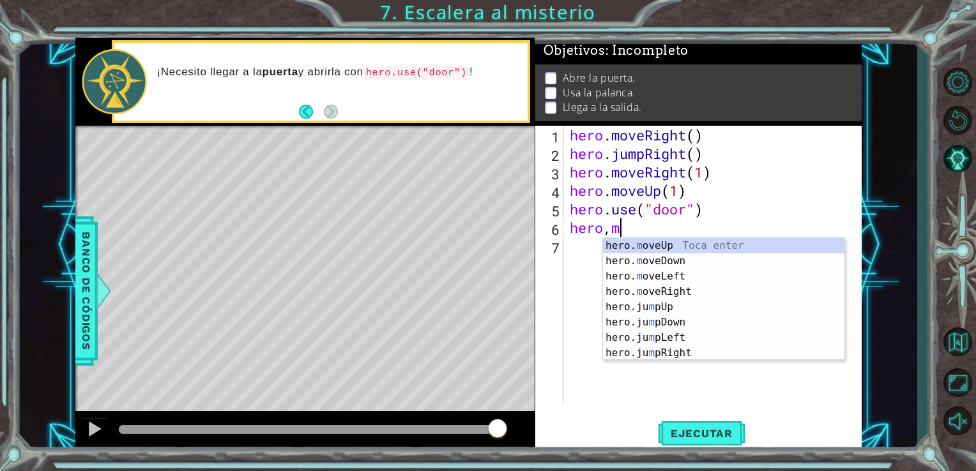
scroll to position [0, 2]
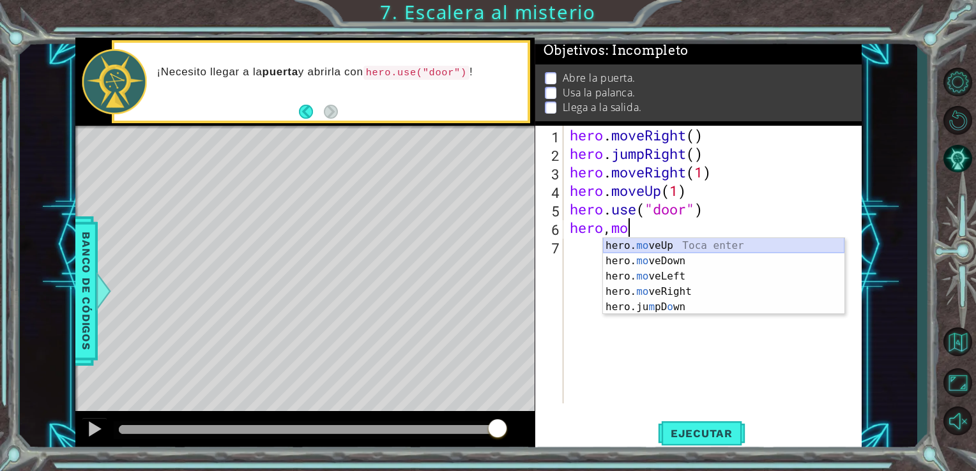
click at [650, 246] on div "hero. mo veUp Toca enter hero. mo veDown Toca enter hero. mo veLeft Toca enter …" at bounding box center [723, 291] width 241 height 107
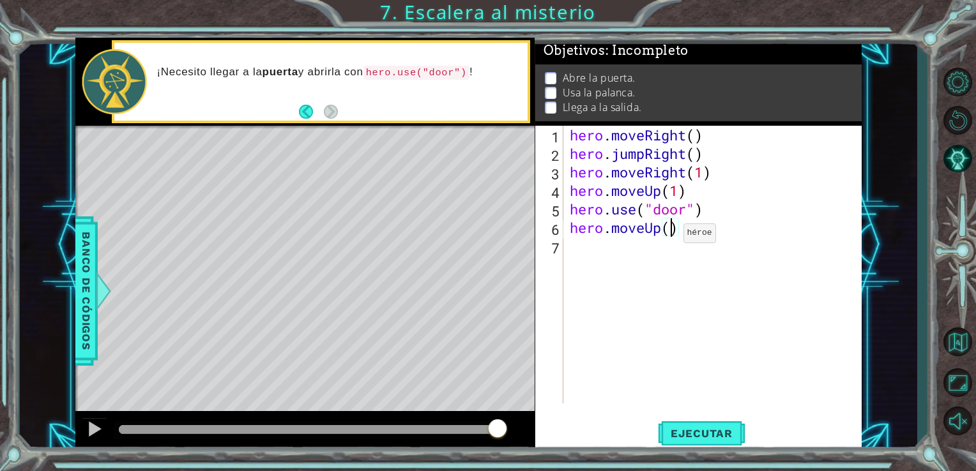
type textarea "hero.moveUp(2)"
click at [701, 240] on div "hero . moveRight ( ) hero . jumpRight ( ) hero . moveRight ( 1 ) hero . moveUp …" at bounding box center [716, 283] width 298 height 315
click at [699, 432] on span "Ejecutar" at bounding box center [701, 433] width 87 height 13
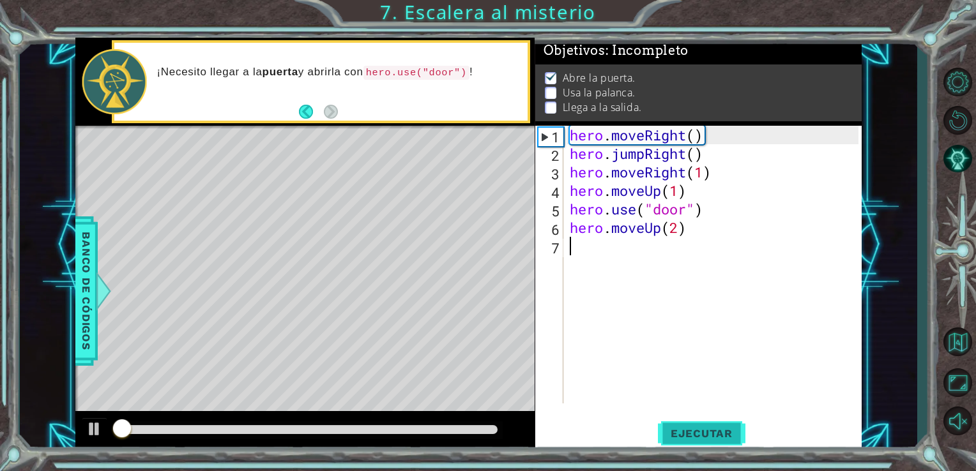
scroll to position [5, 0]
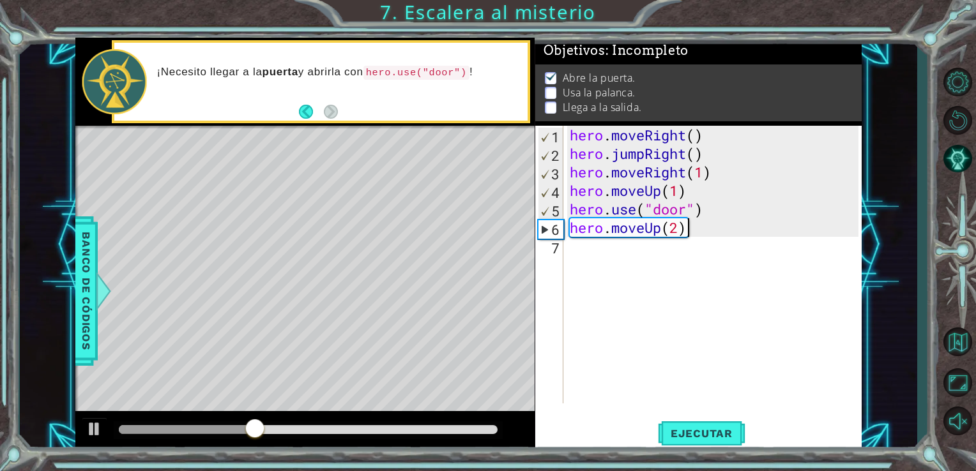
click at [713, 236] on div "hero . moveRight ( ) hero . jumpRight ( ) hero . moveRight ( 1 ) hero . moveUp …" at bounding box center [716, 283] width 298 height 315
type textarea "hero.moveUp(2)"
click at [713, 236] on div "hero . moveRight ( ) hero . jumpRight ( ) hero . moveRight ( 1 ) hero . moveUp …" at bounding box center [716, 283] width 298 height 315
click at [706, 225] on div "hero . moveRight ( ) hero . jumpRight ( ) hero . moveRight ( 1 ) hero . moveUp …" at bounding box center [716, 283] width 298 height 315
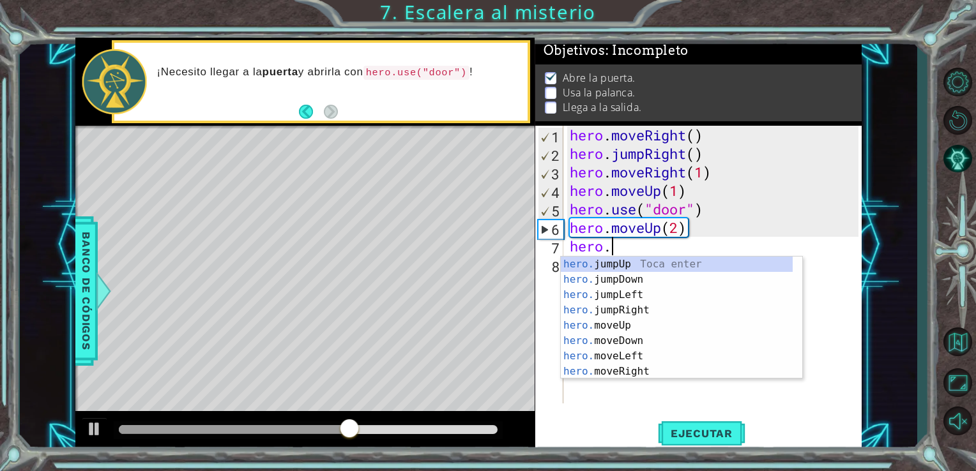
scroll to position [0, 1]
click at [635, 298] on div "hero.m oveUp Toca enter hero.m oveDown Toca enter hero.m oveLeft Toca enter her…" at bounding box center [681, 333] width 241 height 153
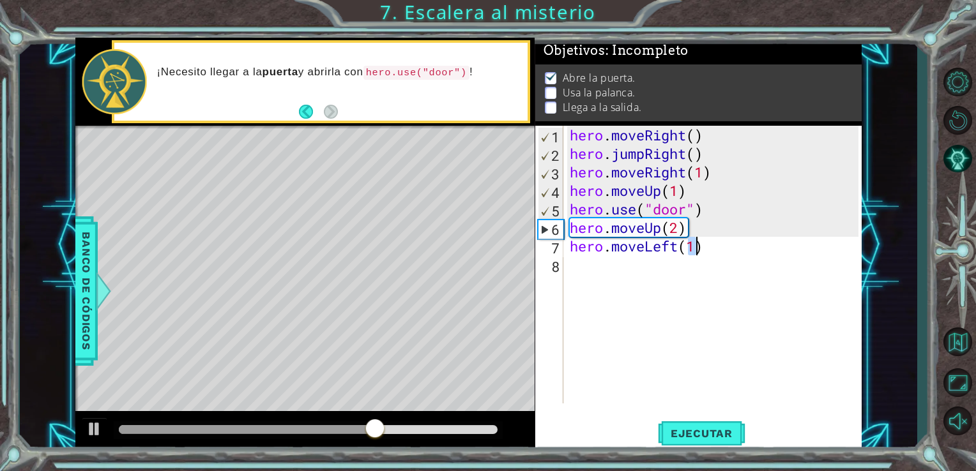
type textarea "hero.moveLeft(1)"
click at [743, 254] on div "hero . moveRight ( ) hero . jumpRight ( ) hero . moveRight ( 1 ) hero . moveUp …" at bounding box center [716, 283] width 298 height 315
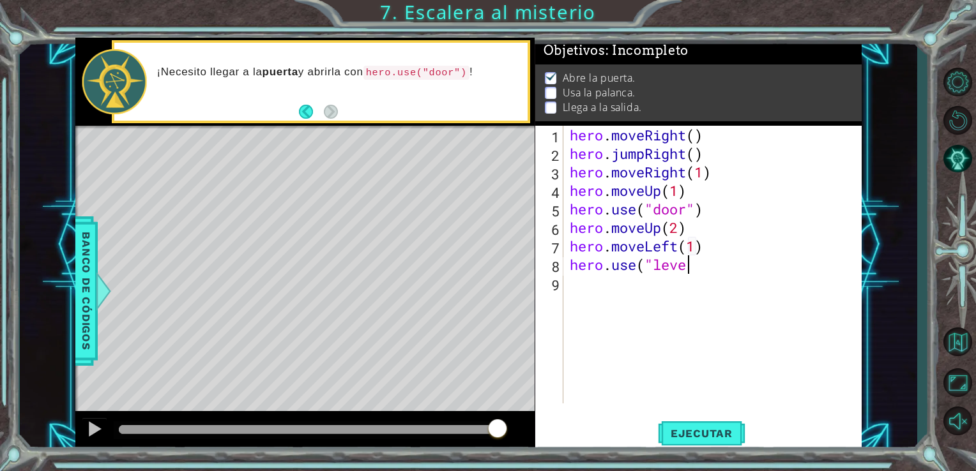
scroll to position [0, 5]
type textarea "hero.use("lever")"
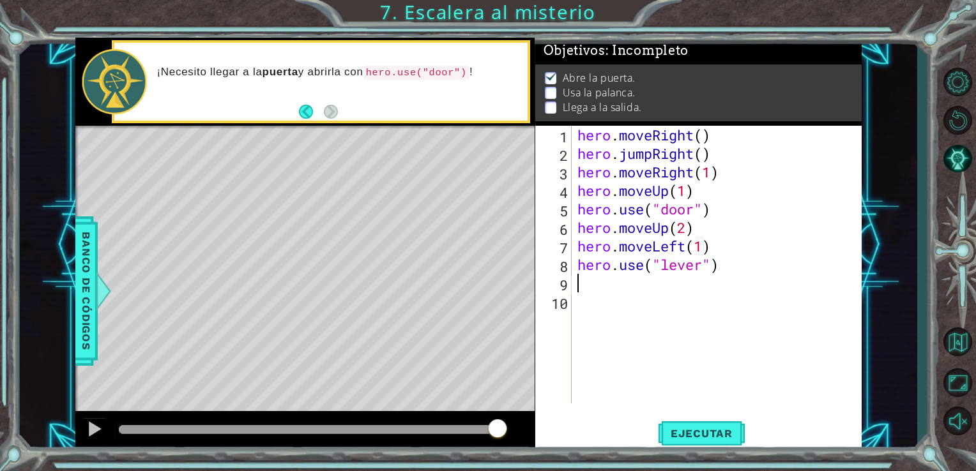
type textarea "m"
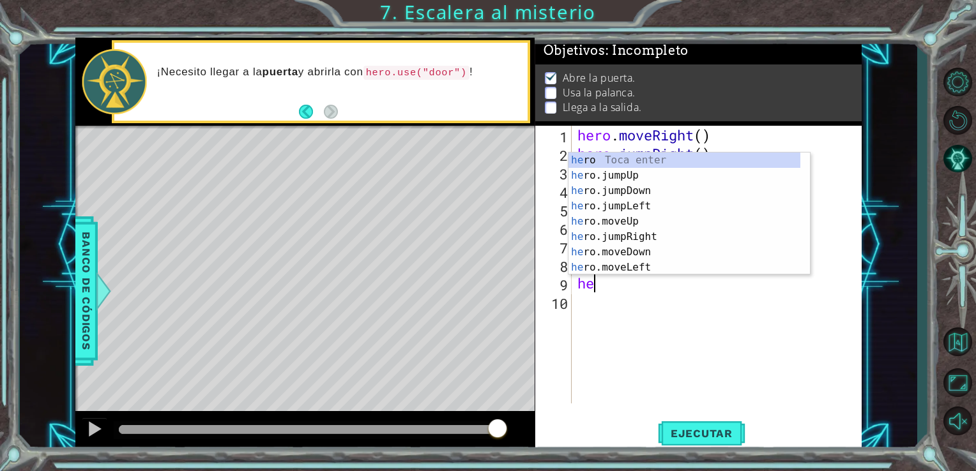
type textarea "her"
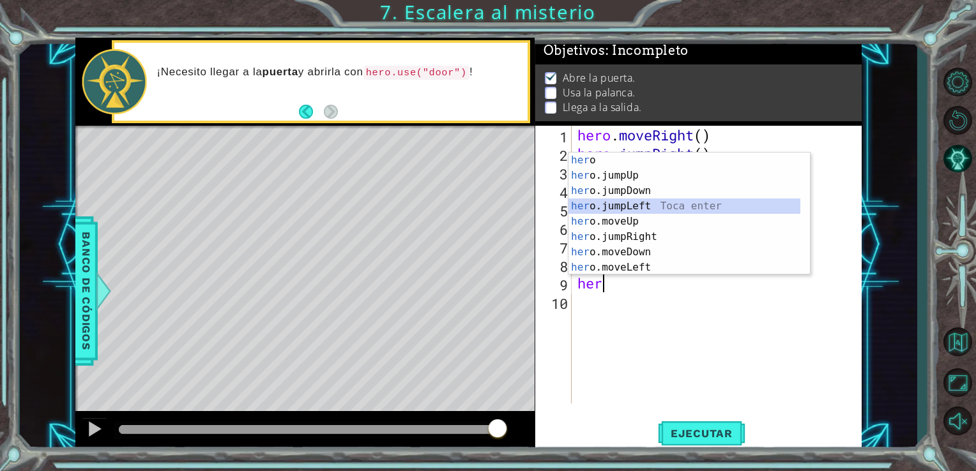
click at [703, 204] on div "her o Toca enter her o.jumpUp Toca enter her o.jumpDown Toca enter her o.jumpLe…" at bounding box center [684, 229] width 232 height 153
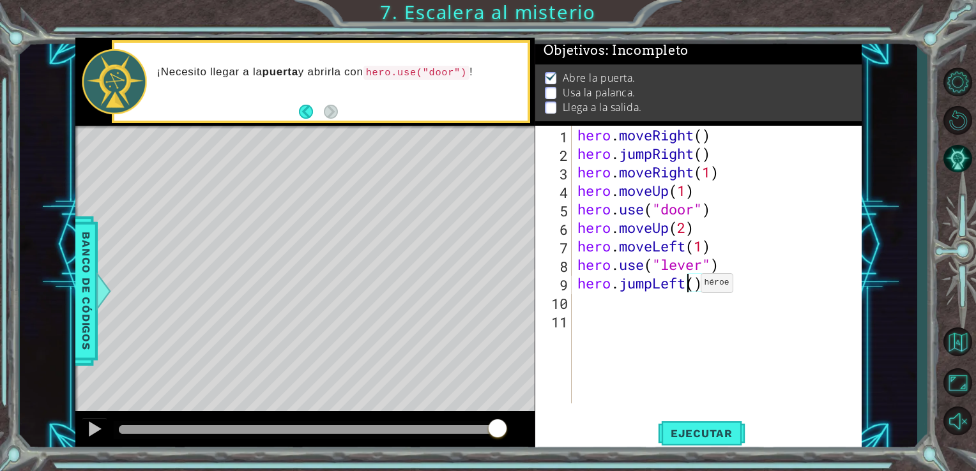
click at [689, 286] on div "hero . moveRight ( ) hero . jumpRight ( ) hero . moveRight ( 1 ) hero . moveUp …" at bounding box center [720, 283] width 291 height 315
click at [693, 287] on div "hero . moveRight ( ) hero . jumpRight ( ) hero . moveRight ( 1 ) hero . moveUp …" at bounding box center [720, 283] width 291 height 315
type textarea "hero.jumpLeft(2)"
click at [730, 285] on div "hero . moveRight ( ) hero . jumpRight ( ) hero . moveRight ( 1 ) hero . moveUp …" at bounding box center [720, 283] width 291 height 315
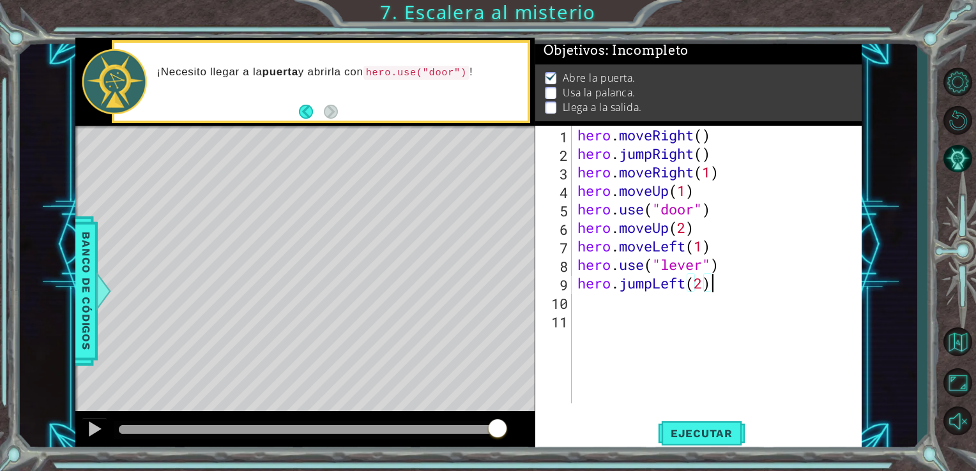
scroll to position [0, 0]
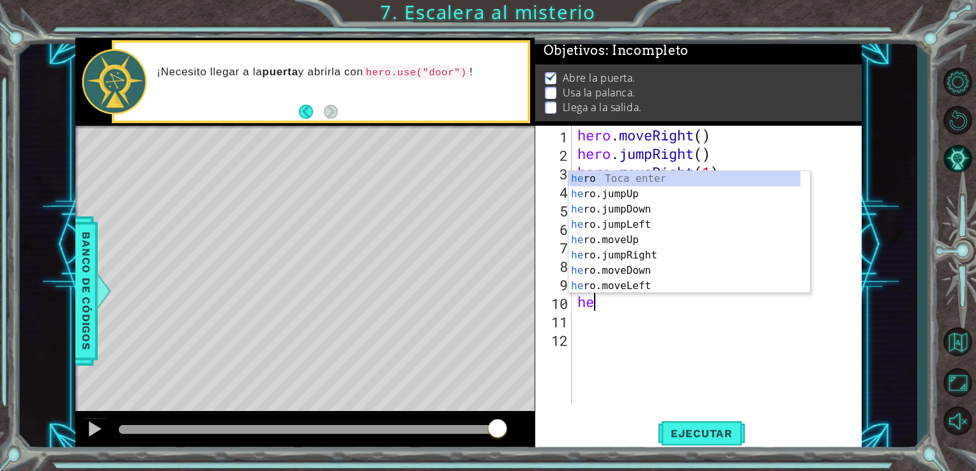
type textarea "her"
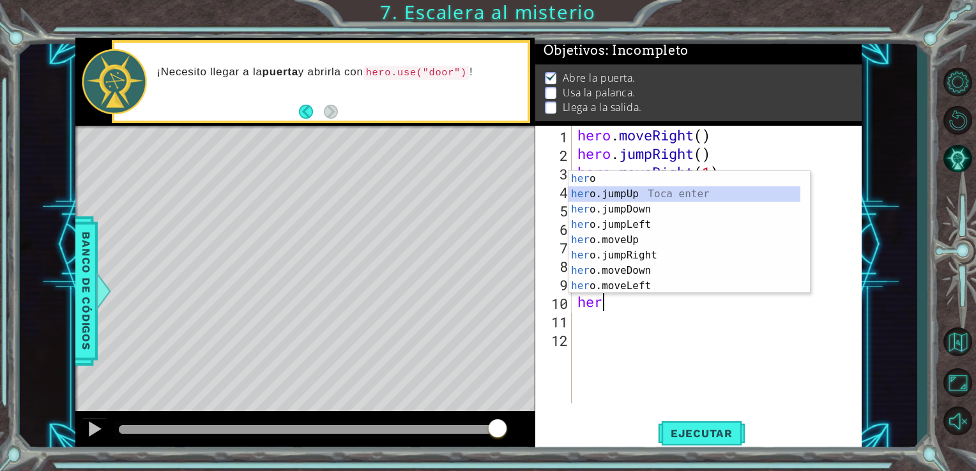
click at [682, 200] on div "her o Toca enter her o.jumpUp Toca enter her o.jumpDown Toca enter her o.jumpLe…" at bounding box center [684, 247] width 232 height 153
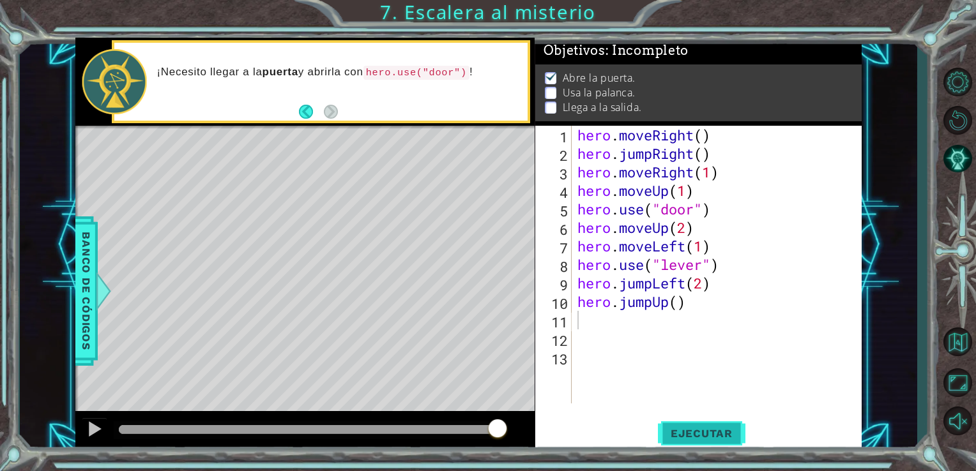
click at [665, 432] on span "Ejecutar" at bounding box center [701, 433] width 87 height 13
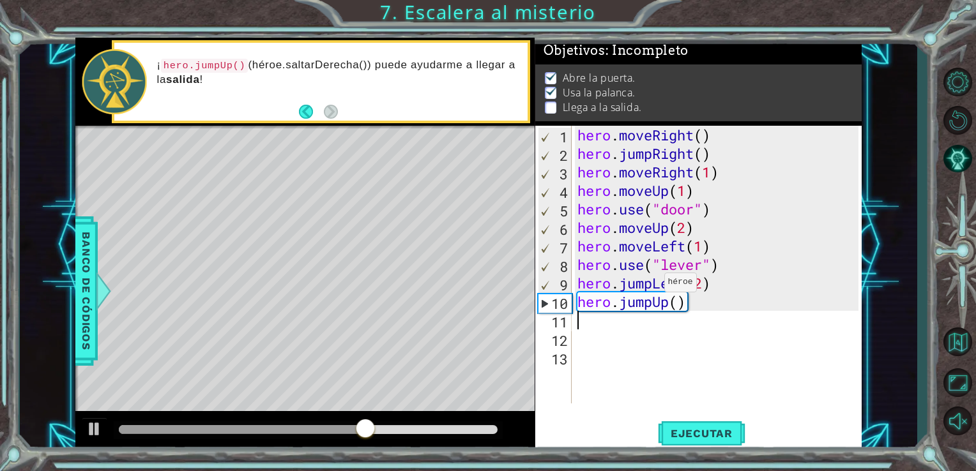
click at [653, 285] on div "hero . moveRight ( ) hero . jumpRight ( ) hero . moveRight ( 1 ) hero . moveUp …" at bounding box center [720, 283] width 291 height 315
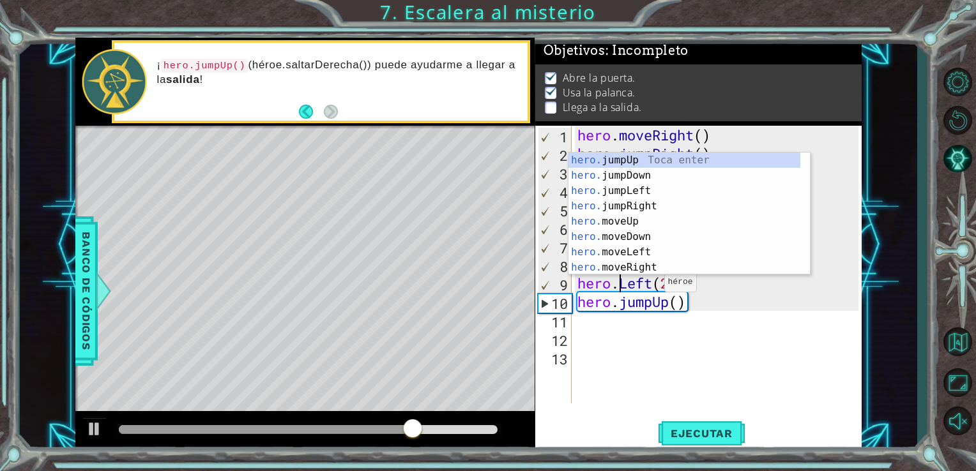
scroll to position [0, 2]
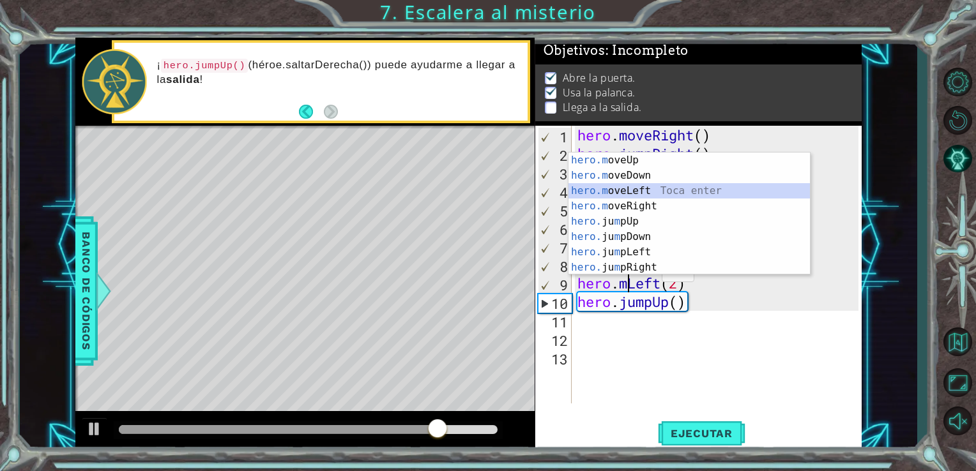
click at [653, 190] on div "hero.m oveUp Toca enter hero.m oveDown Toca enter hero.m oveLeft Toca enter her…" at bounding box center [688, 229] width 241 height 153
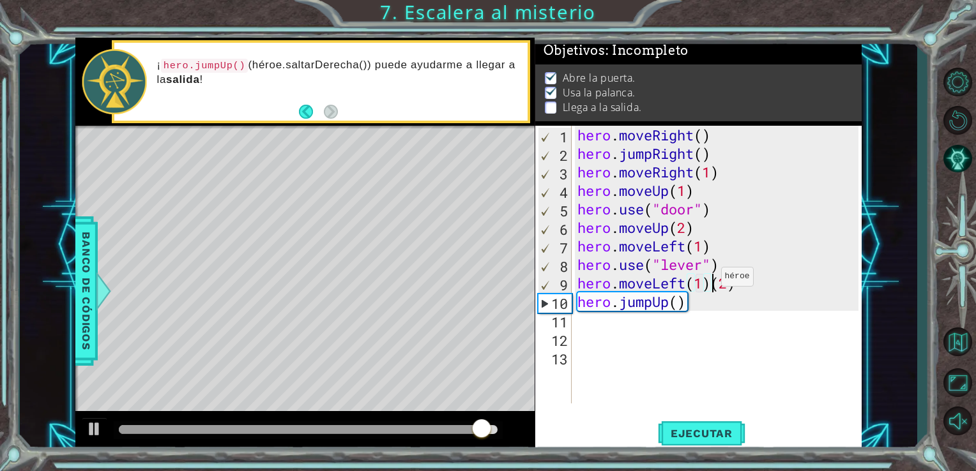
click at [710, 280] on div "hero . moveRight ( ) hero . jumpRight ( ) hero . moveRight ( 1 ) hero . moveUp …" at bounding box center [720, 283] width 291 height 315
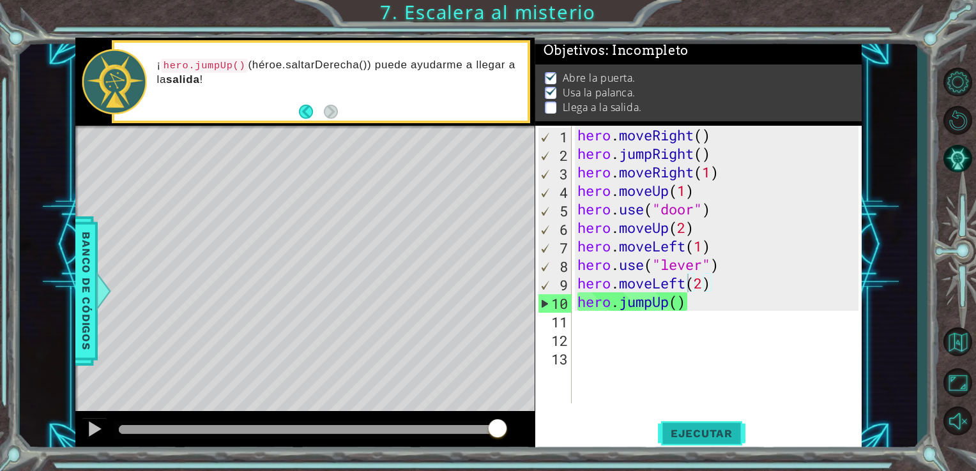
click at [699, 419] on button "Ejecutar" at bounding box center [701, 433] width 87 height 33
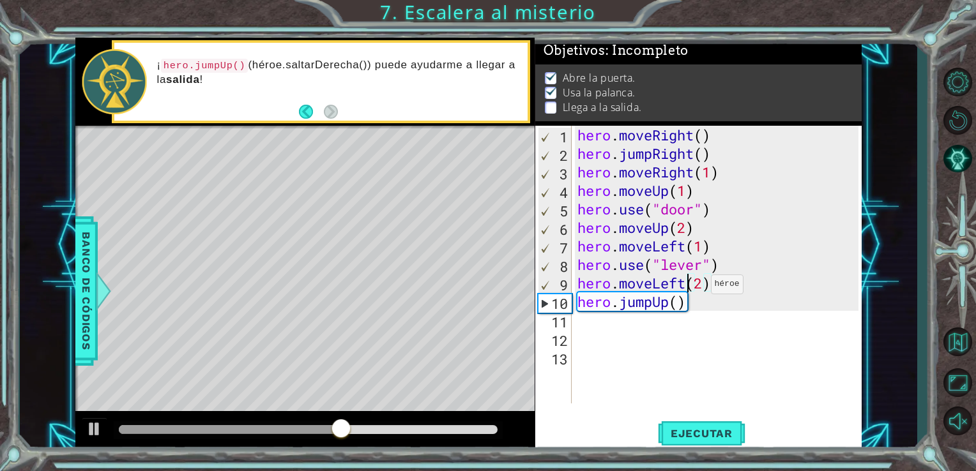
click at [699, 287] on div "hero . moveRight ( ) hero . jumpRight ( ) hero . moveRight ( 1 ) hero . moveUp …" at bounding box center [720, 283] width 291 height 315
click at [695, 301] on div "hero . moveRight ( ) hero . jumpRight ( ) hero . moveRight ( 1 ) hero . moveUp …" at bounding box center [720, 283] width 291 height 315
type textarea "hero.jumpUp()"
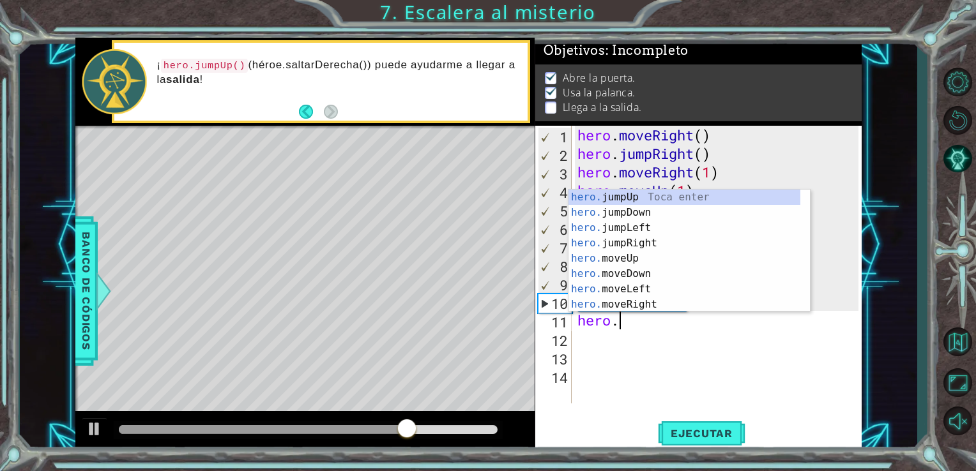
scroll to position [0, 1]
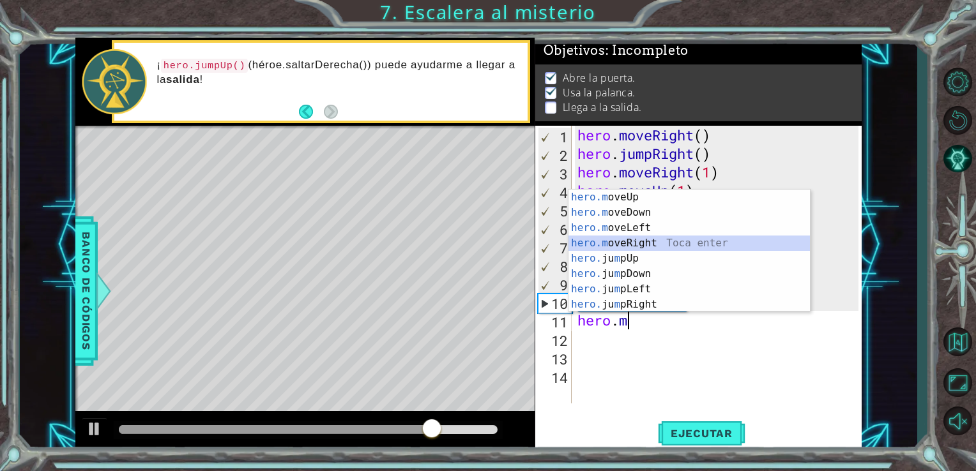
click at [657, 238] on div "hero.m oveUp Toca enter hero.m oveDown Toca enter hero.m oveLeft Toca enter her…" at bounding box center [688, 266] width 241 height 153
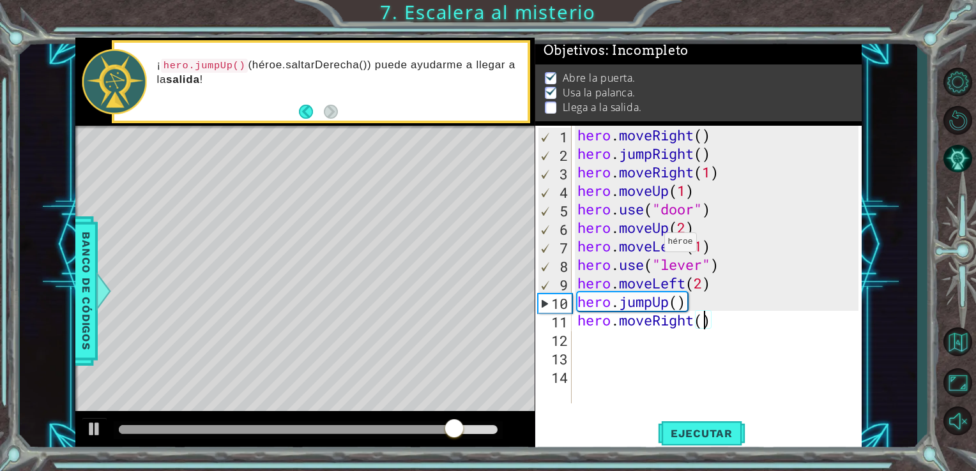
scroll to position [0, 5]
type textarea "hero.moveRight(2)"
click at [689, 424] on button "Ejecutar" at bounding box center [701, 433] width 87 height 33
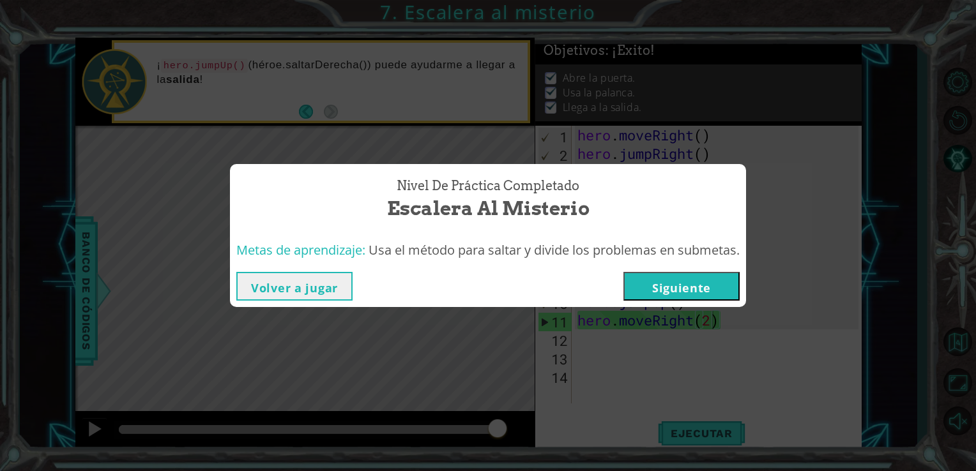
click at [665, 275] on button "Siguiente" at bounding box center [681, 286] width 116 height 29
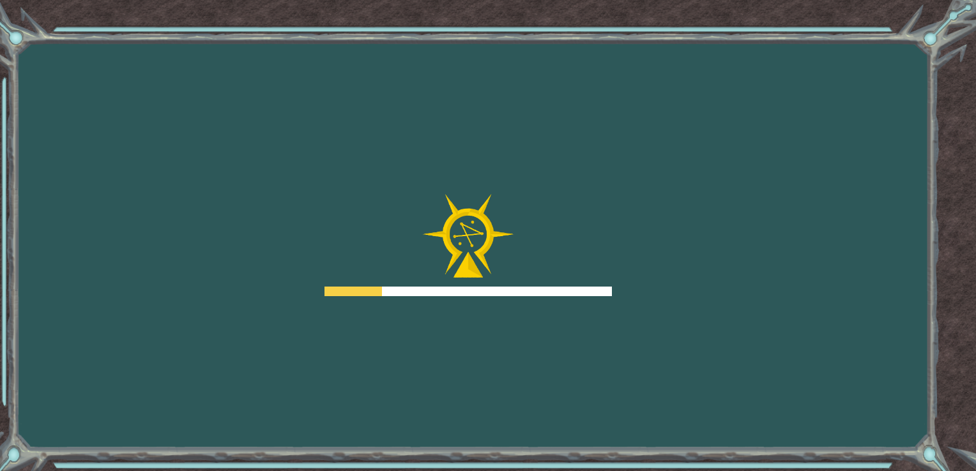
click at [665, 275] on div "Goals Error cargando del servidor Deberás unirte a un curso para jugar a este n…" at bounding box center [488, 235] width 976 height 471
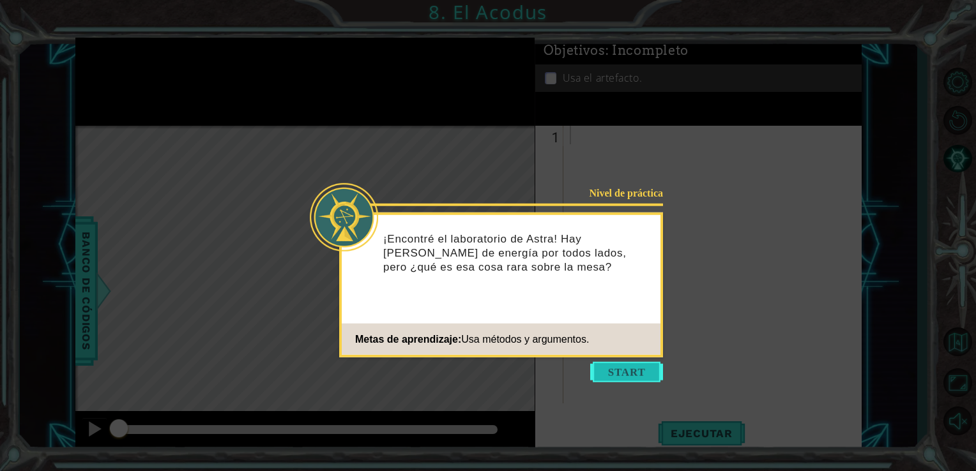
click at [611, 372] on button "Start" at bounding box center [626, 372] width 73 height 20
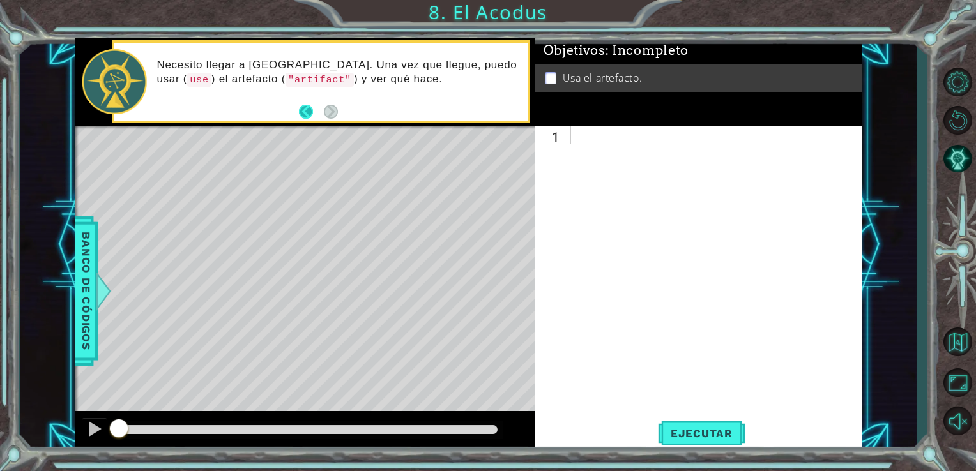
click at [319, 114] on button "Back" at bounding box center [311, 112] width 25 height 14
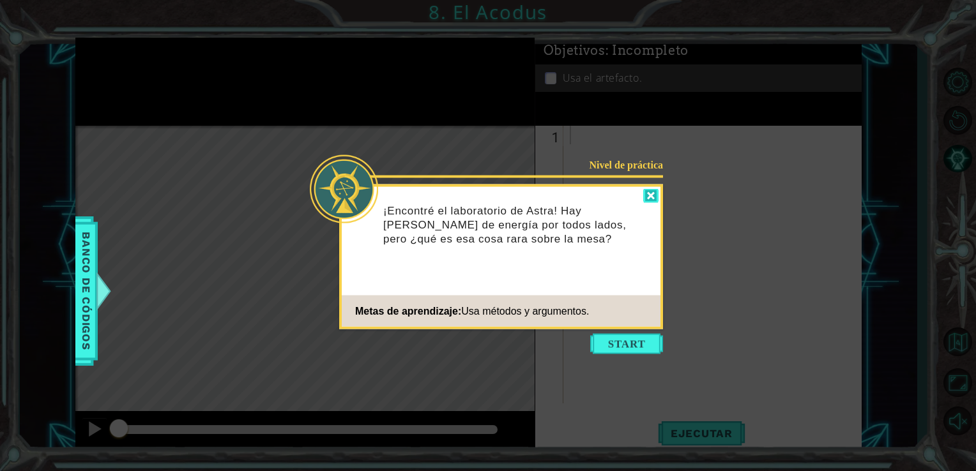
click at [643, 189] on div at bounding box center [650, 196] width 15 height 15
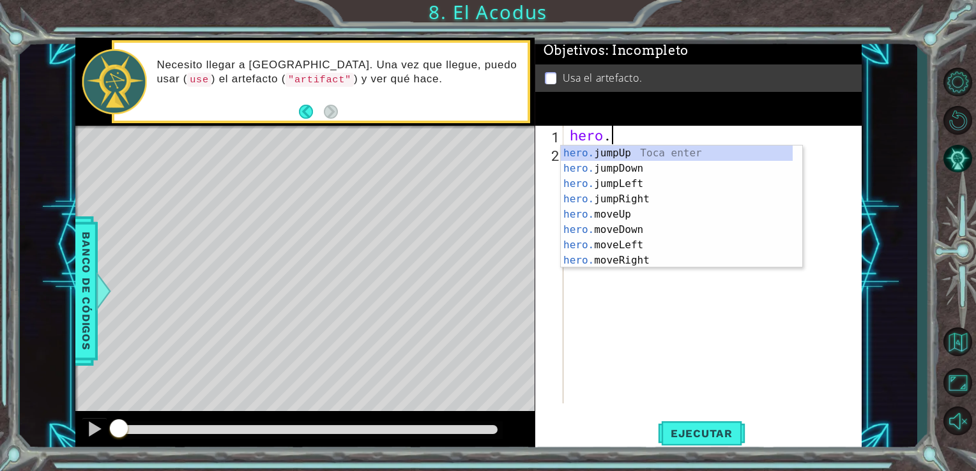
scroll to position [0, 1]
click at [589, 154] on div "hero.m oveUp Toca enter hero.m oveDown Toca enter hero.m oveLeft Toca enter her…" at bounding box center [681, 222] width 241 height 153
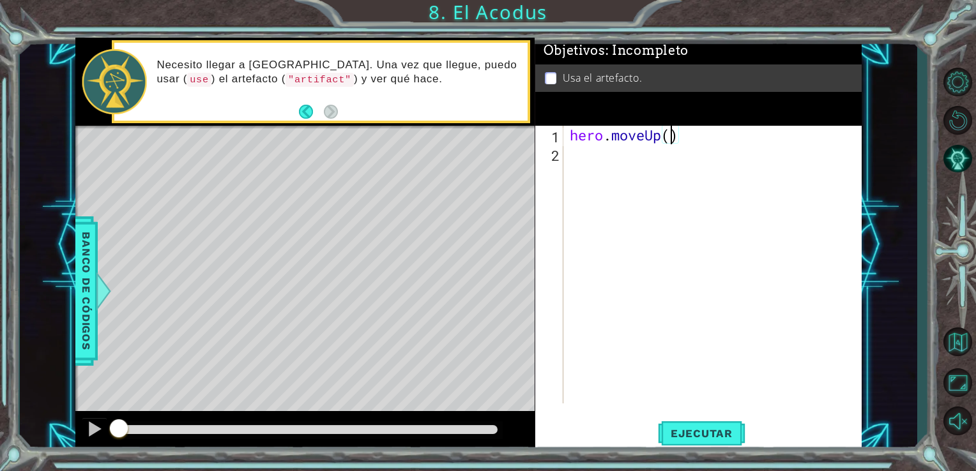
type textarea "hero.moveUp(2)"
click at [716, 144] on div "hero . moveUp ( 2 )" at bounding box center [716, 283] width 298 height 315
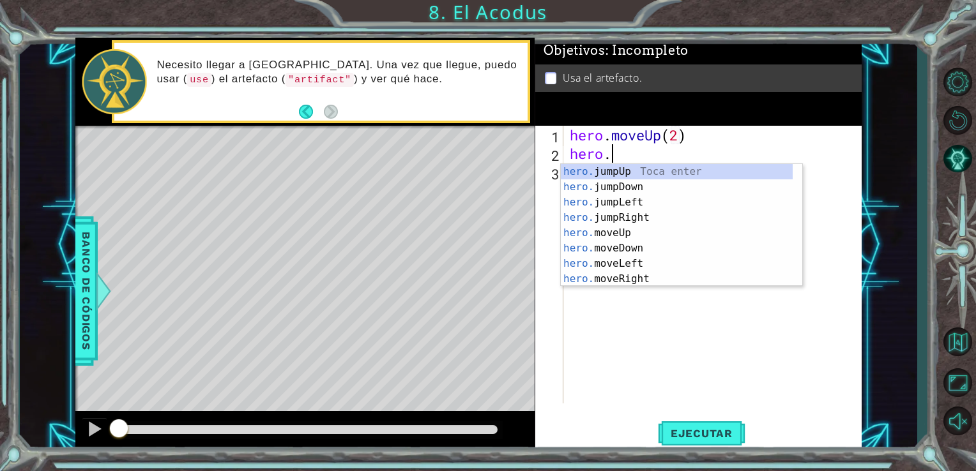
scroll to position [0, 1]
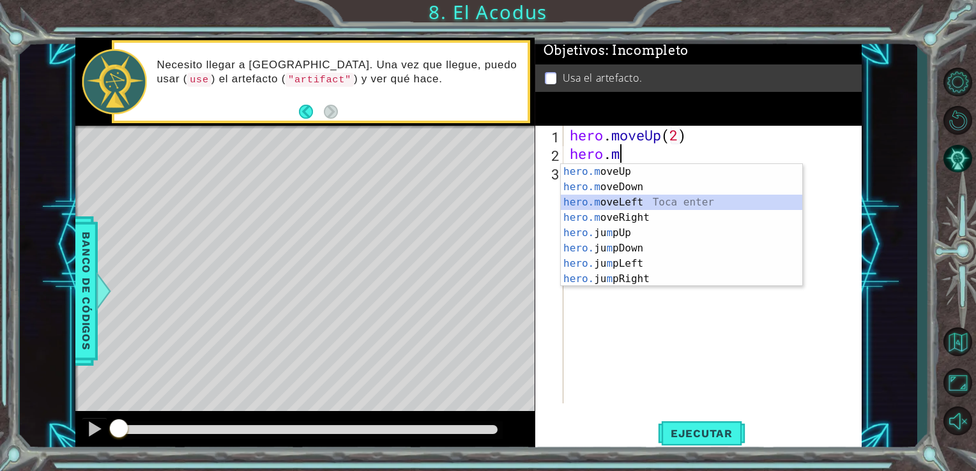
click at [672, 195] on div "hero.m oveUp Toca enter hero.m oveDown Toca enter hero.m oveLeft Toca enter her…" at bounding box center [681, 240] width 241 height 153
type textarea "hero.moveLeft(1)"
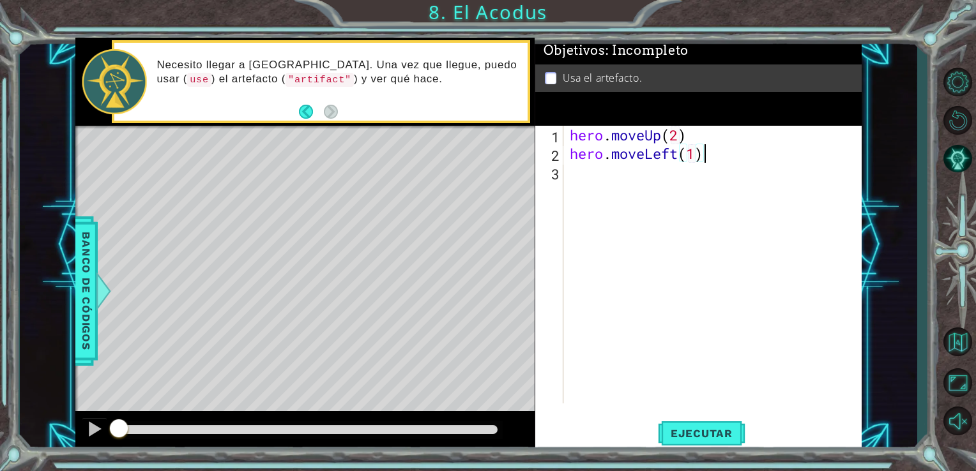
click at [711, 157] on div "hero . moveUp ( 2 ) hero . moveLeft ( 1 )" at bounding box center [716, 283] width 298 height 315
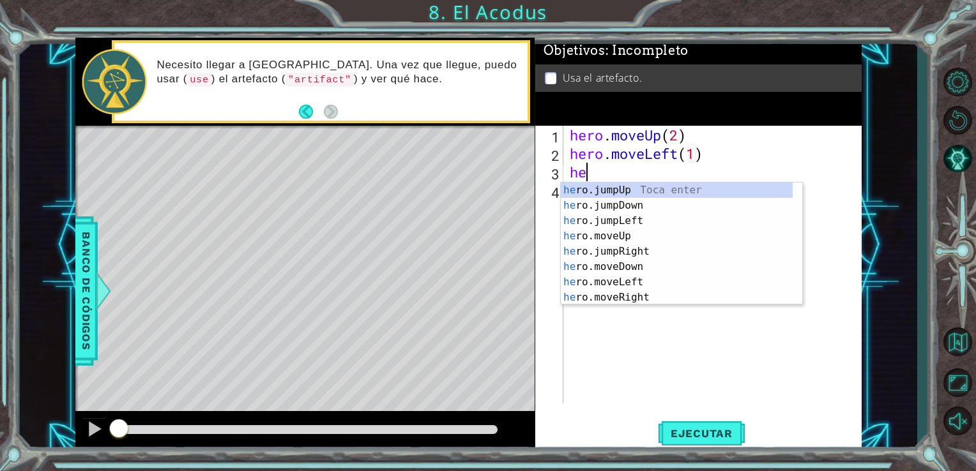
scroll to position [0, 0]
type textarea "hero"
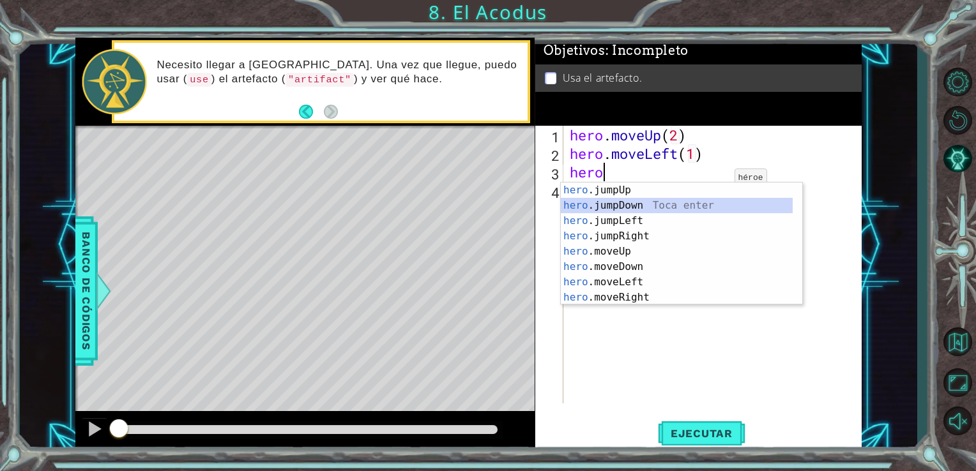
click at [664, 204] on div "hero .jumpUp Toca enter hero .jumpDown Toca enter hero .jumpLeft Toca enter her…" at bounding box center [677, 259] width 232 height 153
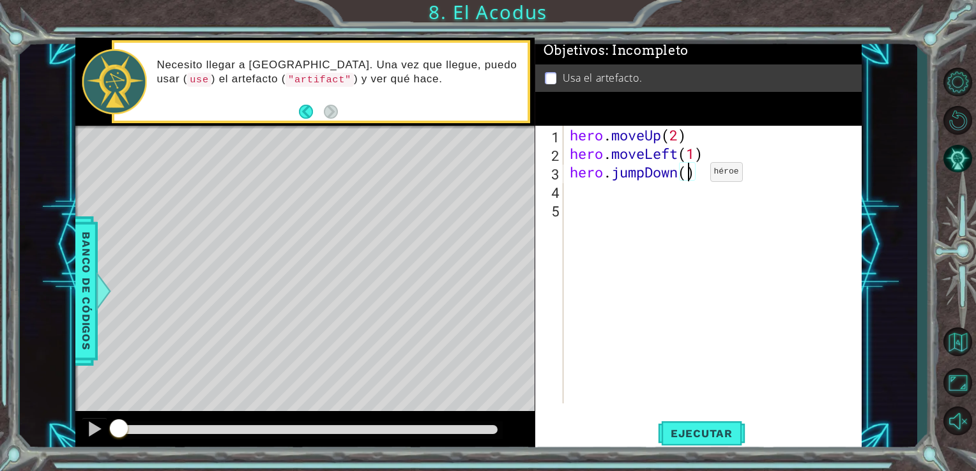
click at [690, 175] on div "hero . moveUp ( 2 ) hero . moveLeft ( 1 ) hero . jumpDown ( )" at bounding box center [716, 283] width 298 height 315
click at [697, 423] on button "Ejecutar" at bounding box center [701, 433] width 87 height 33
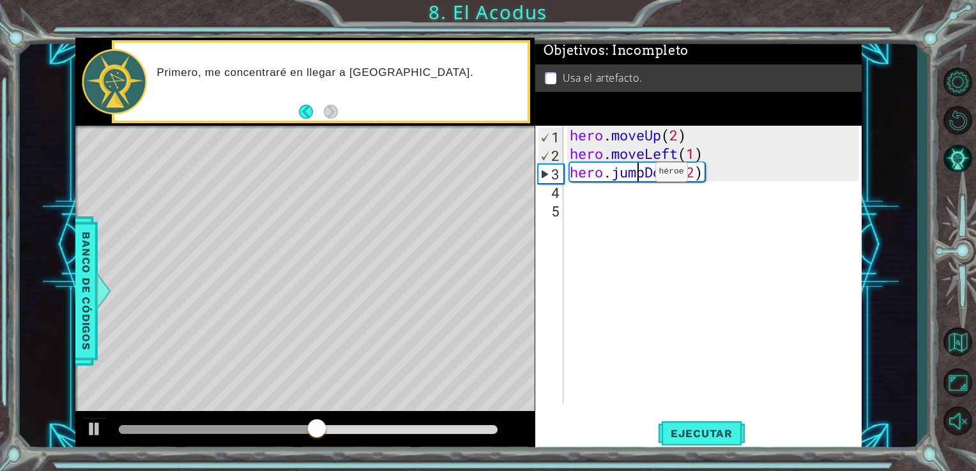
click at [636, 175] on div "hero . moveUp ( 2 ) hero . moveLeft ( 1 ) hero . jumpDown ( 2 )" at bounding box center [716, 283] width 298 height 315
click at [642, 175] on div "hero . moveUp ( 2 ) hero . moveLeft ( 1 ) hero . jumpDown ( 2 )" at bounding box center [716, 283] width 298 height 315
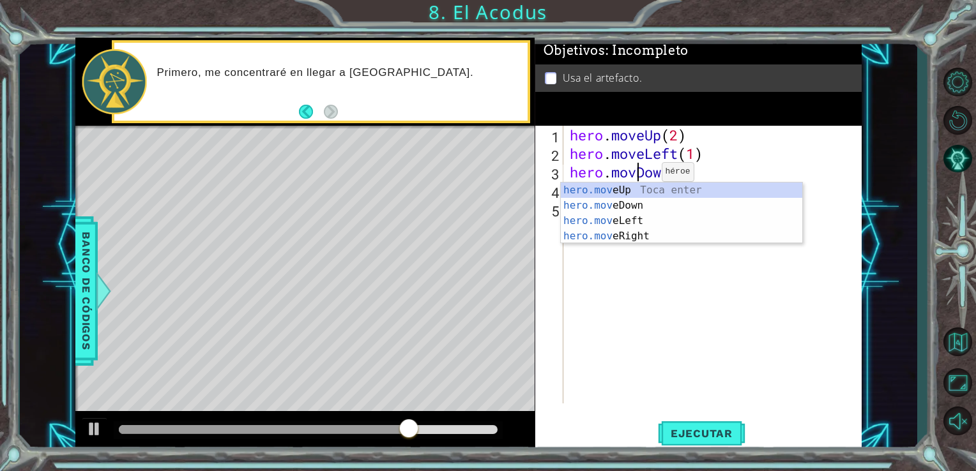
type textarea "hero.moveDown(2)"
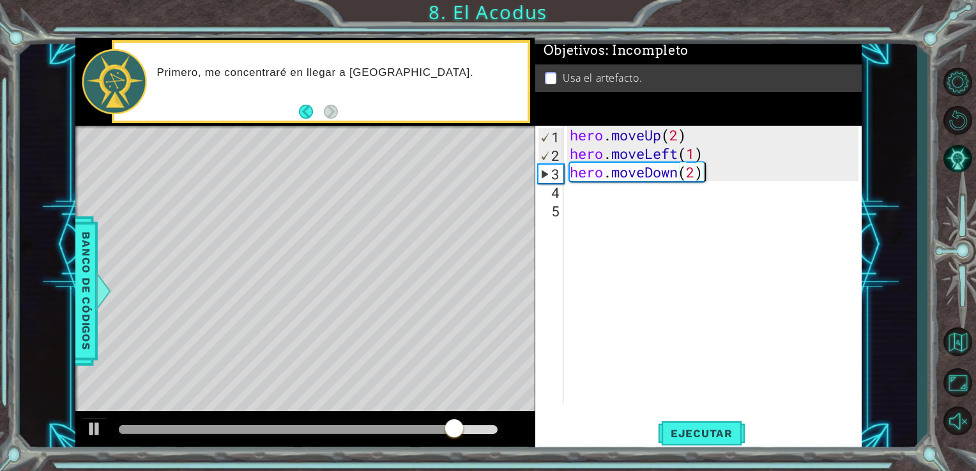
click at [719, 165] on div "hero . moveUp ( 2 ) hero . moveLeft ( 1 ) hero . moveDown ( 2 )" at bounding box center [716, 283] width 298 height 315
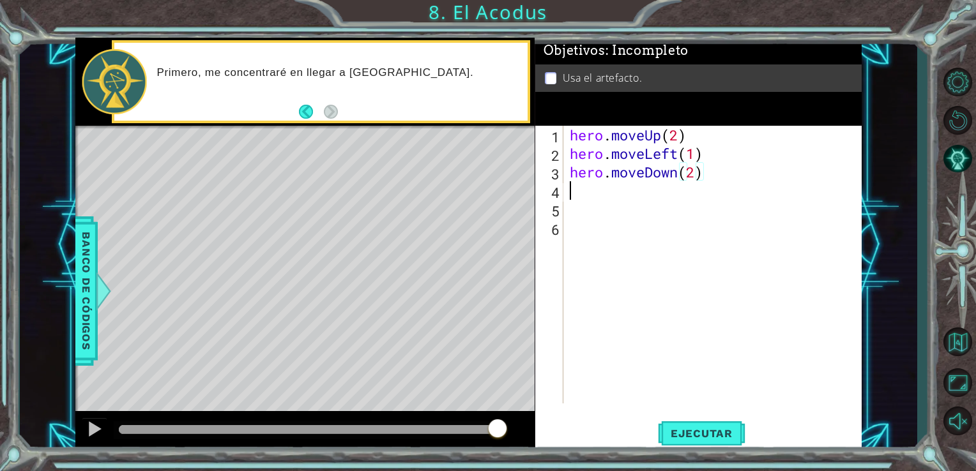
scroll to position [0, 0]
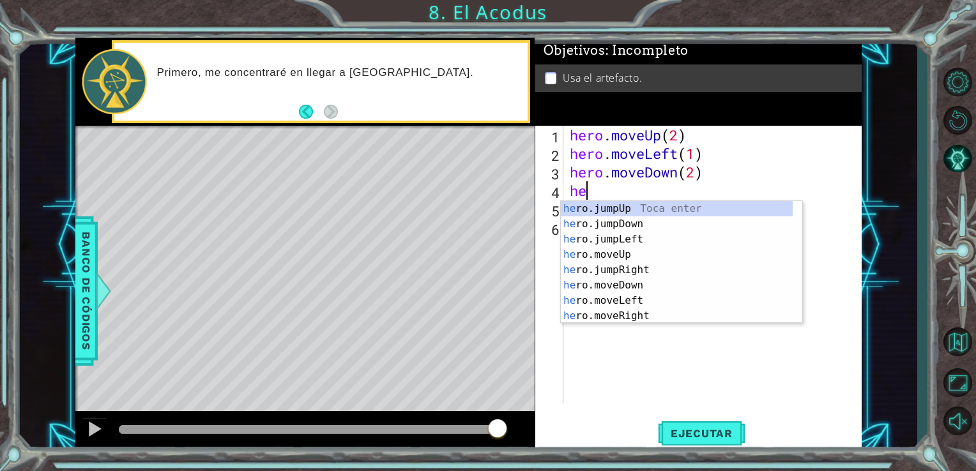
type textarea "her"
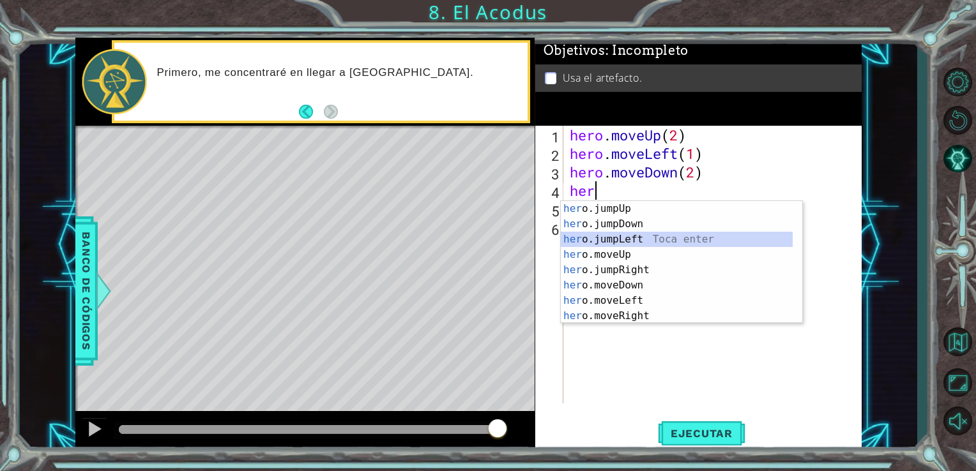
click at [654, 244] on div "her o.jumpUp Toca enter her o.jumpDown Toca enter her o.jumpLeft Toca enter her…" at bounding box center [677, 277] width 232 height 153
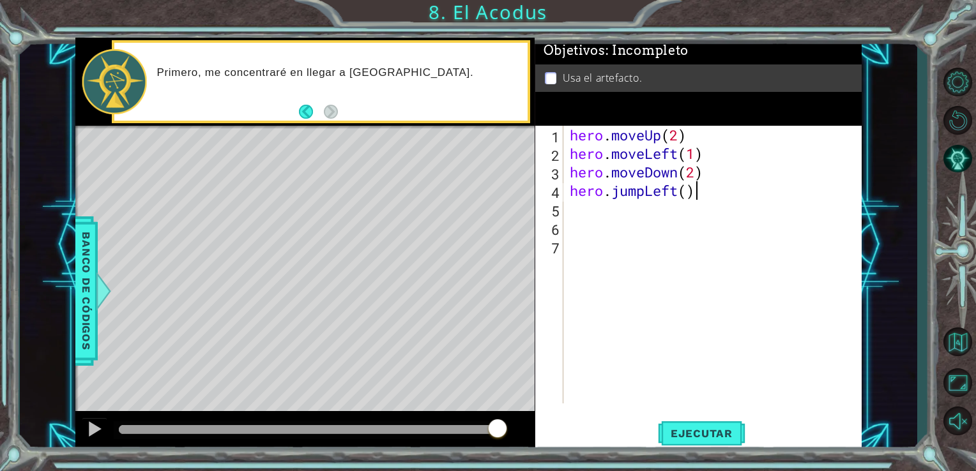
click at [700, 189] on div "hero . moveUp ( 2 ) hero . moveLeft ( 1 ) hero . moveDown ( 2 ) hero . jumpLeft…" at bounding box center [716, 283] width 298 height 315
type textarea "hero.jumpLeft()"
click at [589, 206] on div "hero . moveUp ( 2 ) hero . moveLeft ( 1 ) hero . moveDown ( 2 ) hero . jumpLeft…" at bounding box center [716, 283] width 298 height 315
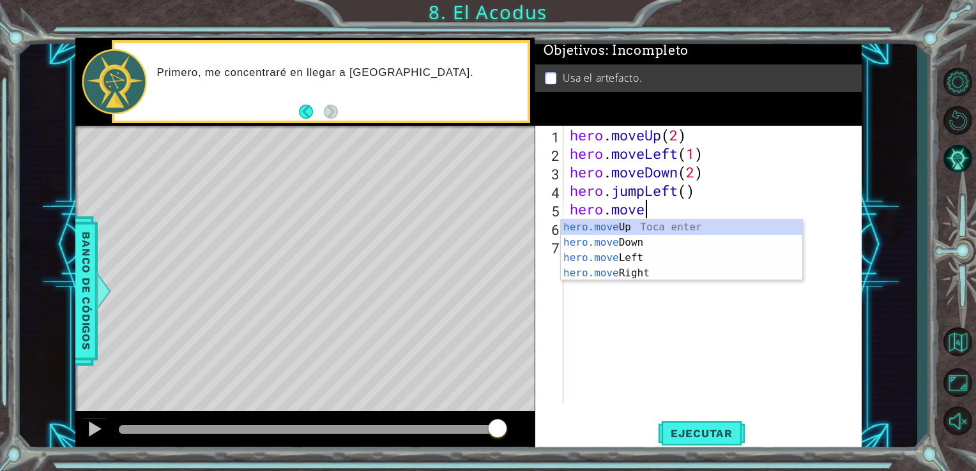
scroll to position [0, 3]
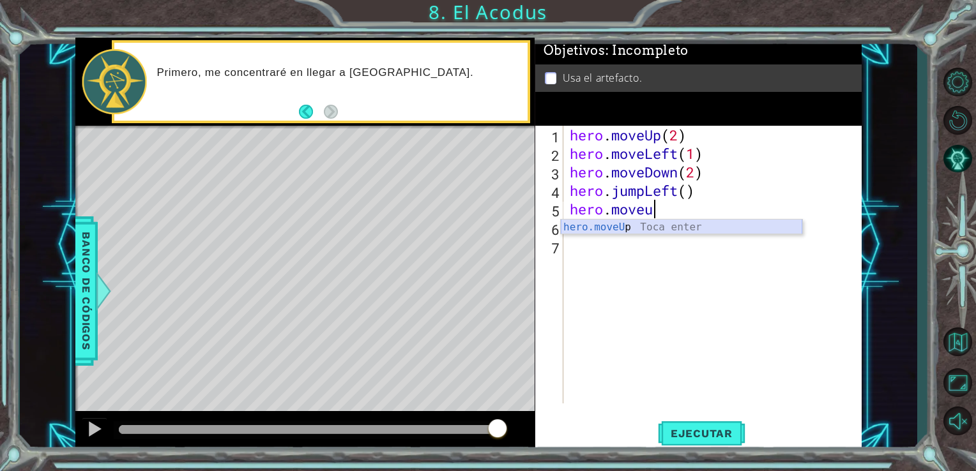
click at [616, 224] on div "hero.moveU p Toca enter" at bounding box center [681, 243] width 241 height 46
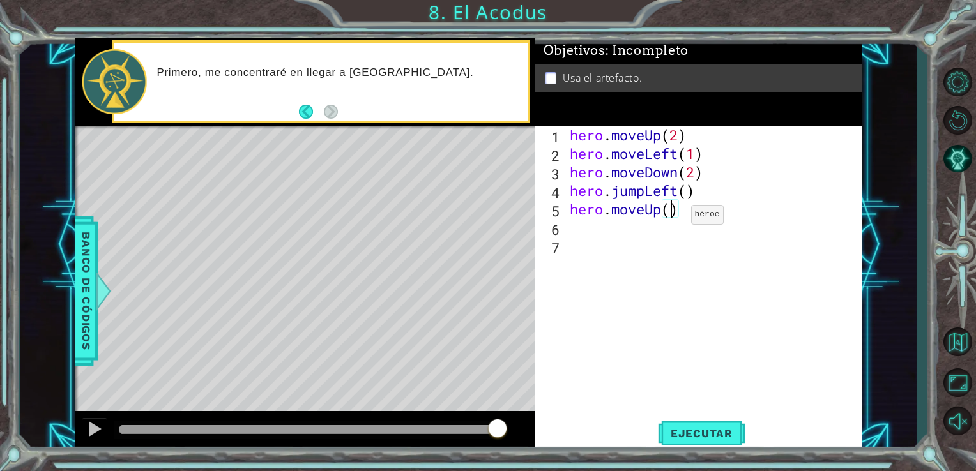
type textarea "hero.moveUp(2)"
click at [692, 202] on div "hero . moveUp ( 2 ) hero . moveLeft ( 1 ) hero . moveDown ( 2 ) hero . jumpLeft…" at bounding box center [716, 283] width 298 height 315
click at [597, 287] on div "hero . moveUp ( 2 ) hero . moveLeft ( 1 ) hero . moveDown ( 2 ) hero . jumpLeft…" at bounding box center [716, 283] width 298 height 315
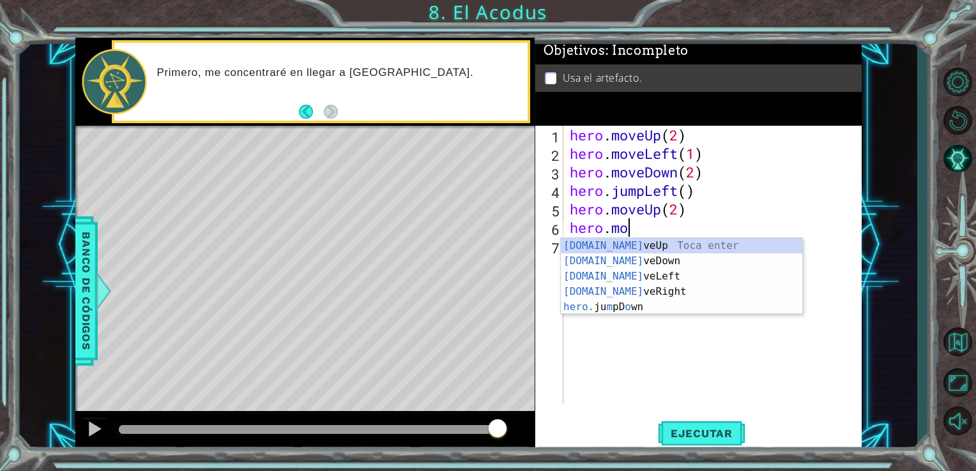
scroll to position [0, 3]
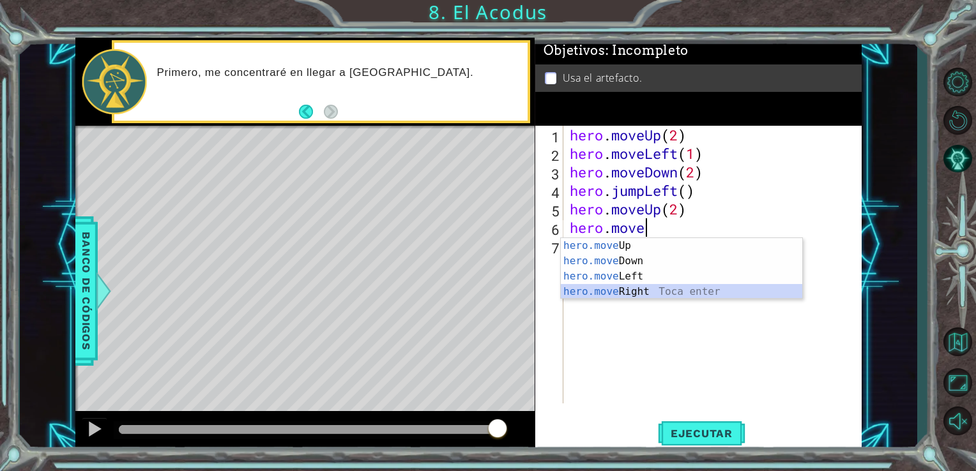
click at [623, 289] on div "hero.move Up Toca enter hero.move Down Toca enter hero.move Left Toca enter her…" at bounding box center [681, 284] width 241 height 92
type textarea "hero.moveRight(1)"
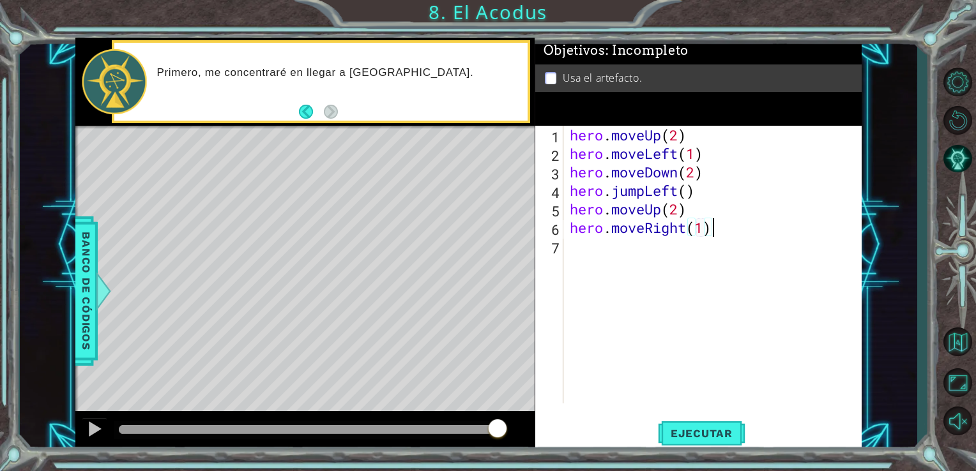
click at [727, 234] on div "hero . moveUp ( 2 ) hero . moveLeft ( 1 ) hero . moveDown ( 2 ) hero . jumpLeft…" at bounding box center [716, 283] width 298 height 315
type textarea "hero.use("artifact")"
click at [692, 433] on span "Ejecutar" at bounding box center [701, 433] width 87 height 13
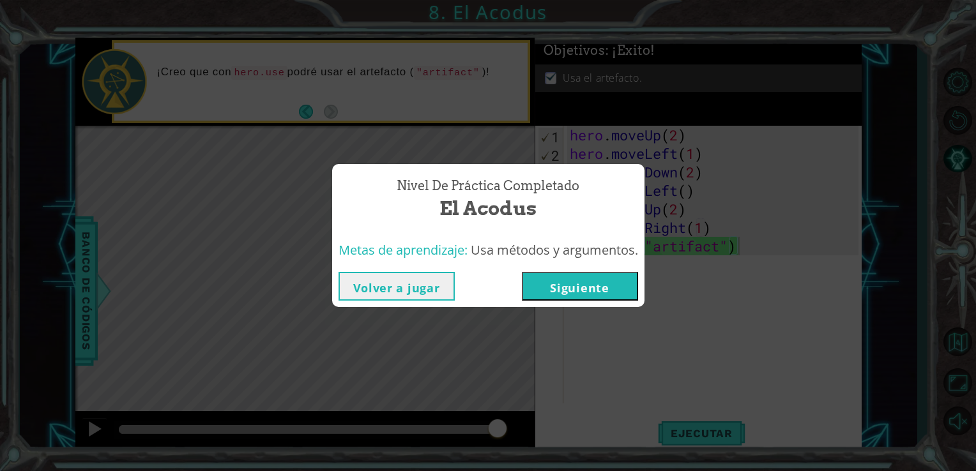
click at [563, 277] on button "Siguiente" at bounding box center [580, 286] width 116 height 29
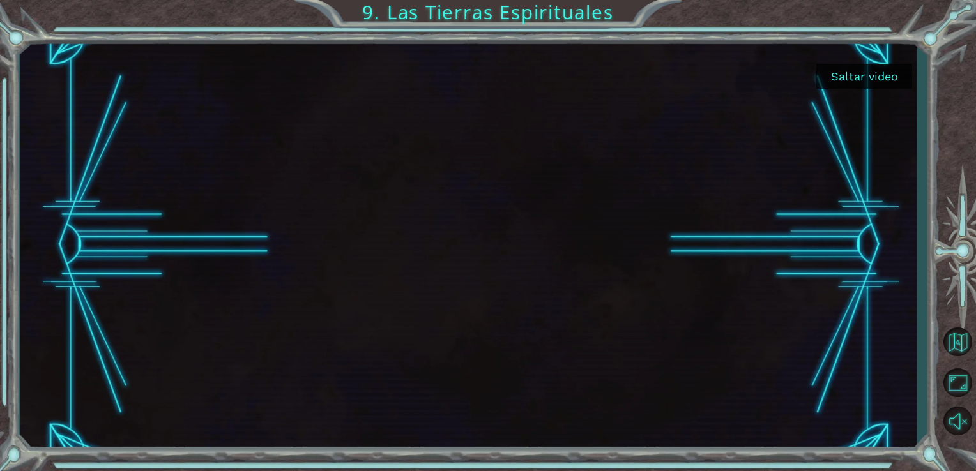
click at [851, 68] on button "Saltar video" at bounding box center [864, 76] width 96 height 25
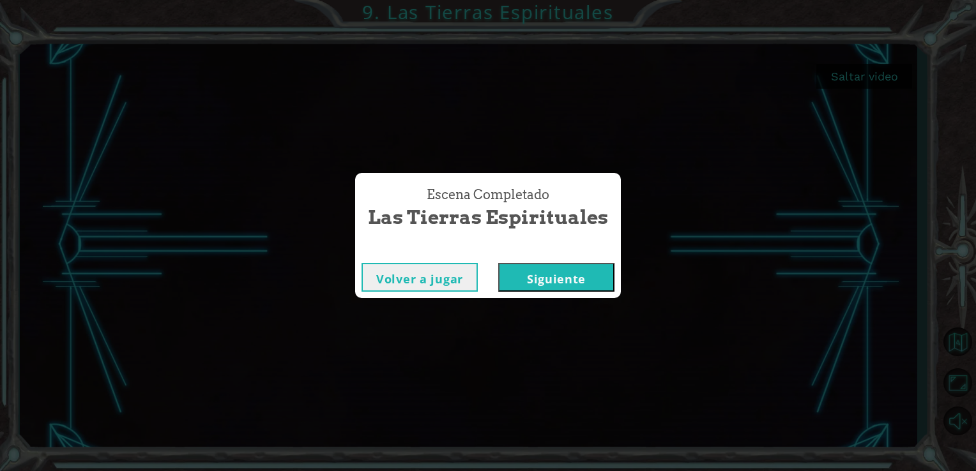
click at [528, 278] on button "Siguiente" at bounding box center [556, 277] width 116 height 29
